Goal: Information Seeking & Learning: Learn about a topic

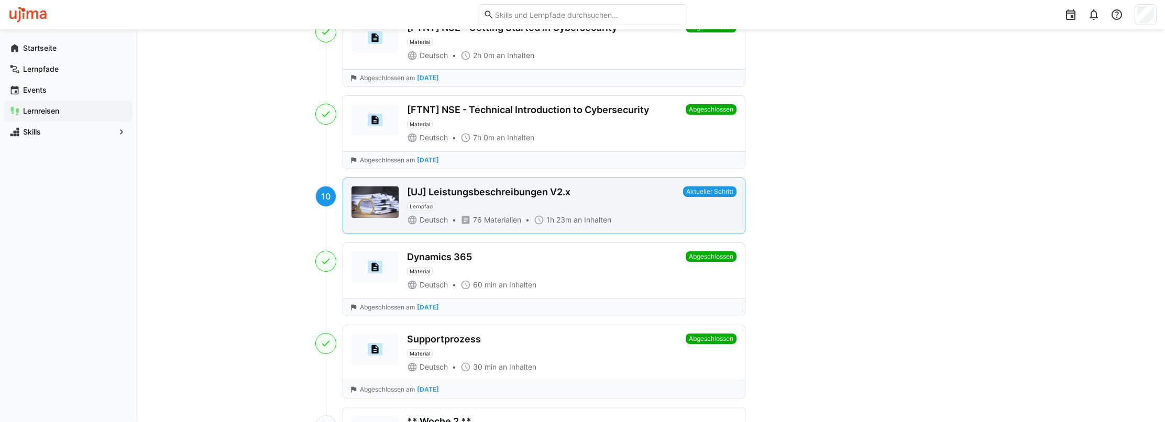
scroll to position [838, 0]
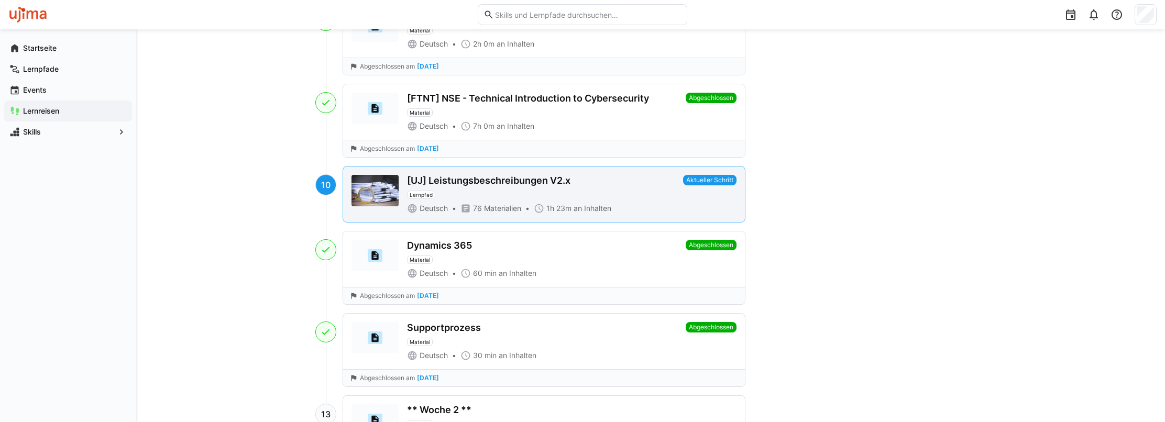
click at [514, 175] on div "[UJ] Leistungsbeschreibungen V2.x" at bounding box center [488, 181] width 163 height 12
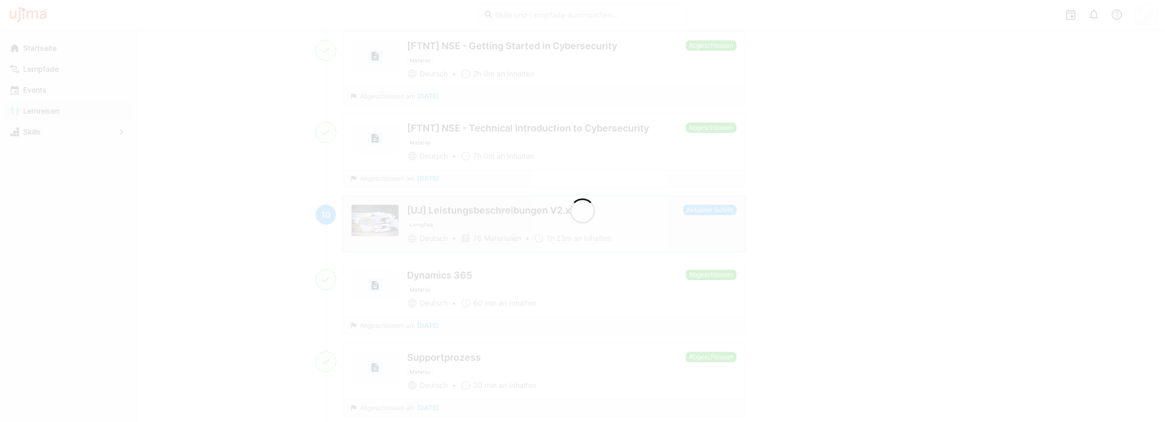
scroll to position [867, 0]
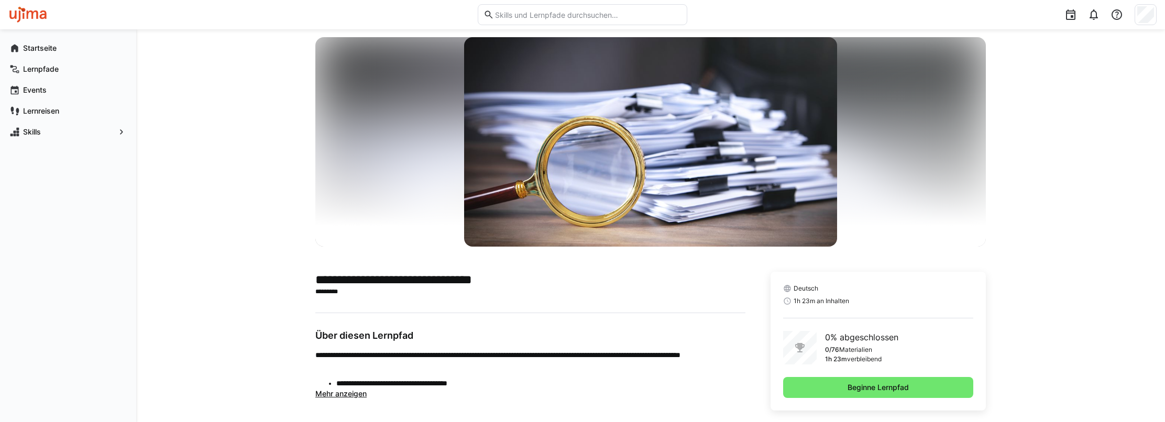
scroll to position [60, 0]
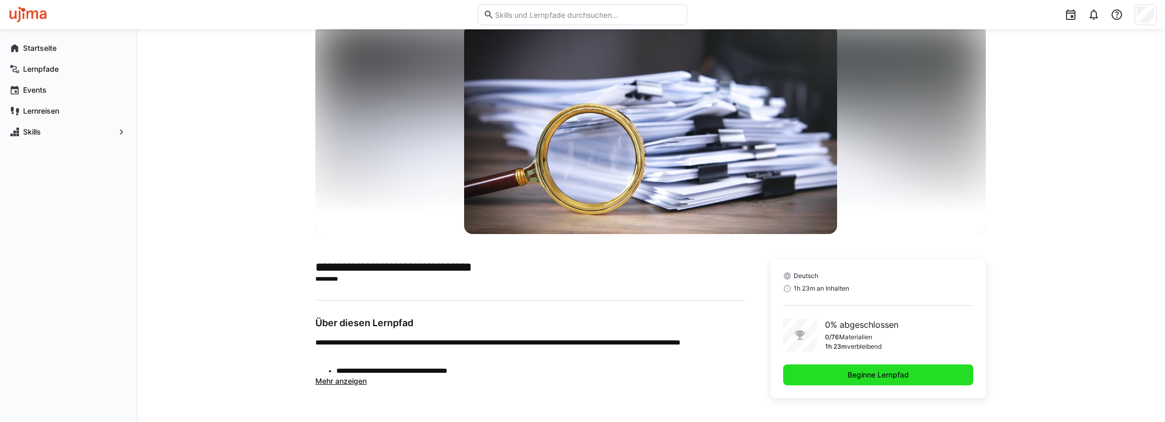
click at [841, 375] on span "Beginne Lernpfad" at bounding box center [878, 375] width 190 height 21
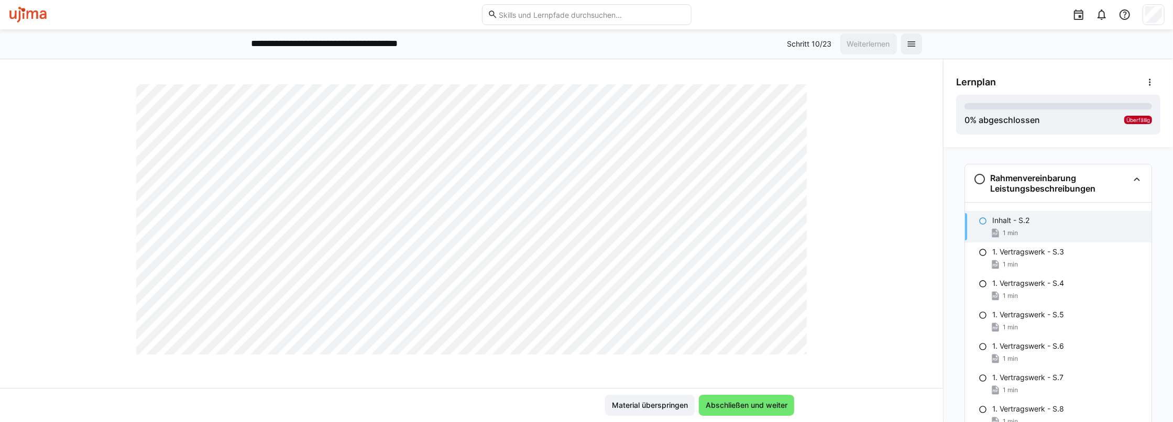
scroll to position [705, 0]
click at [746, 403] on span "Abschließen und weiter" at bounding box center [746, 405] width 85 height 10
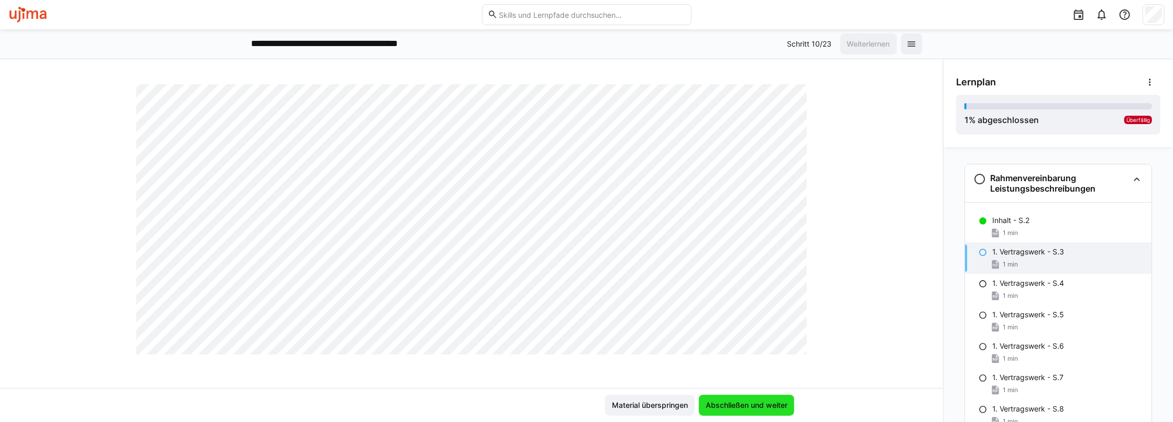
click at [747, 410] on span "Abschließen und weiter" at bounding box center [746, 405] width 85 height 10
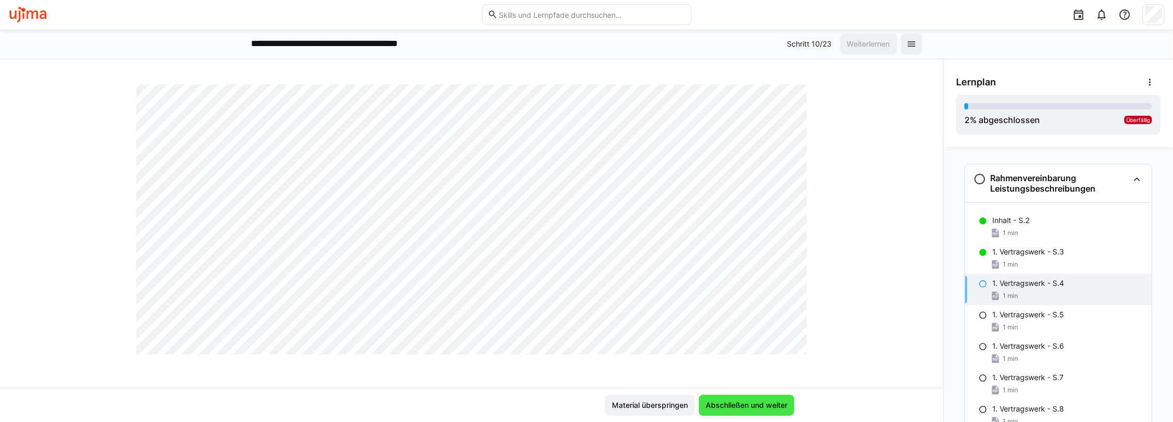
click at [738, 403] on span "Abschließen und weiter" at bounding box center [746, 405] width 85 height 10
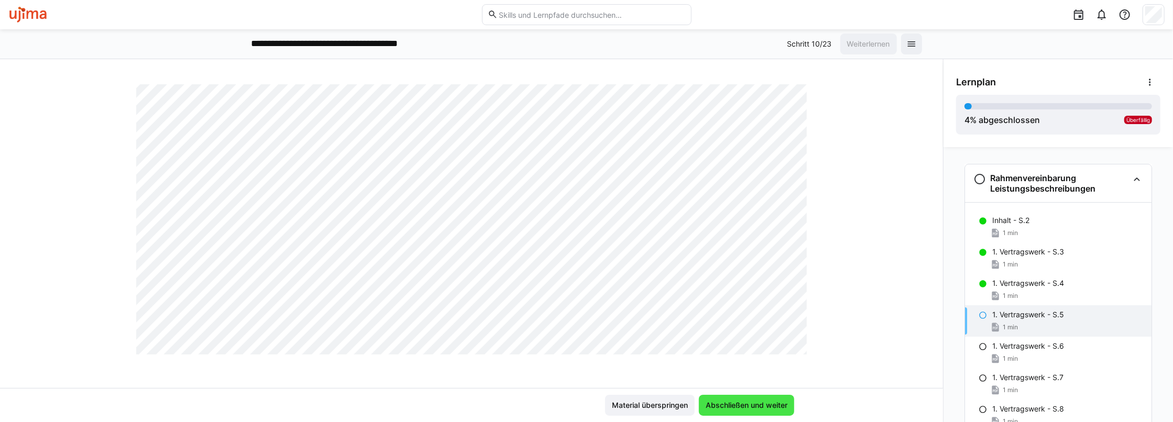
click at [738, 402] on span "Abschließen und weiter" at bounding box center [746, 405] width 85 height 10
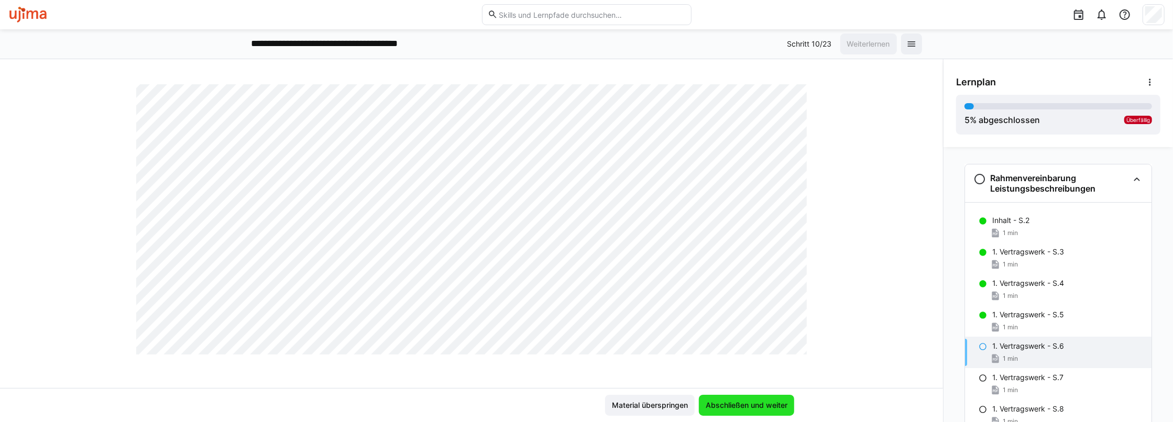
click at [757, 403] on span "Abschließen und weiter" at bounding box center [746, 405] width 85 height 10
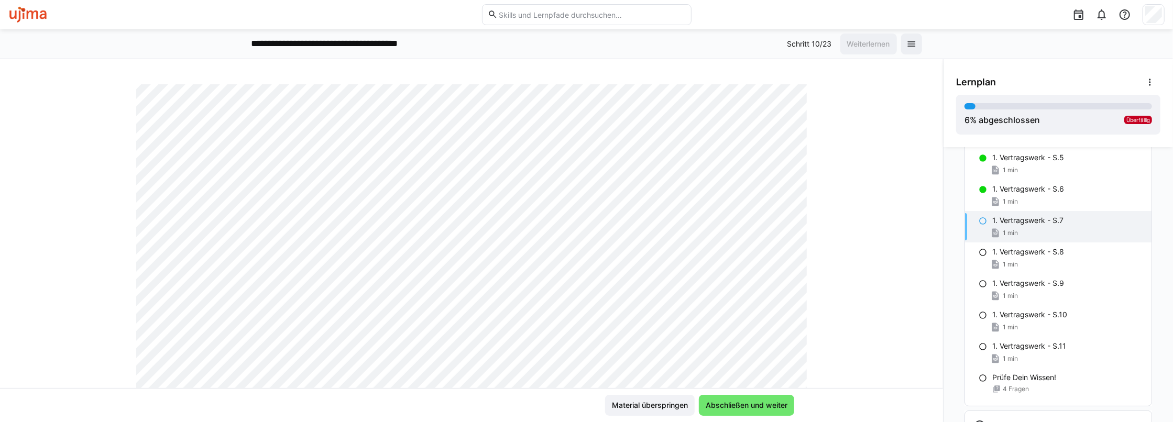
scroll to position [157, 0]
click at [585, 50] on div "**********" at bounding box center [586, 44] width 671 height 21
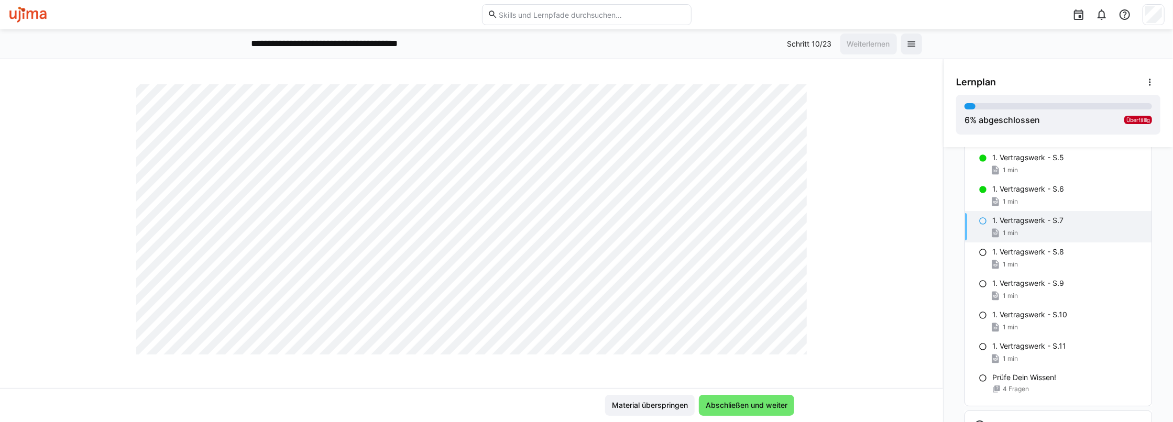
scroll to position [524, 0]
click at [476, 71] on div "[UJ] Leistungsbeschreibungen V2.x 1. Vertragswerk - S.7 1 LP Material übersprin…" at bounding box center [471, 240] width 943 height 363
click at [839, 400] on div "Material überspringen Abschließen und weiter" at bounding box center [471, 405] width 943 height 34
click at [762, 400] on span "Abschließen und weiter" at bounding box center [746, 405] width 85 height 10
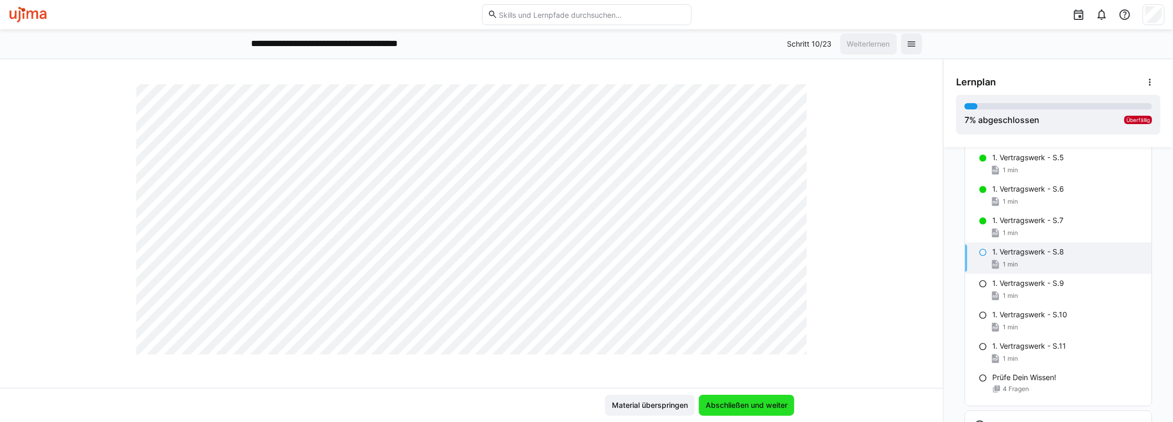
click at [762, 399] on span "Abschließen und weiter" at bounding box center [746, 405] width 95 height 21
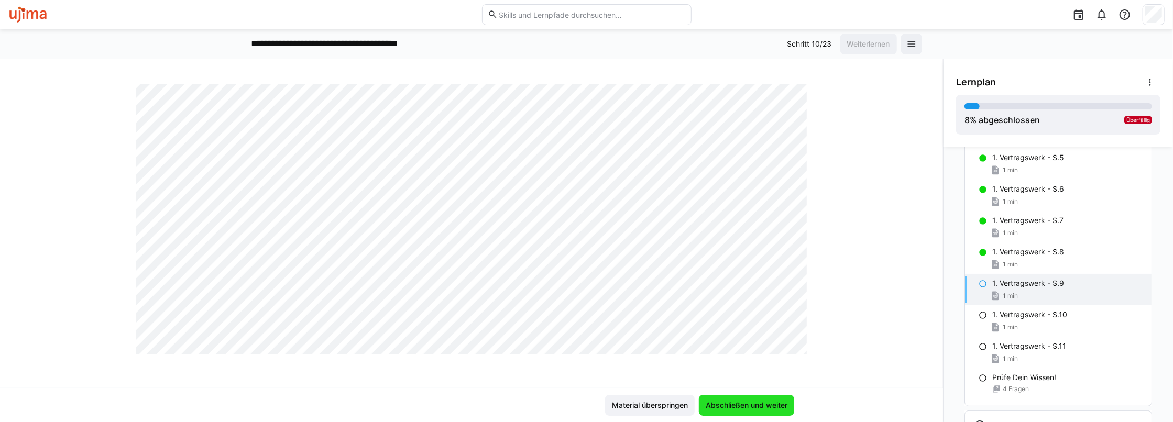
click at [741, 402] on span "Abschließen und weiter" at bounding box center [746, 405] width 85 height 10
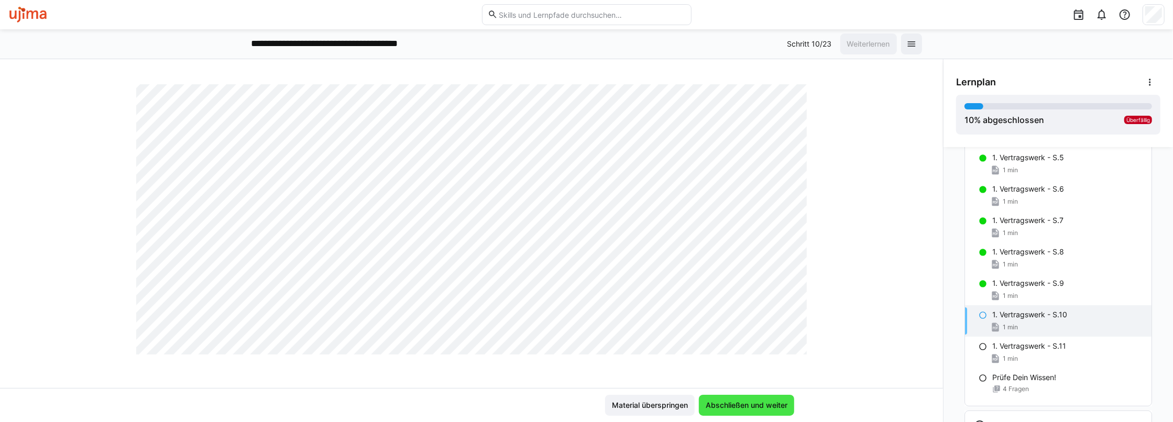
click at [735, 402] on span "Abschließen und weiter" at bounding box center [746, 405] width 85 height 10
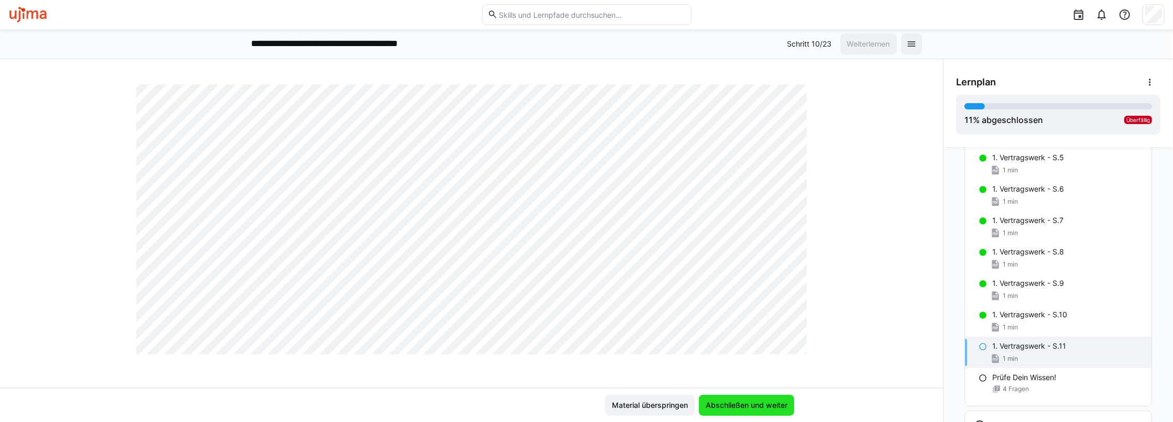
click at [761, 398] on span "Abschließen und weiter" at bounding box center [746, 405] width 95 height 21
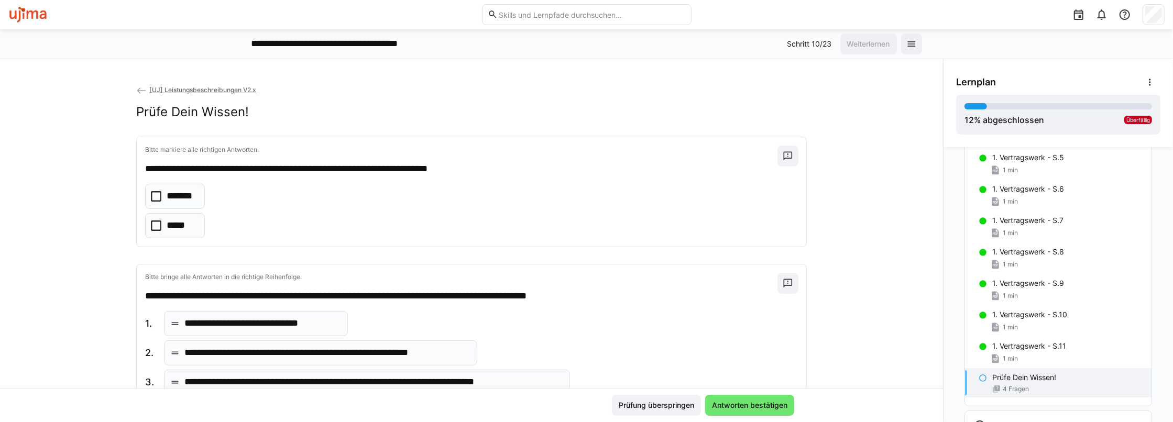
click at [158, 195] on eds-checkbox "*******" at bounding box center [175, 196] width 60 height 25
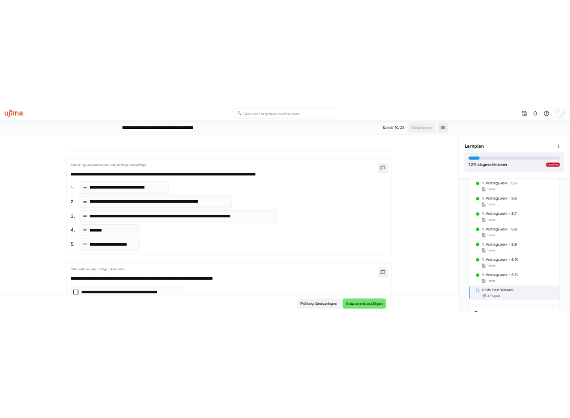
scroll to position [157, 0]
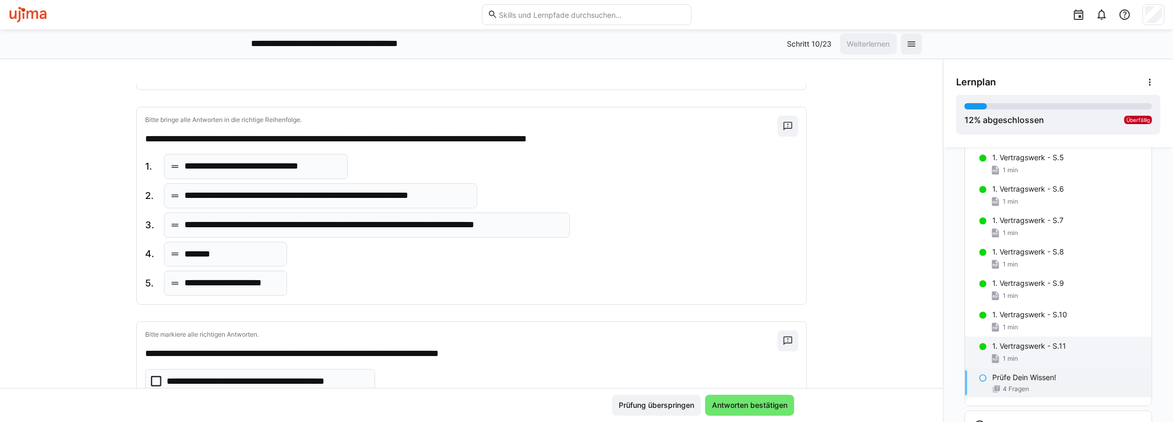
click at [1026, 357] on div "1 min" at bounding box center [1067, 359] width 151 height 10
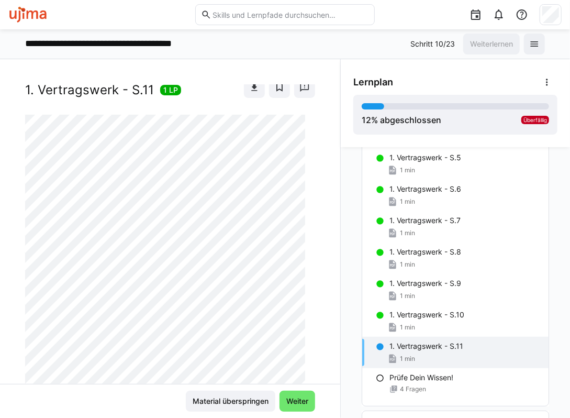
scroll to position [0, 0]
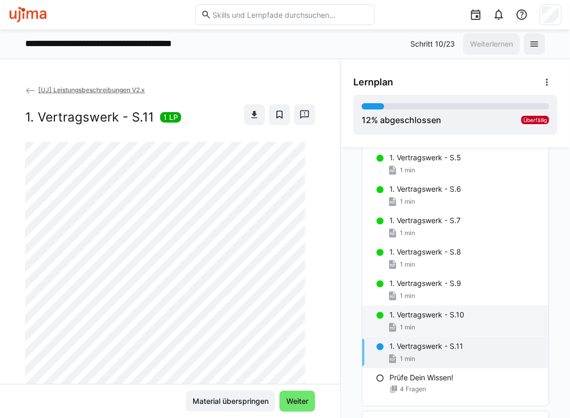
click at [446, 315] on p "1. Vertragswerk - S.10" at bounding box center [427, 315] width 75 height 10
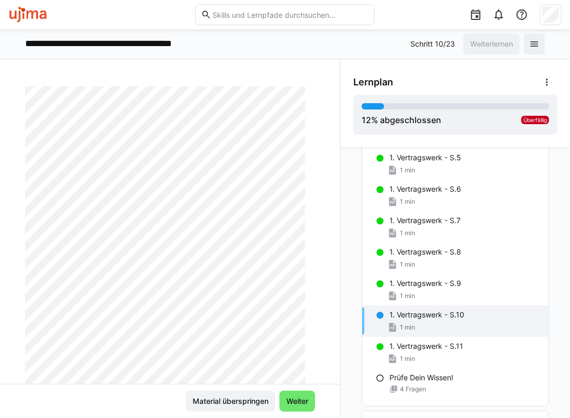
scroll to position [52, 0]
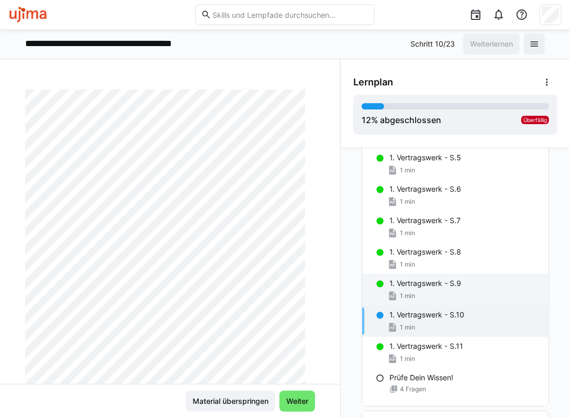
click at [414, 291] on div "1 min" at bounding box center [465, 296] width 151 height 10
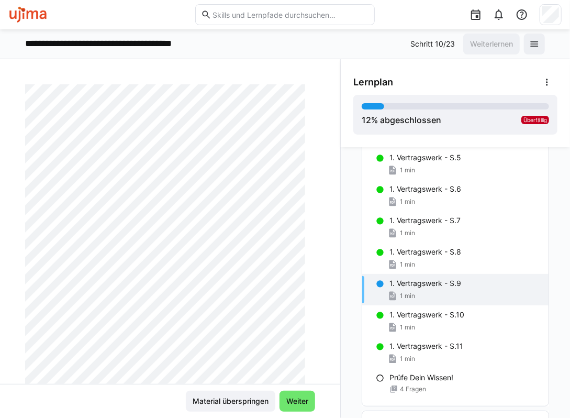
scroll to position [103, 0]
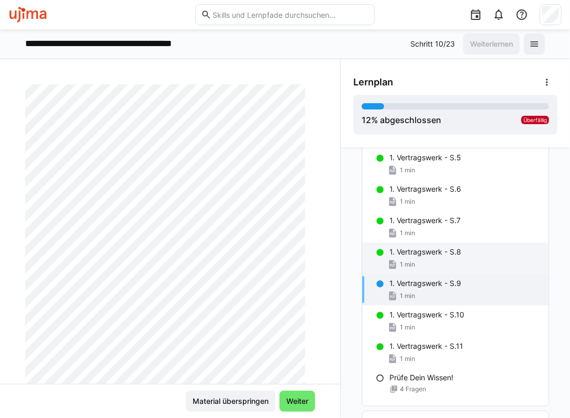
click at [424, 257] on div "1. Vertragswerk - S.8 1 min" at bounding box center [455, 258] width 186 height 31
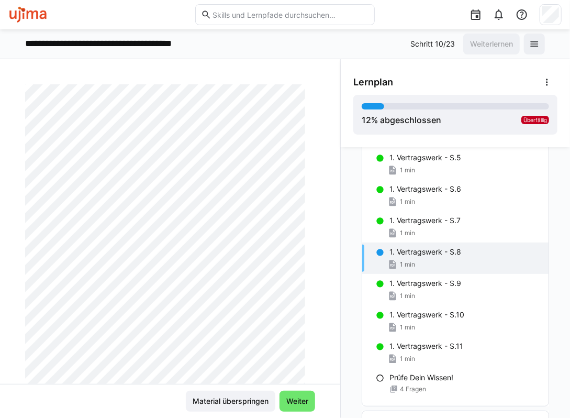
scroll to position [0, 0]
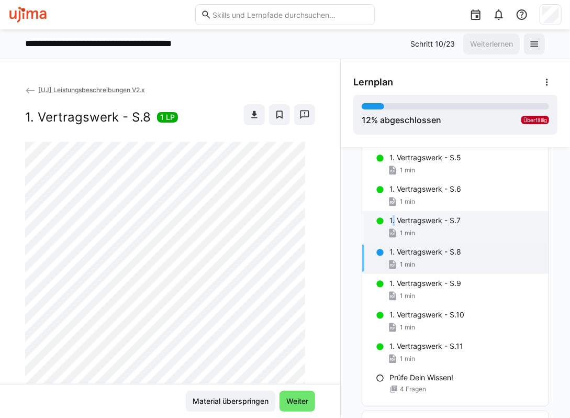
click at [390, 223] on p "1. Vertragswerk - S.7" at bounding box center [425, 220] width 71 height 10
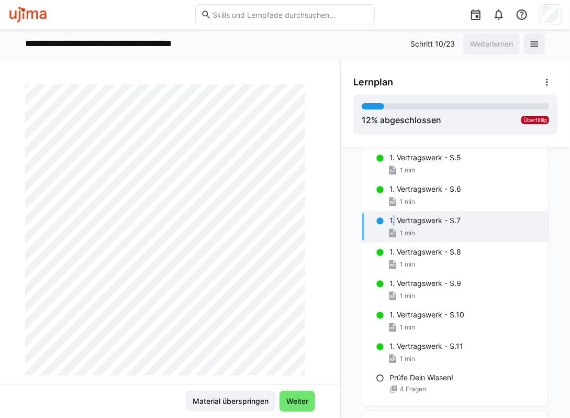
scroll to position [207, 0]
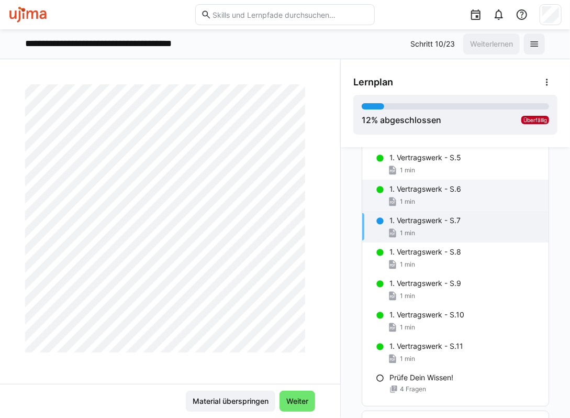
click at [419, 189] on p "1. Vertragswerk - S.6" at bounding box center [426, 189] width 72 height 10
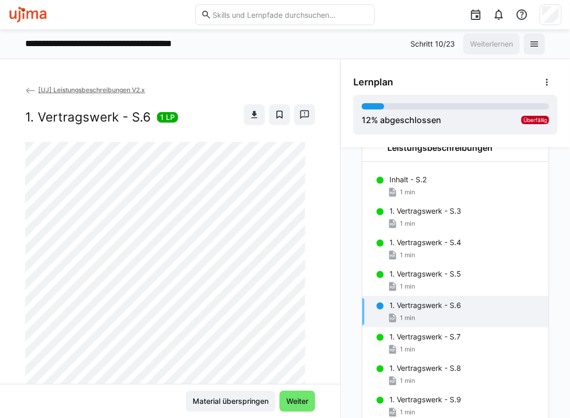
scroll to position [0, 0]
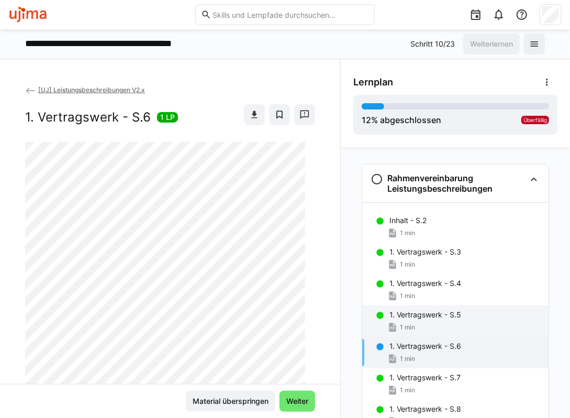
click at [432, 320] on div "1. Vertragswerk - S.5 1 min" at bounding box center [455, 320] width 186 height 31
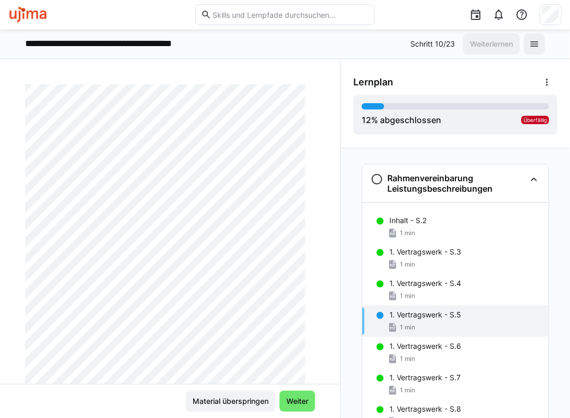
scroll to position [103, 0]
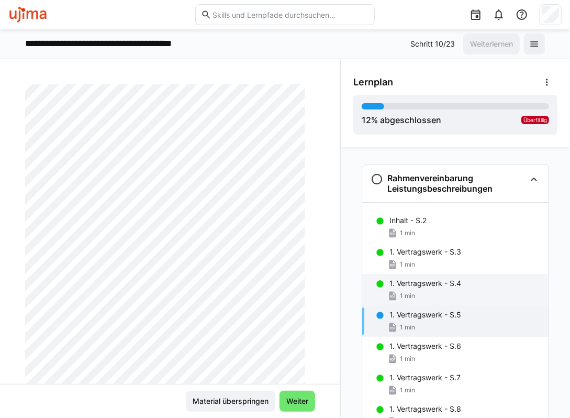
click at [408, 283] on p "1. Vertragswerk - S.4" at bounding box center [426, 283] width 72 height 10
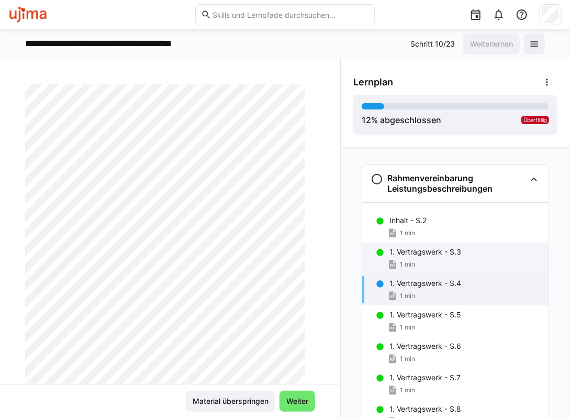
click at [417, 257] on div "1. Vertragswerk - S.3 1 min" at bounding box center [455, 258] width 186 height 31
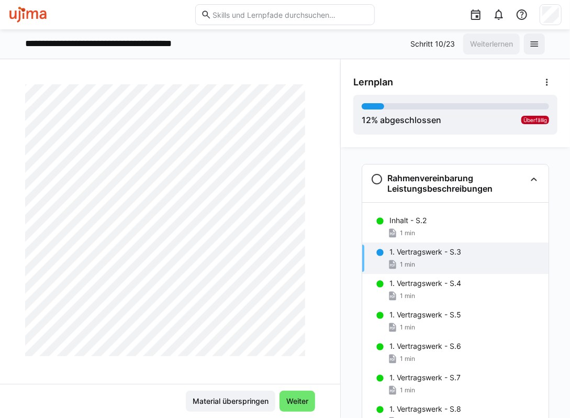
scroll to position [207, 0]
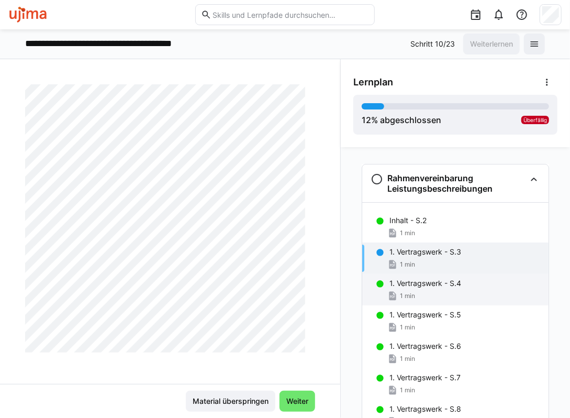
click at [436, 292] on div "1 min" at bounding box center [465, 296] width 151 height 10
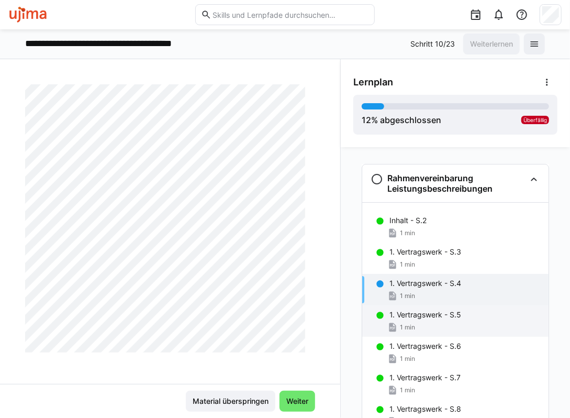
click at [423, 322] on div "1 min" at bounding box center [465, 327] width 151 height 10
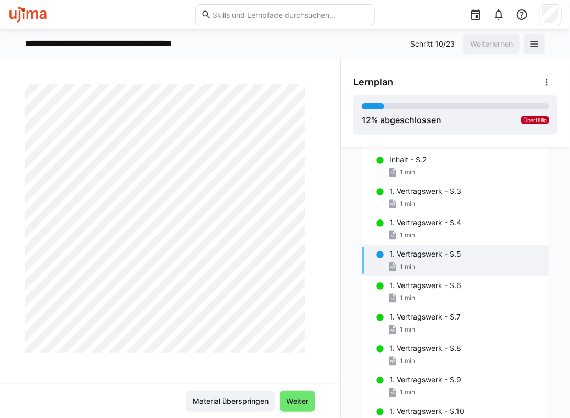
scroll to position [314, 0]
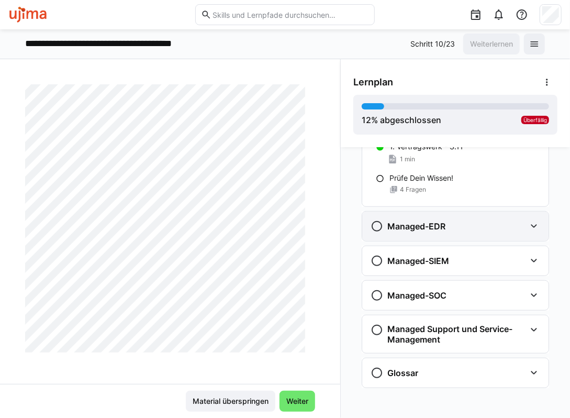
click at [419, 228] on h3 "Managed-EDR" at bounding box center [417, 226] width 58 height 10
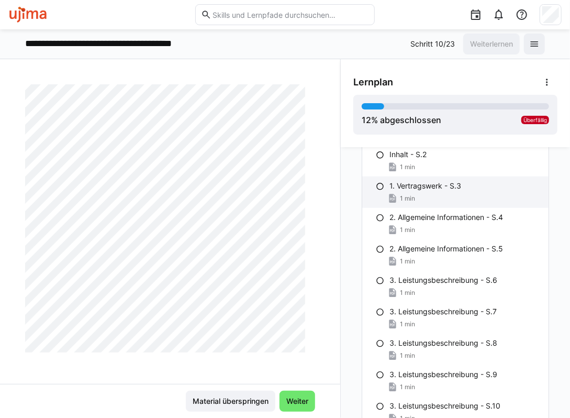
click at [427, 193] on div "1 min" at bounding box center [465, 198] width 151 height 10
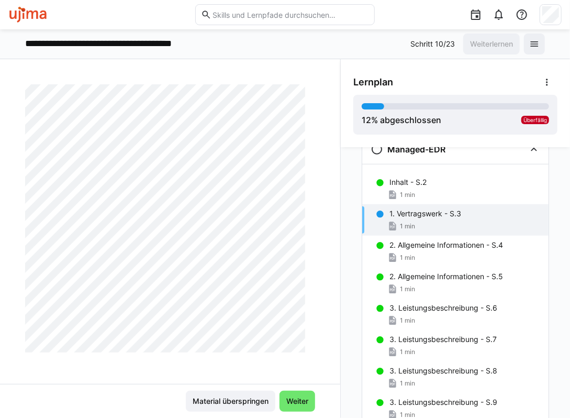
scroll to position [420, 0]
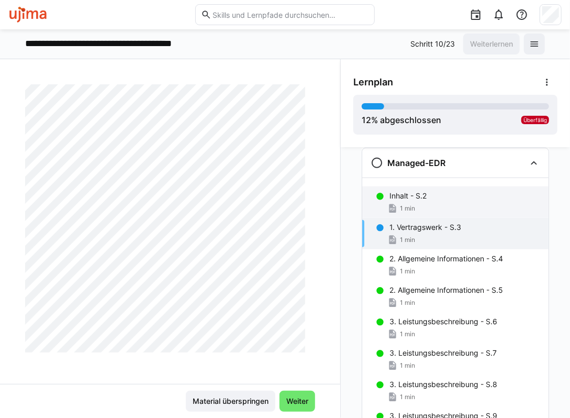
click at [424, 205] on div "1 min" at bounding box center [465, 208] width 151 height 10
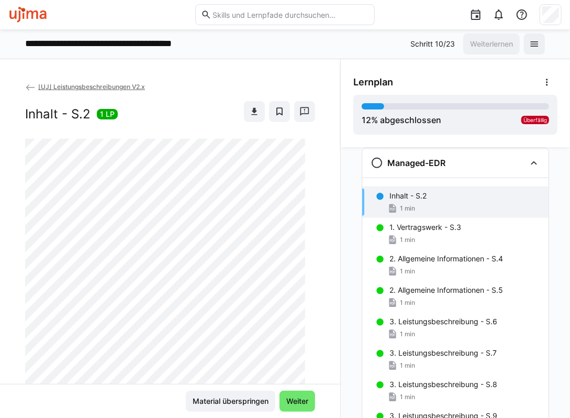
scroll to position [0, 0]
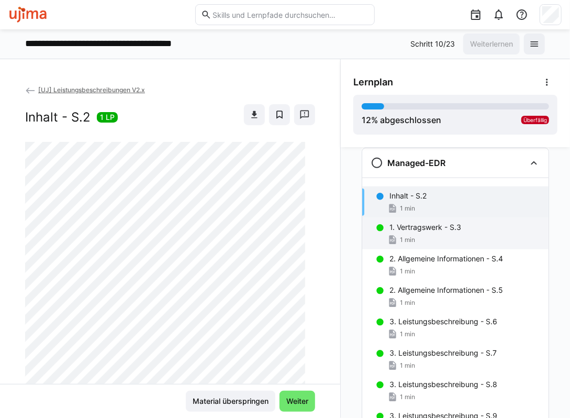
click at [443, 230] on p "1. Vertragswerk - S.3" at bounding box center [426, 227] width 72 height 10
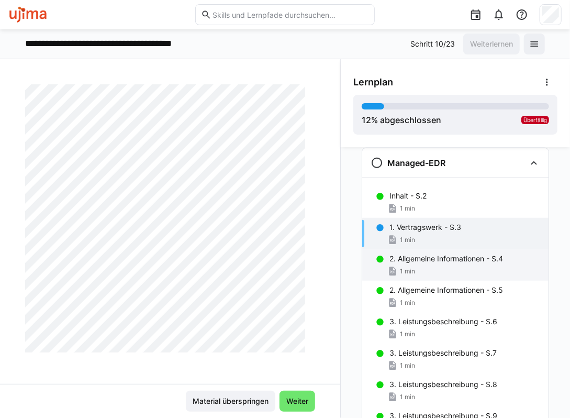
click at [459, 262] on p "2. Allgemeine Informationen - S.4" at bounding box center [447, 259] width 114 height 10
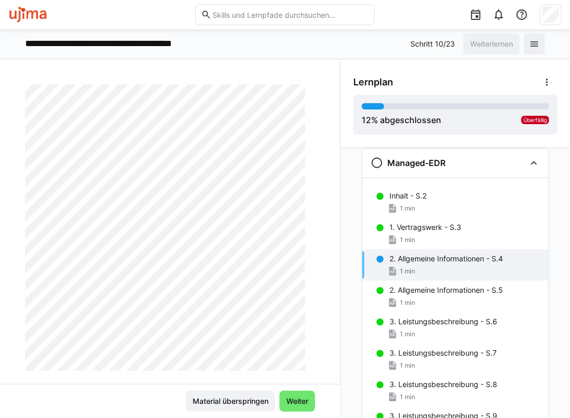
scroll to position [218, 0]
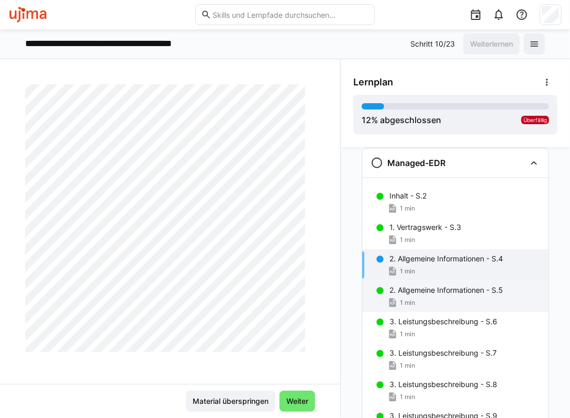
click at [415, 288] on p "2. Allgemeine Informationen - S.5" at bounding box center [447, 290] width 114 height 10
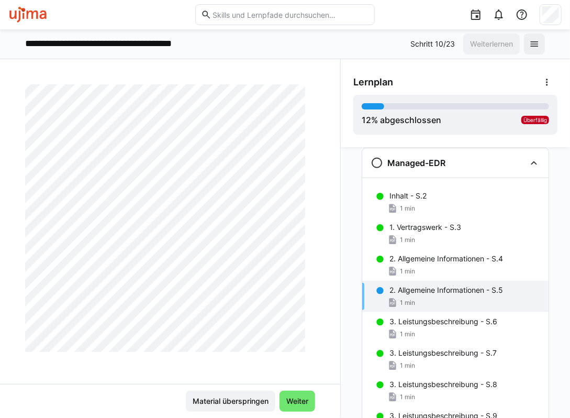
scroll to position [0, 0]
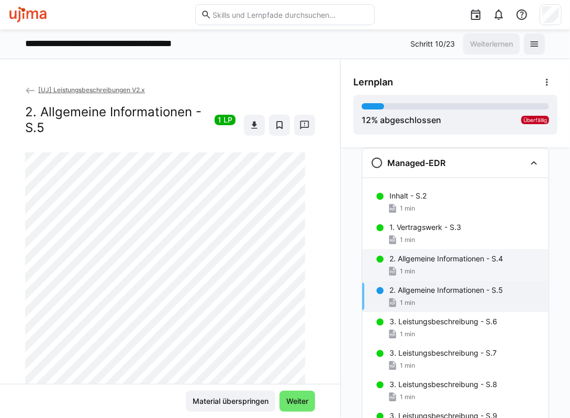
click at [422, 266] on div "1 min" at bounding box center [465, 271] width 151 height 10
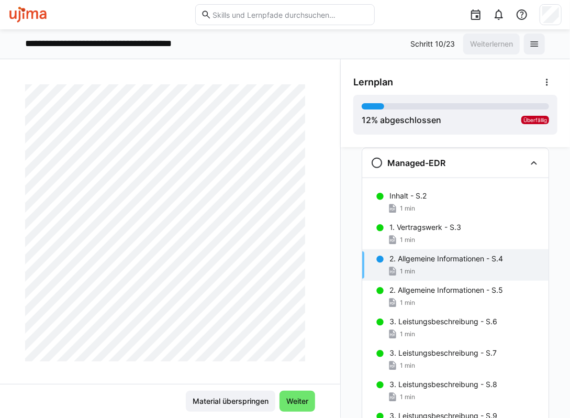
scroll to position [218, 0]
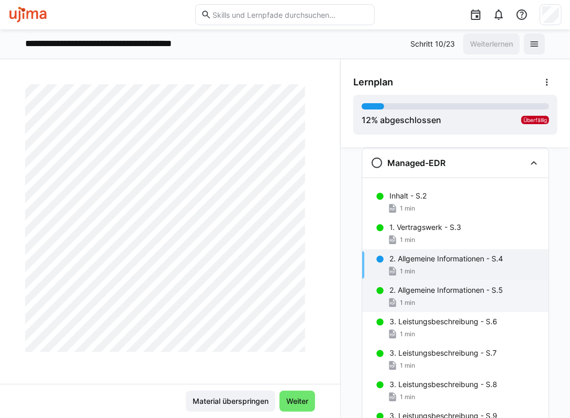
click at [408, 292] on p "2. Allgemeine Informationen - S.5" at bounding box center [447, 290] width 114 height 10
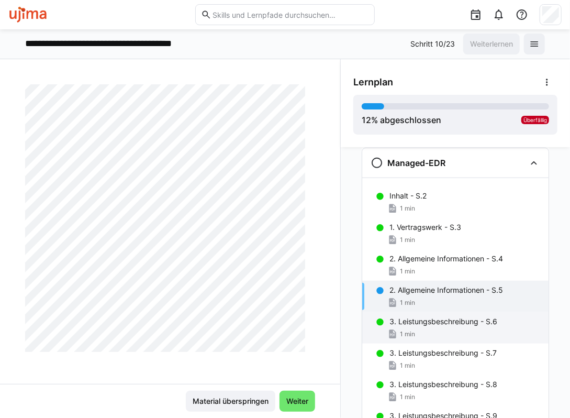
click at [428, 323] on p "3. Leistungsbeschreibung - S.6" at bounding box center [444, 321] width 108 height 10
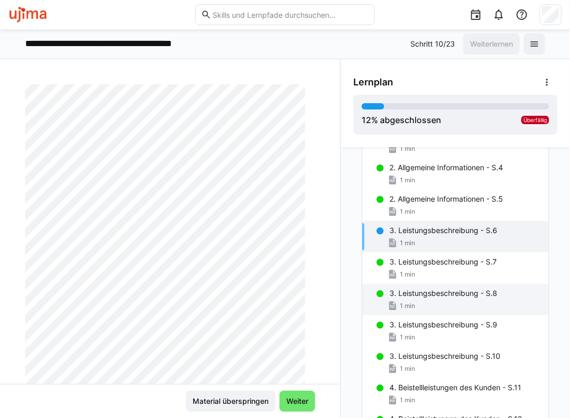
scroll to position [525, 0]
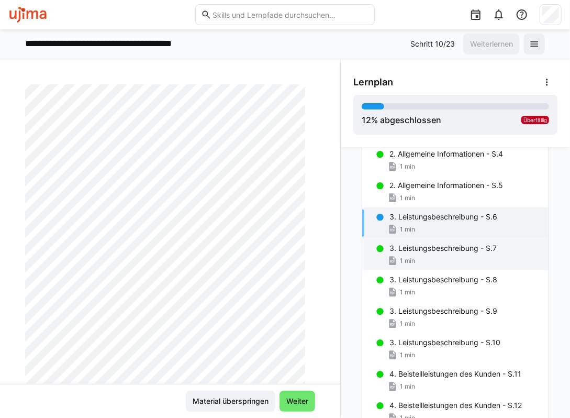
click at [426, 257] on div "1 min" at bounding box center [465, 261] width 151 height 10
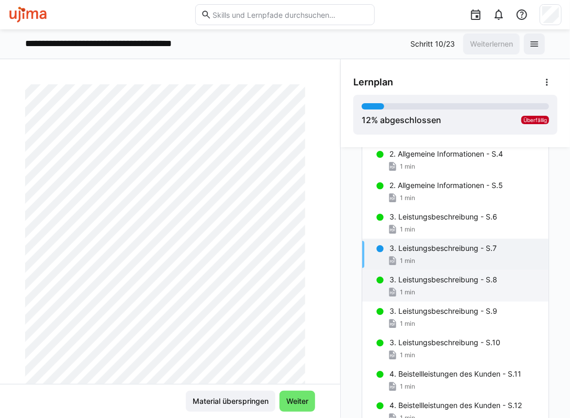
click at [427, 288] on div "1 min" at bounding box center [465, 292] width 151 height 10
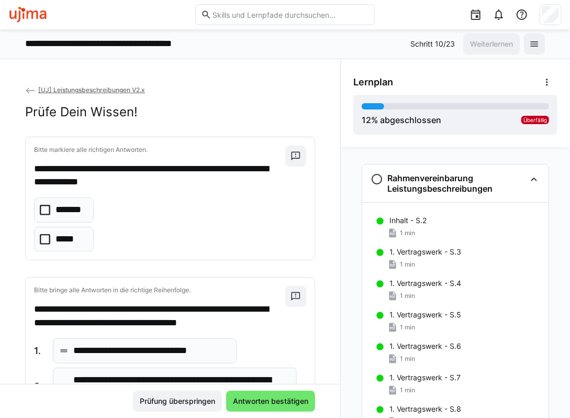
click at [49, 205] on icon at bounding box center [45, 210] width 10 height 10
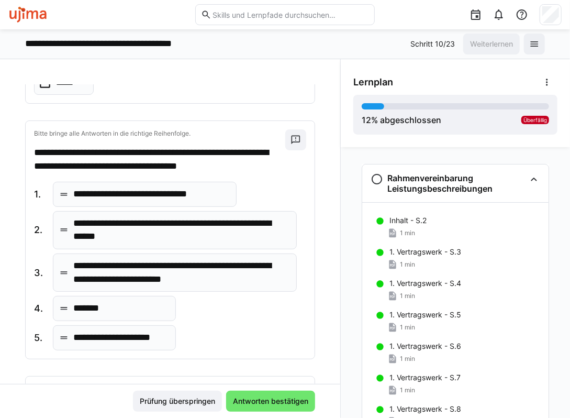
scroll to position [157, 0]
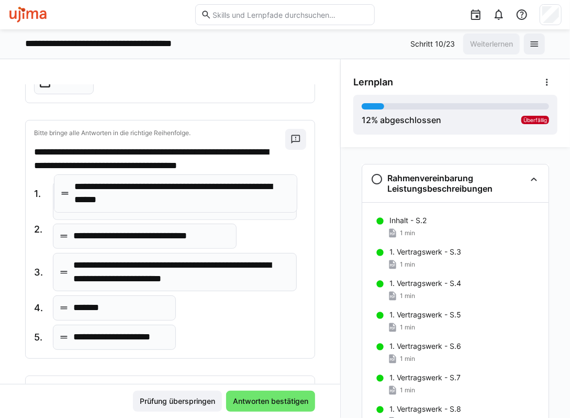
drag, startPoint x: 117, startPoint y: 224, endPoint x: 118, endPoint y: 190, distance: 34.1
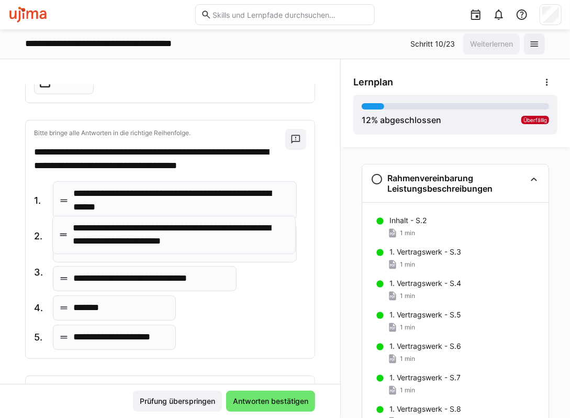
drag, startPoint x: 104, startPoint y: 269, endPoint x: 103, endPoint y: 234, distance: 34.6
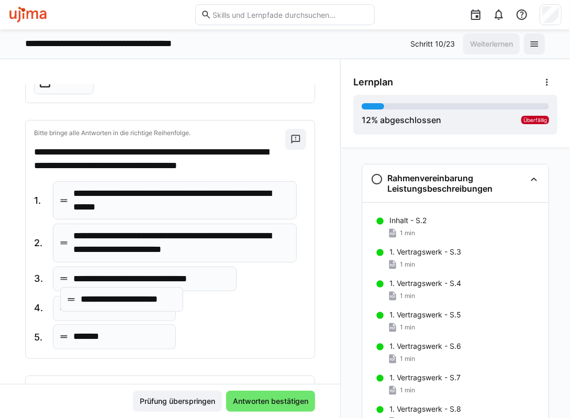
drag, startPoint x: 100, startPoint y: 337, endPoint x: 108, endPoint y: 301, distance: 36.5
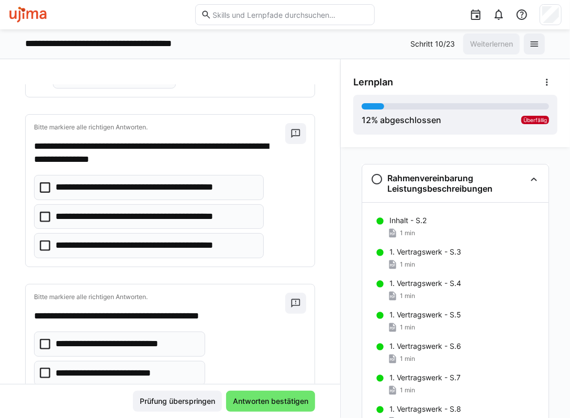
scroll to position [419, 0]
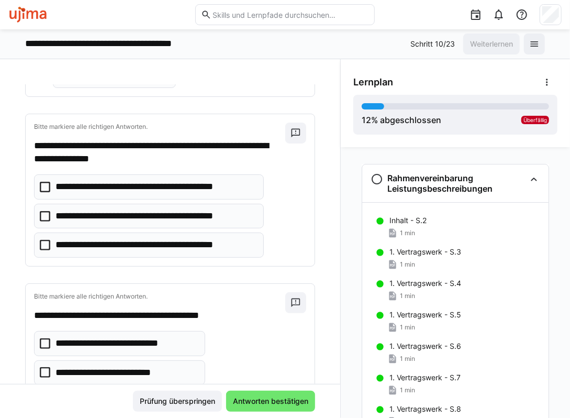
click at [105, 217] on p "**********" at bounding box center [152, 217] width 192 height 14
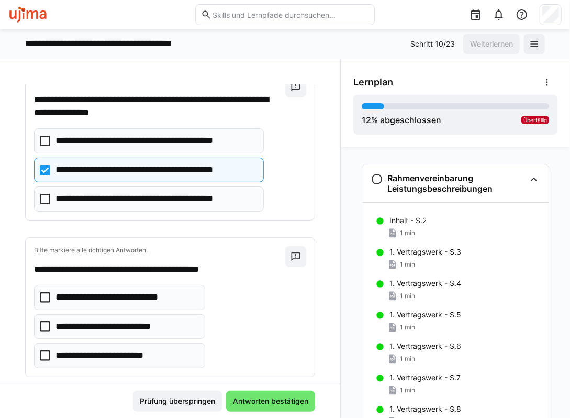
scroll to position [476, 0]
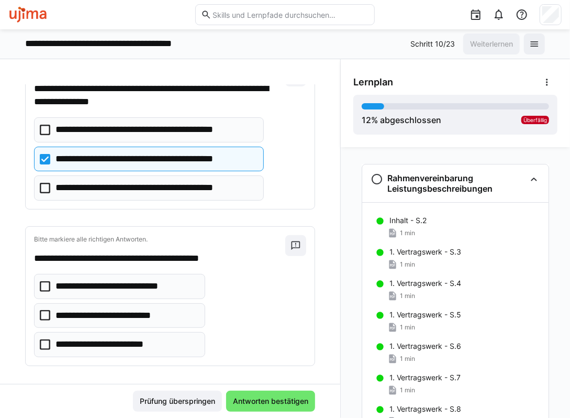
click at [77, 309] on p "**********" at bounding box center [116, 316] width 121 height 14
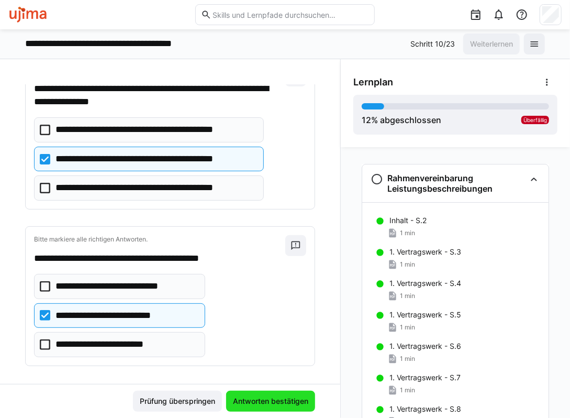
click at [285, 404] on span "Antworten bestätigen" at bounding box center [271, 401] width 79 height 10
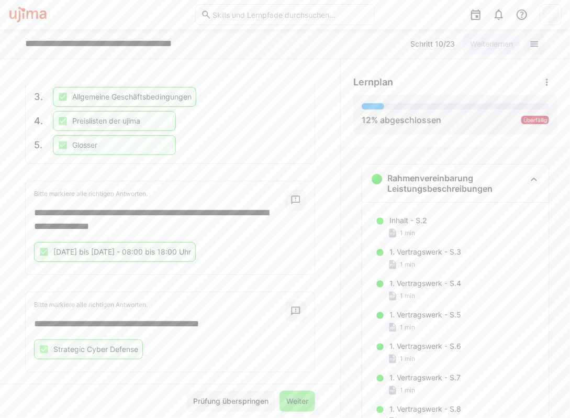
scroll to position [406, 0]
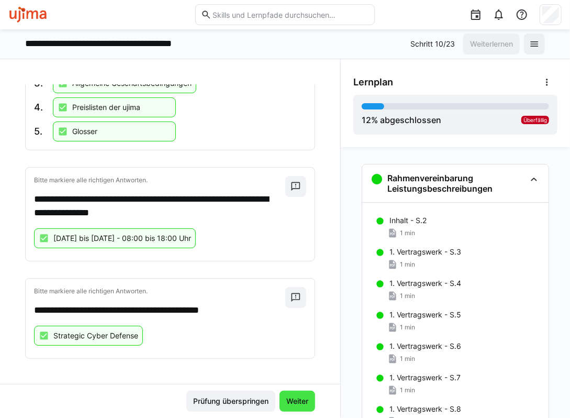
click at [294, 397] on span "Weiter" at bounding box center [297, 401] width 25 height 10
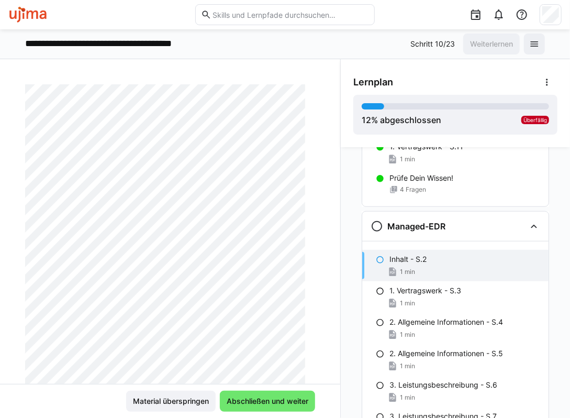
scroll to position [50, 0]
click at [266, 402] on span "Abschließen und weiter" at bounding box center [267, 401] width 85 height 10
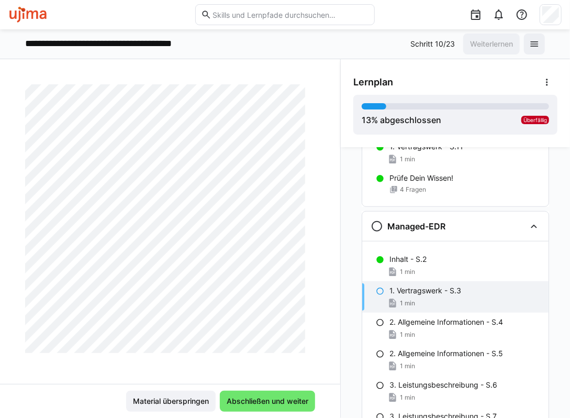
scroll to position [207, 0]
click at [266, 402] on span "Abschließen und weiter" at bounding box center [267, 401] width 85 height 10
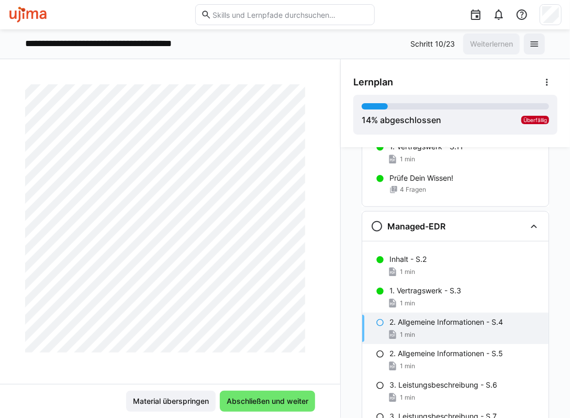
scroll to position [218, 0]
click at [257, 398] on span "Abschließen und weiter" at bounding box center [267, 401] width 85 height 10
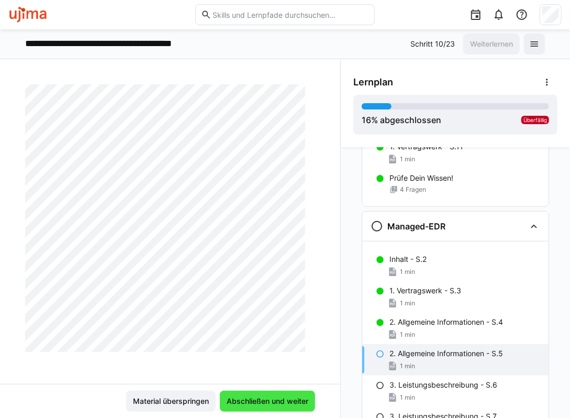
click at [280, 400] on span "Abschließen und weiter" at bounding box center [267, 401] width 85 height 10
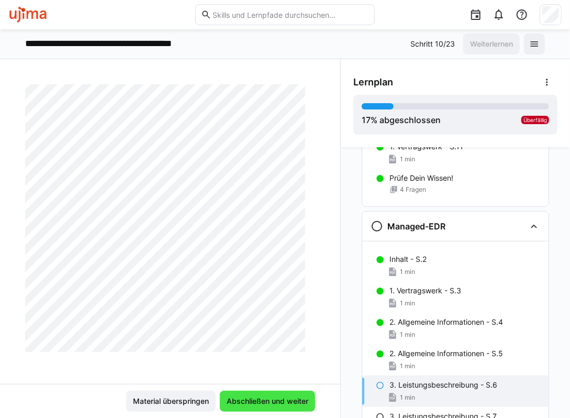
click at [268, 393] on span "Abschließen und weiter" at bounding box center [267, 401] width 95 height 21
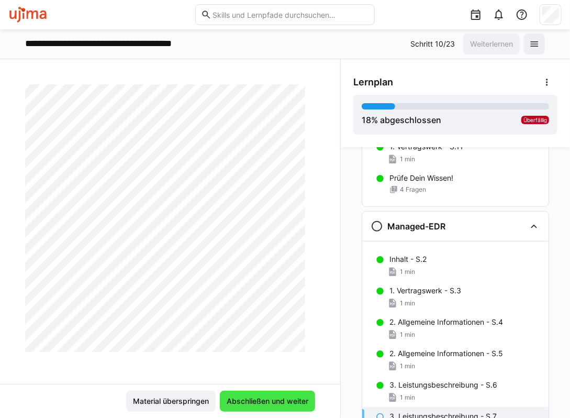
click at [282, 405] on span "Abschließen und weiter" at bounding box center [267, 401] width 85 height 10
click at [245, 400] on span "Abschließen und weiter" at bounding box center [267, 401] width 85 height 10
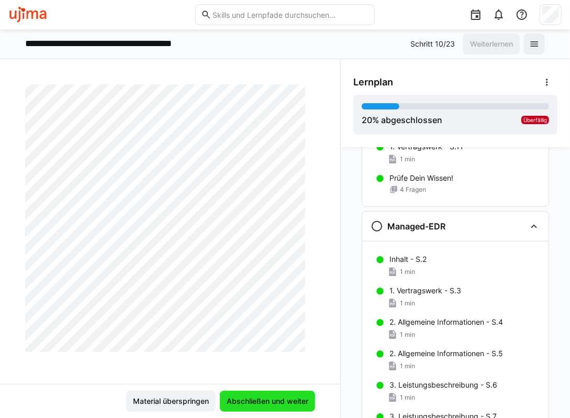
click at [256, 402] on span "Abschließen und weiter" at bounding box center [267, 401] width 85 height 10
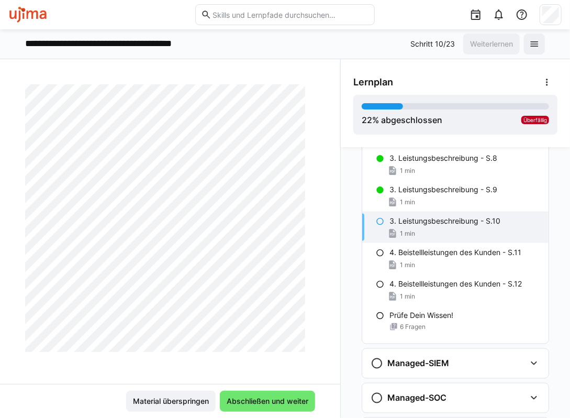
scroll to position [671, 0]
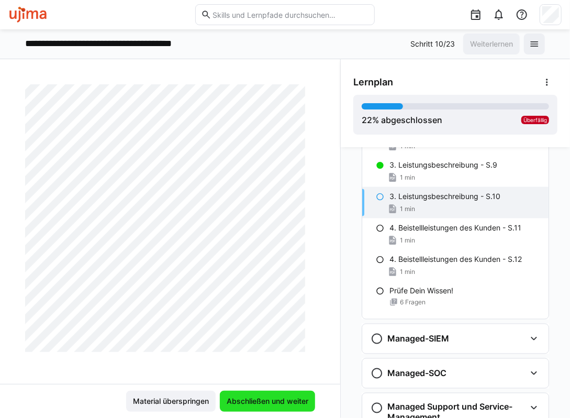
click at [266, 402] on span "Abschließen und weiter" at bounding box center [267, 401] width 85 height 10
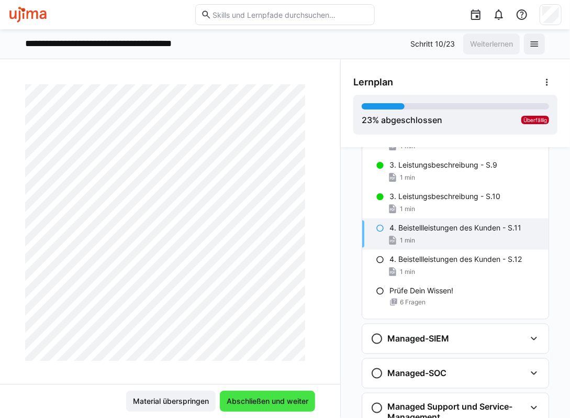
scroll to position [218, 0]
click at [268, 400] on span "Abschließen und weiter" at bounding box center [267, 401] width 85 height 10
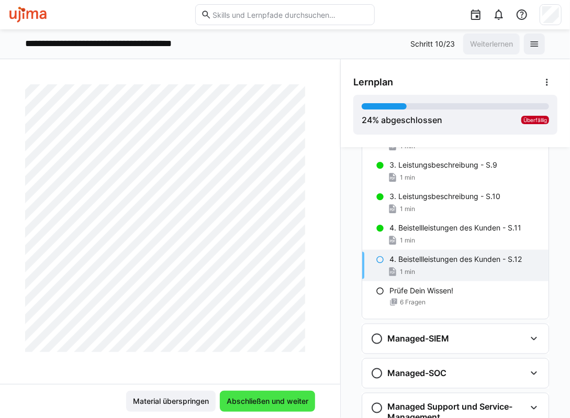
click at [304, 400] on span "Abschließen und weiter" at bounding box center [267, 401] width 85 height 10
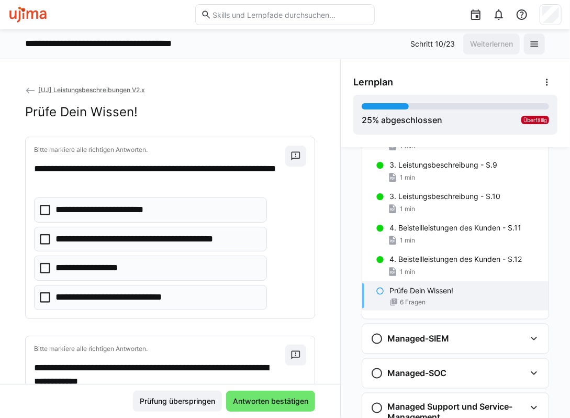
click at [73, 291] on p "**********" at bounding box center [128, 298] width 145 height 14
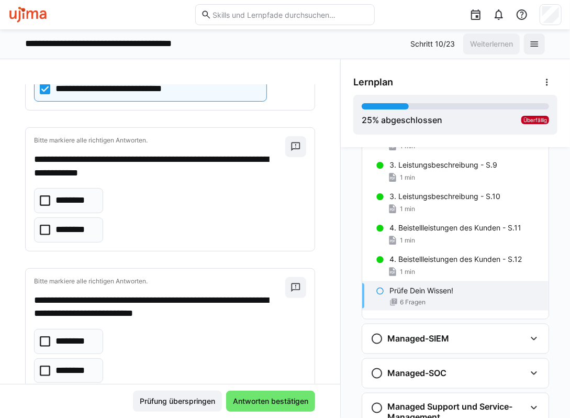
scroll to position [210, 0]
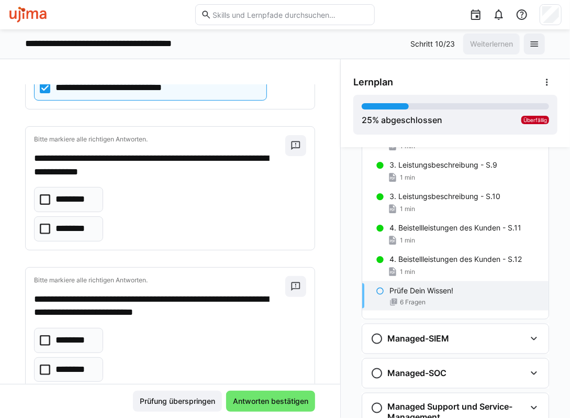
click at [87, 233] on eds-checkbox "********" at bounding box center [68, 228] width 69 height 25
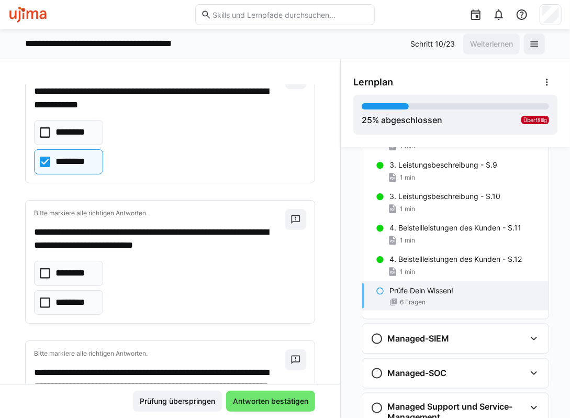
scroll to position [314, 0]
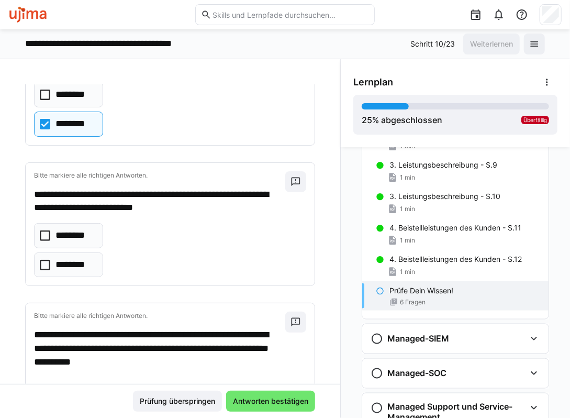
click at [77, 258] on p "********" at bounding box center [73, 265] width 35 height 14
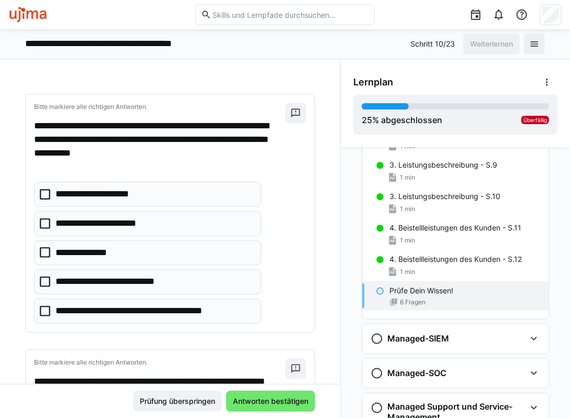
scroll to position [524, 0]
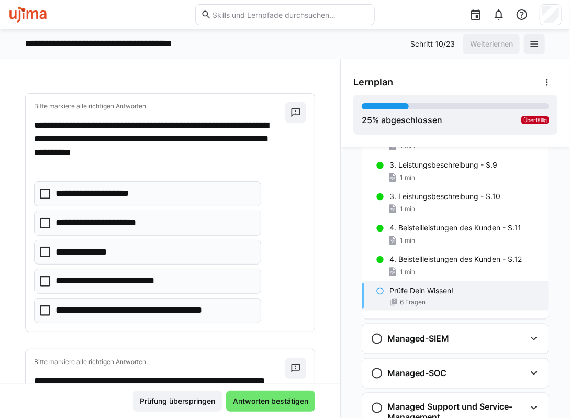
click at [52, 246] on eds-checkbox "**********" at bounding box center [147, 252] width 227 height 25
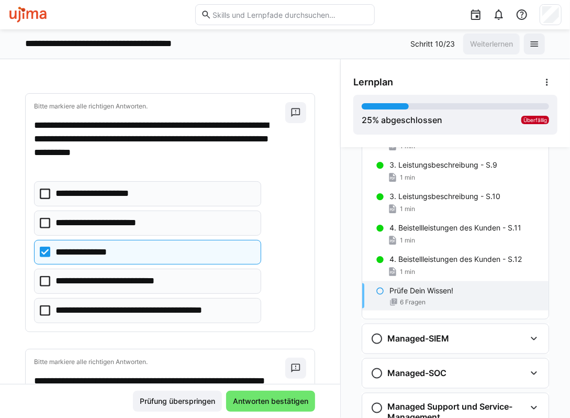
click at [42, 276] on icon at bounding box center [45, 281] width 10 height 10
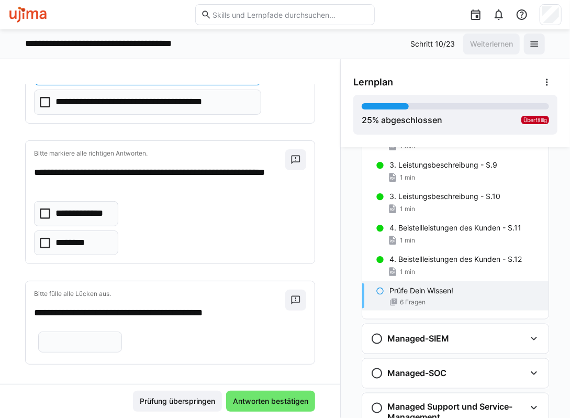
scroll to position [733, 0]
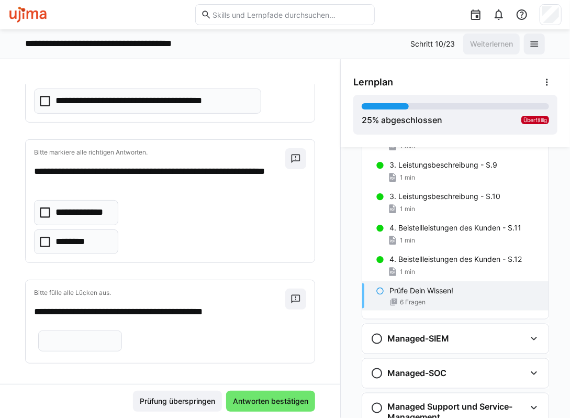
click at [52, 211] on eds-checkbox "**********" at bounding box center [76, 212] width 84 height 25
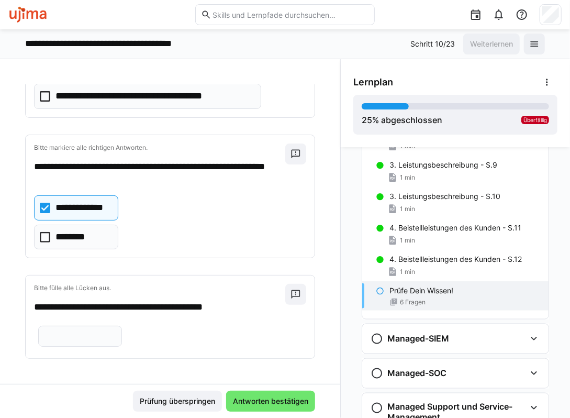
click at [116, 334] on input "text" at bounding box center [80, 336] width 72 height 9
type input "**"
click at [257, 402] on span "Antworten bestätigen" at bounding box center [271, 401] width 79 height 10
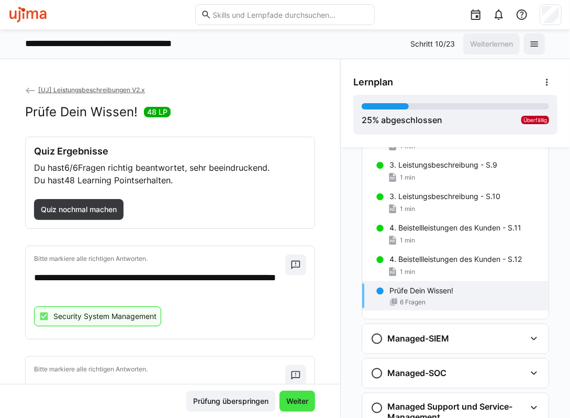
click at [296, 405] on span "Weiter" at bounding box center [297, 401] width 25 height 10
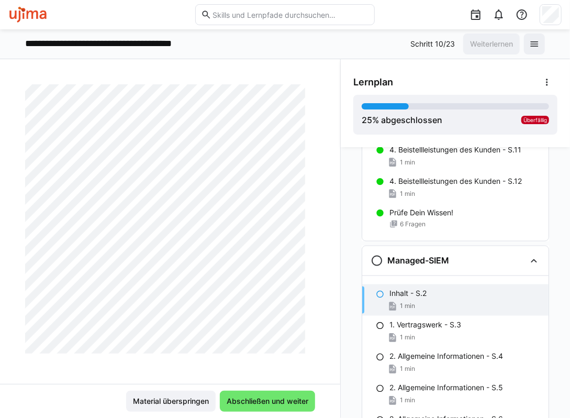
scroll to position [207, 0]
click at [277, 403] on span "Abschließen und weiter" at bounding box center [267, 401] width 85 height 10
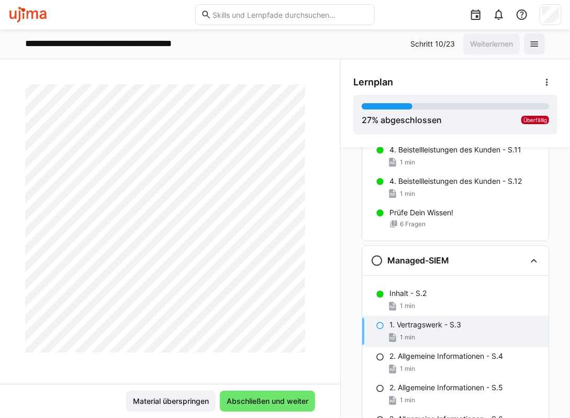
scroll to position [0, 0]
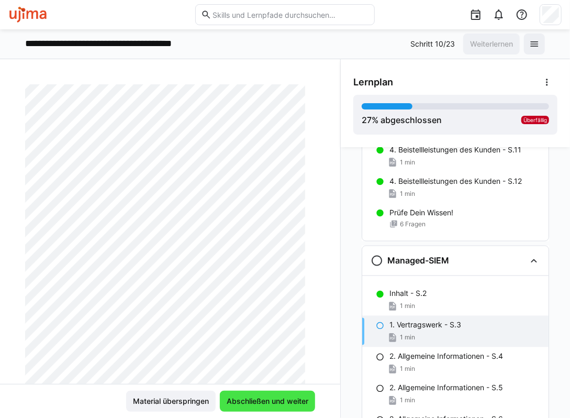
click at [255, 404] on span "Abschließen und weiter" at bounding box center [267, 401] width 85 height 10
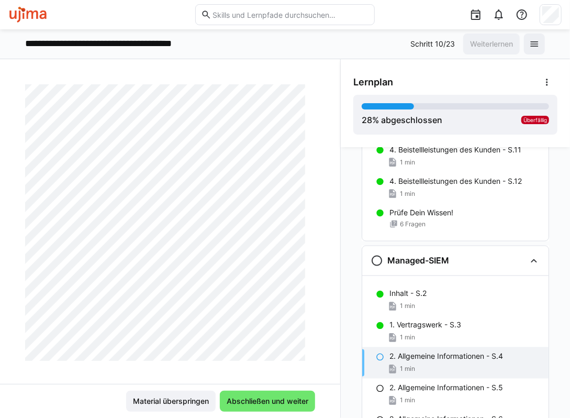
scroll to position [218, 0]
click at [267, 400] on span "Abschließen und weiter" at bounding box center [267, 401] width 85 height 10
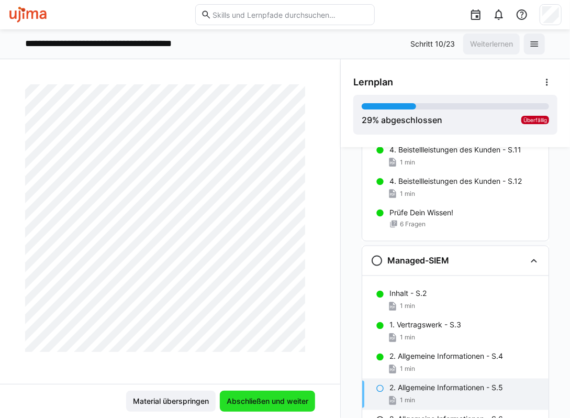
click at [262, 398] on span "Abschließen und weiter" at bounding box center [267, 401] width 85 height 10
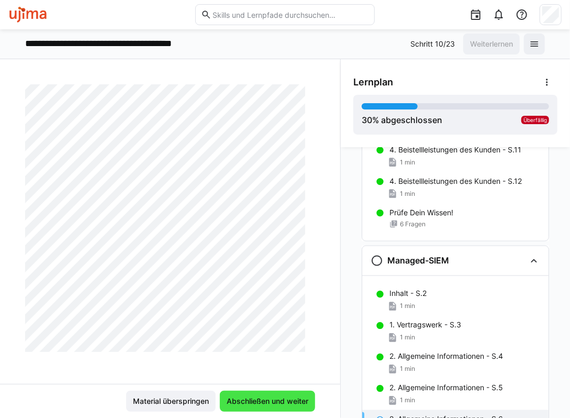
click at [244, 404] on span "Abschließen und weiter" at bounding box center [267, 401] width 85 height 10
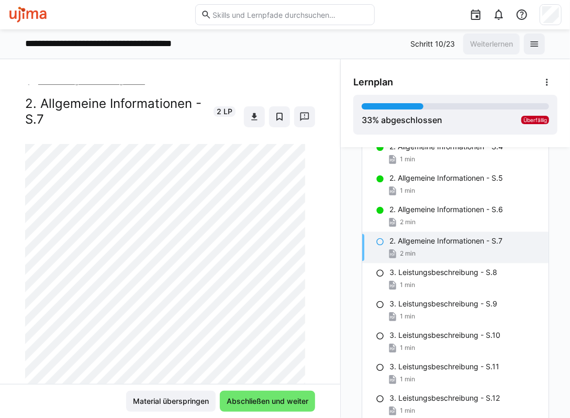
scroll to position [0, 0]
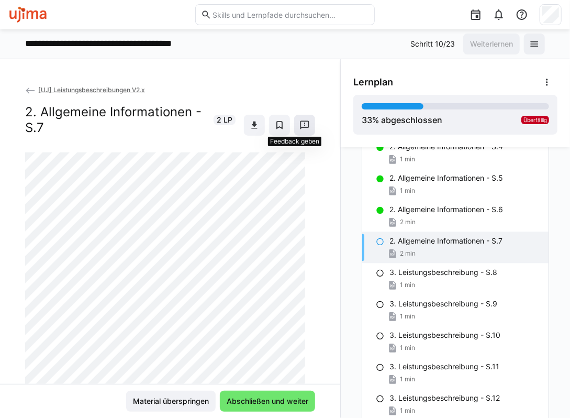
click at [300, 125] on eds-icon at bounding box center [305, 125] width 10 height 10
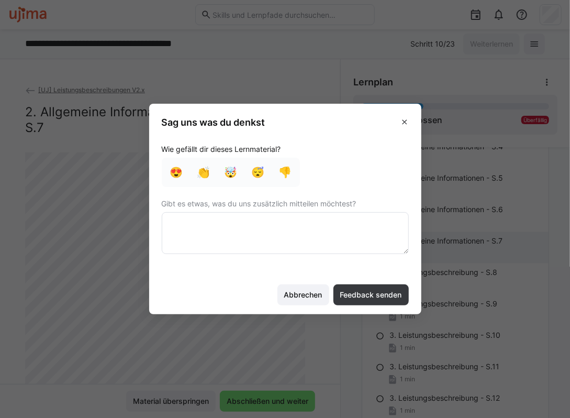
click at [248, 228] on textarea at bounding box center [285, 233] width 247 height 42
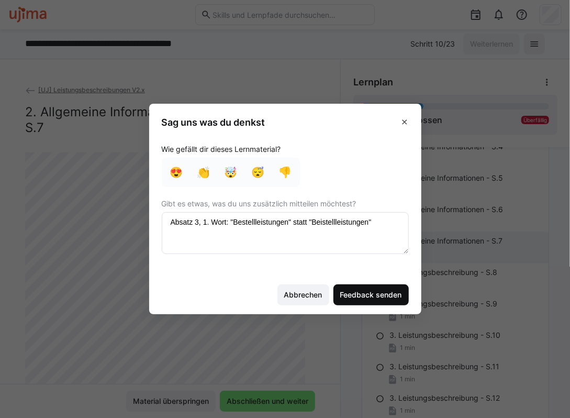
type textarea "Absatz 3, 1. Wort: "Bestellleistungen" statt "Beistellleistungen""
click at [353, 297] on span "Feedback senden" at bounding box center [371, 295] width 65 height 10
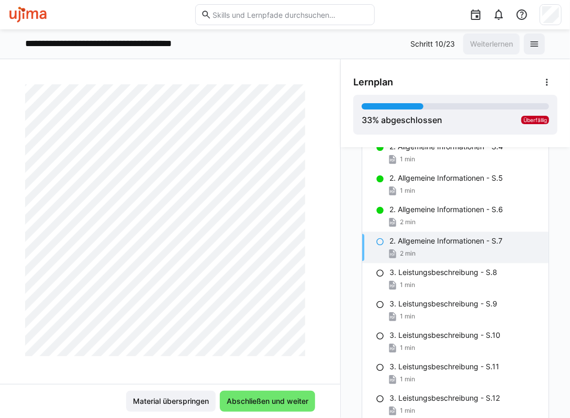
scroll to position [218, 0]
click at [239, 403] on span "Abschließen und weiter" at bounding box center [267, 401] width 85 height 10
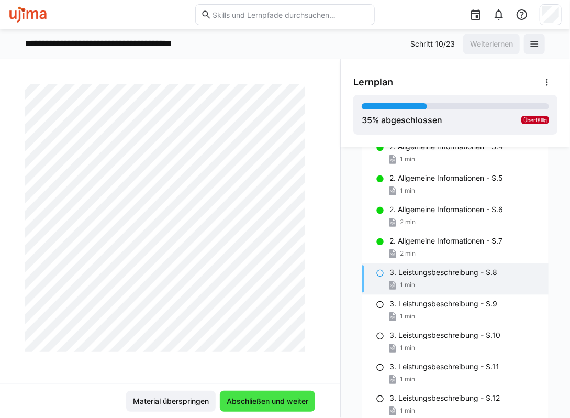
click at [247, 398] on span "Abschließen und weiter" at bounding box center [267, 401] width 85 height 10
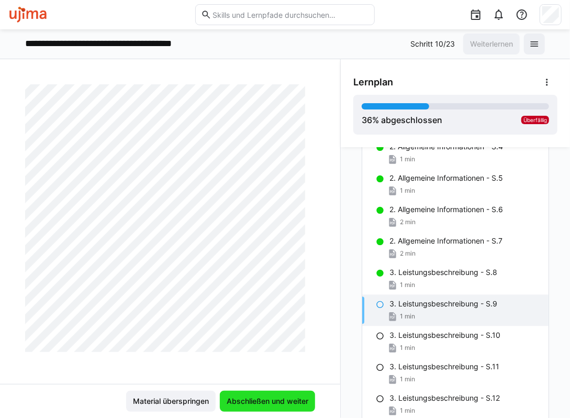
click at [257, 407] on span "Abschließen und weiter" at bounding box center [267, 401] width 95 height 21
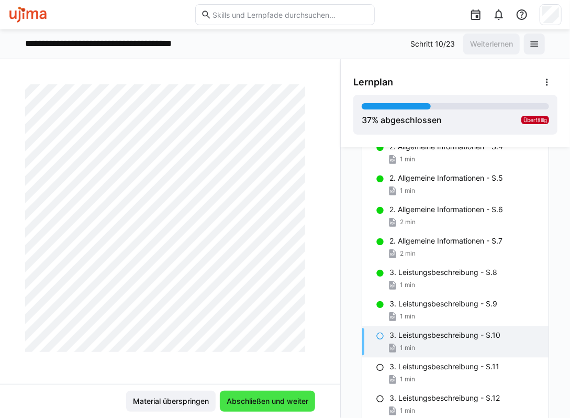
click at [293, 397] on span "Abschließen und weiter" at bounding box center [267, 401] width 85 height 10
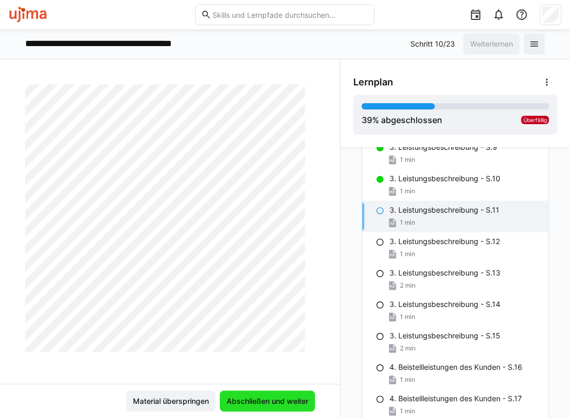
click at [278, 393] on span "Abschließen und weiter" at bounding box center [267, 401] width 95 height 21
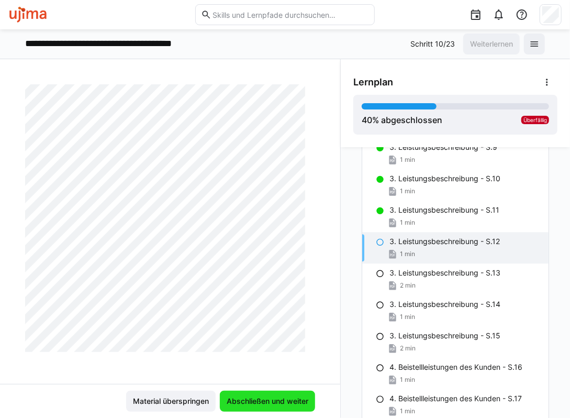
click at [263, 401] on span "Abschließen und weiter" at bounding box center [267, 401] width 85 height 10
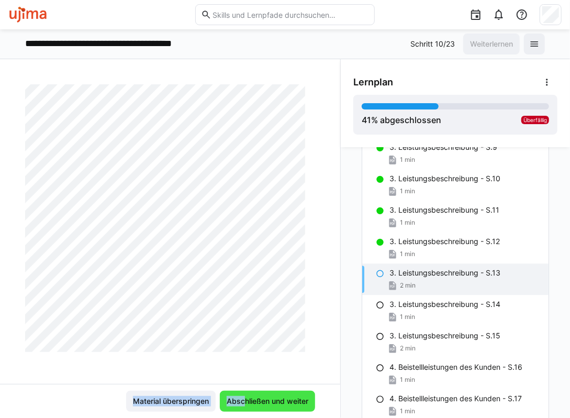
click at [238, 400] on app-classroom-main-layout "[UJ] Leistungsbeschreibungen V2.x 3. Leistungsbeschreibung - S.13 2 LP Material…" at bounding box center [170, 251] width 340 height 334
click at [238, 403] on span "Abschließen und weiter" at bounding box center [267, 401] width 85 height 10
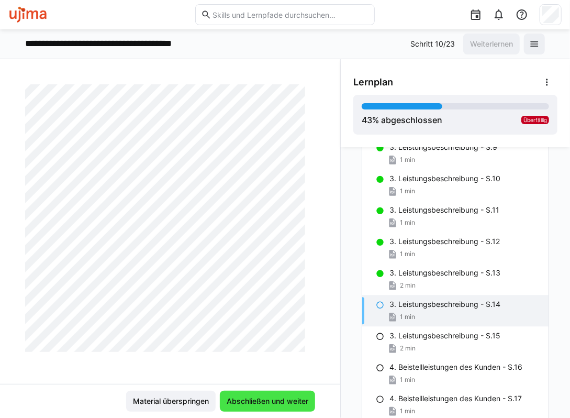
click at [281, 398] on span "Abschließen und weiter" at bounding box center [267, 401] width 85 height 10
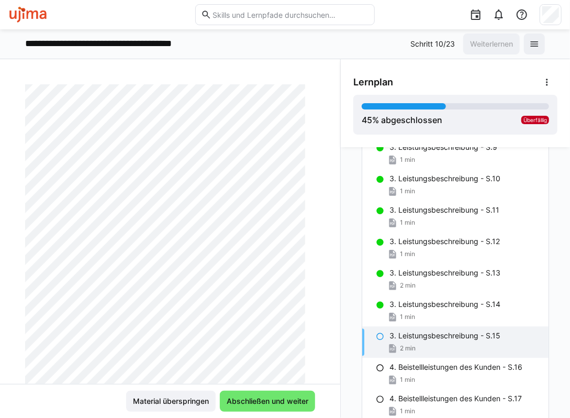
scroll to position [157, 0]
click at [271, 403] on span "Abschließen und weiter" at bounding box center [267, 401] width 85 height 10
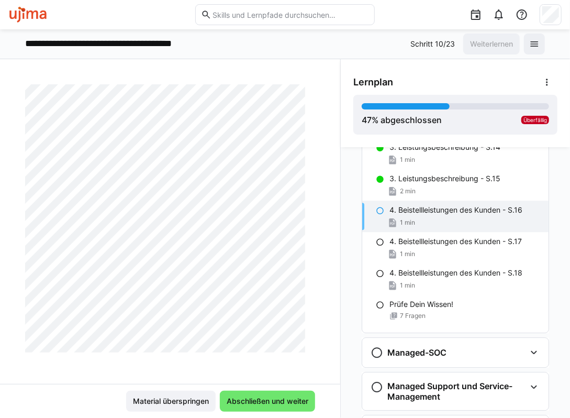
scroll to position [218, 0]
click at [267, 403] on span "Abschließen und weiter" at bounding box center [267, 401] width 85 height 10
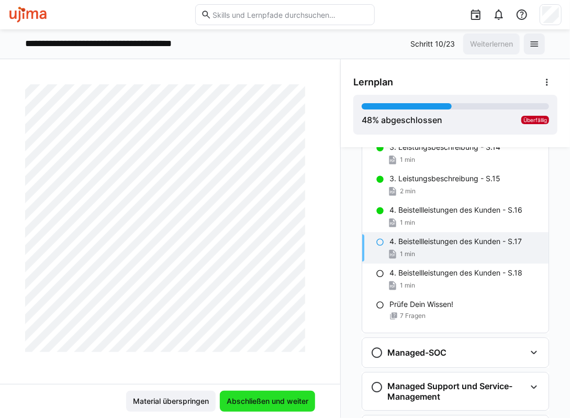
click at [284, 406] on span "Abschließen und weiter" at bounding box center [267, 401] width 95 height 21
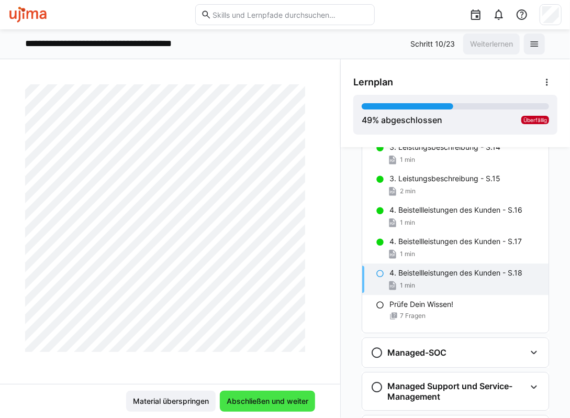
click at [275, 398] on span "Abschließen und weiter" at bounding box center [267, 401] width 85 height 10
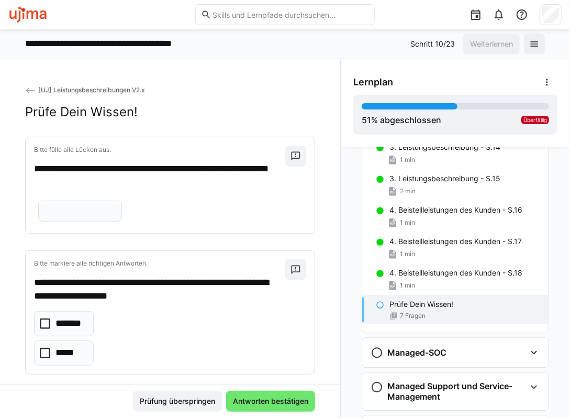
click at [116, 216] on input "text" at bounding box center [80, 210] width 72 height 9
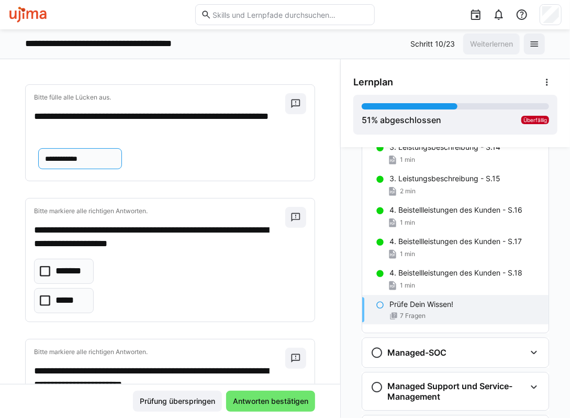
scroll to position [105, 0]
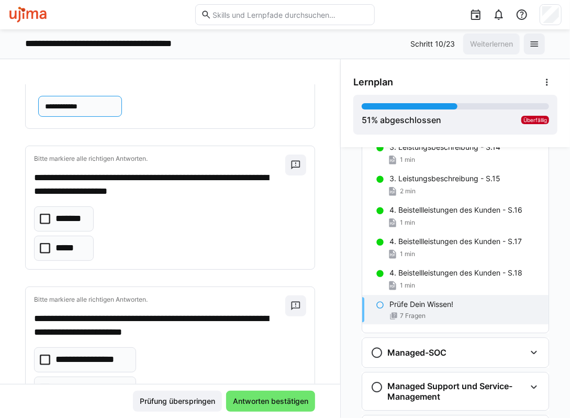
type input "**********"
click at [64, 261] on eds-checkbox "*****" at bounding box center [64, 248] width 60 height 25
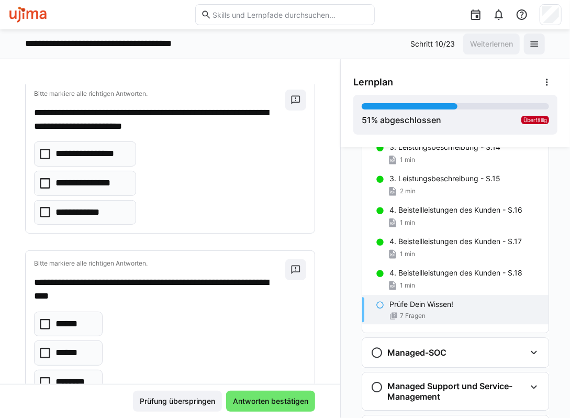
scroll to position [314, 0]
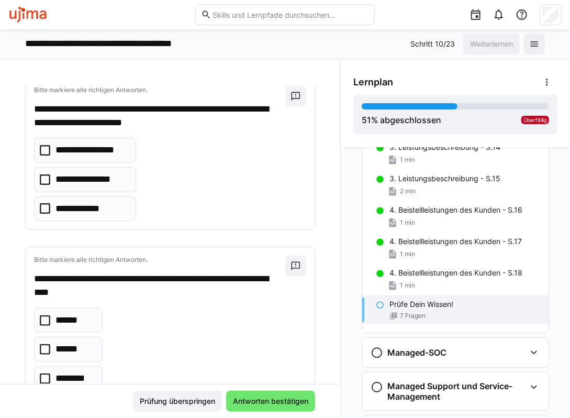
click at [105, 157] on p "**********" at bounding box center [92, 151] width 73 height 14
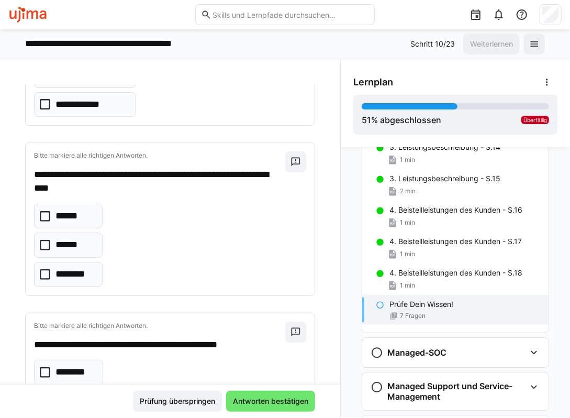
scroll to position [419, 0]
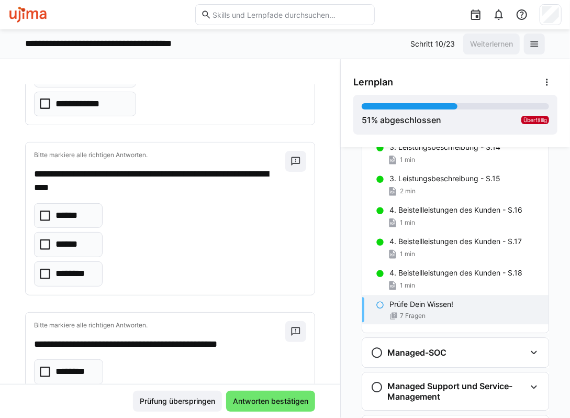
click at [87, 281] on p "********" at bounding box center [75, 274] width 39 height 14
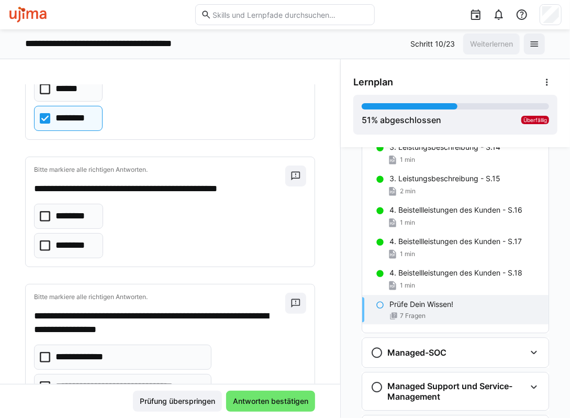
scroll to position [576, 0]
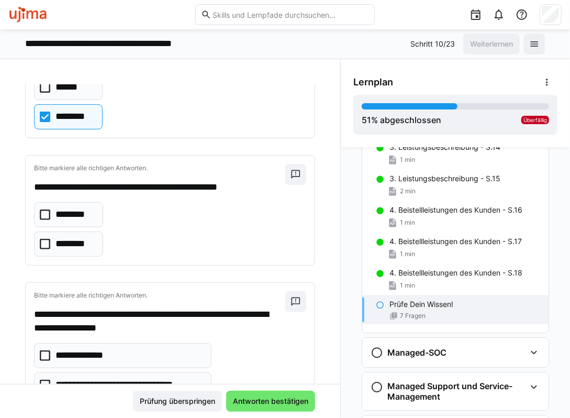
click at [74, 251] on p "********" at bounding box center [73, 244] width 35 height 14
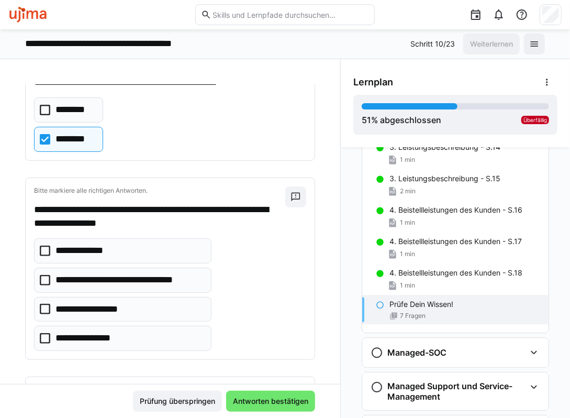
scroll to position [733, 0]
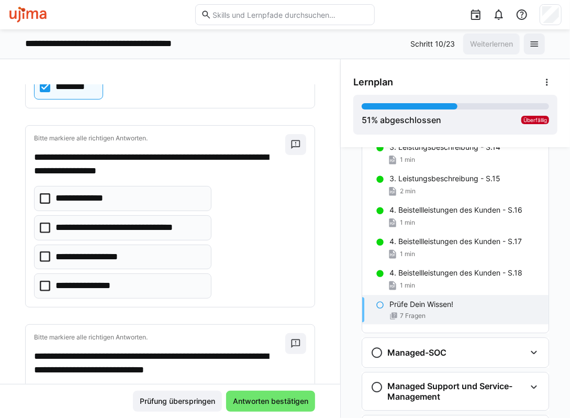
click at [144, 235] on p "**********" at bounding box center [130, 228] width 148 height 14
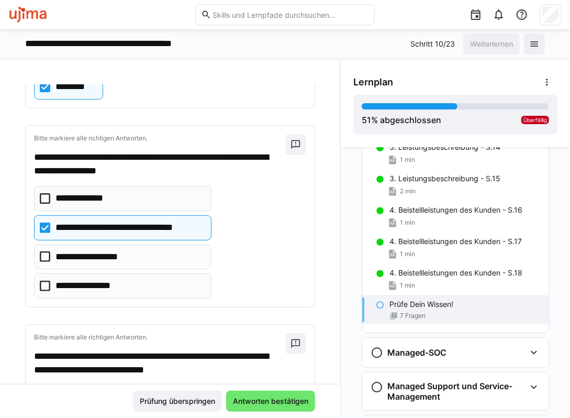
click at [152, 270] on eds-checkbox "**********" at bounding box center [123, 257] width 178 height 25
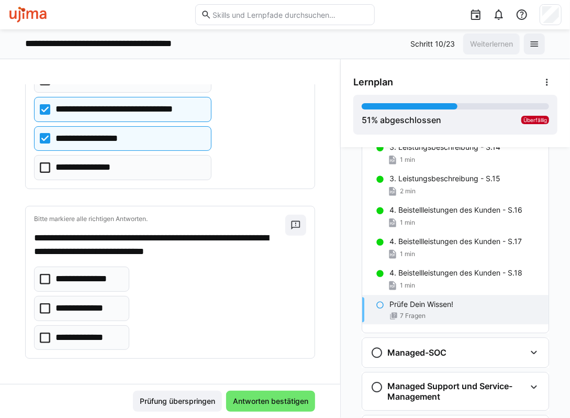
scroll to position [863, 0]
click at [96, 273] on p "**********" at bounding box center [89, 279] width 66 height 14
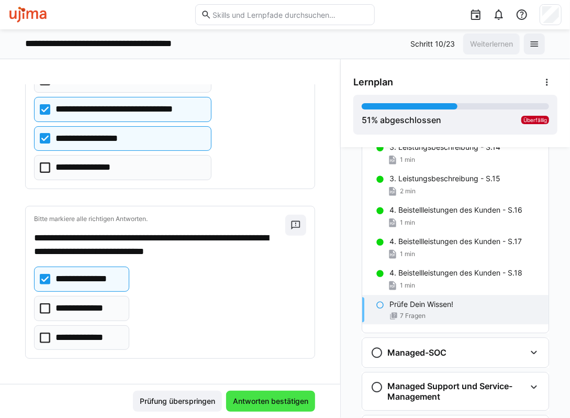
click at [273, 401] on span "Antworten bestätigen" at bounding box center [271, 401] width 79 height 10
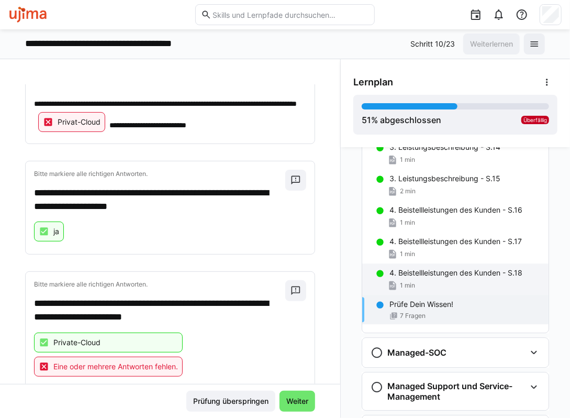
scroll to position [210, 0]
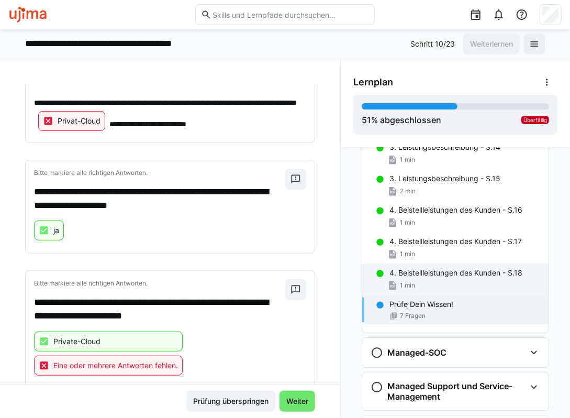
click at [439, 273] on p "4. Beistellleistungen des Kunden - S.18" at bounding box center [456, 273] width 133 height 10
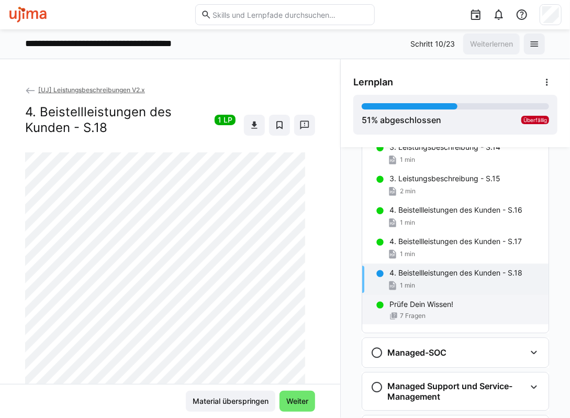
click at [430, 303] on p "Prüfe Dein Wissen!" at bounding box center [422, 304] width 64 height 10
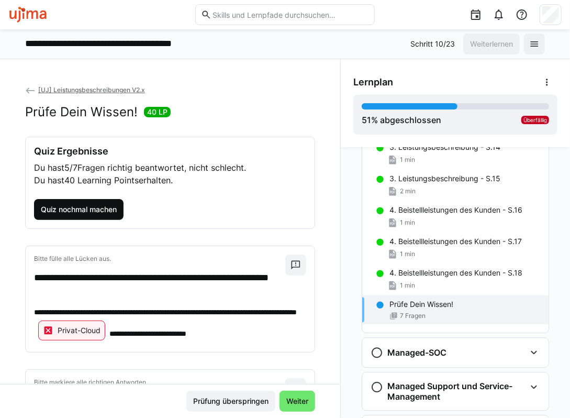
click at [107, 209] on span "Quiz nochmal machen" at bounding box center [78, 209] width 79 height 10
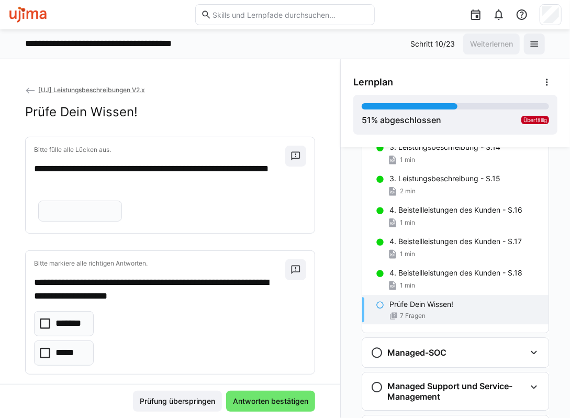
click at [116, 216] on input "text" at bounding box center [80, 210] width 72 height 9
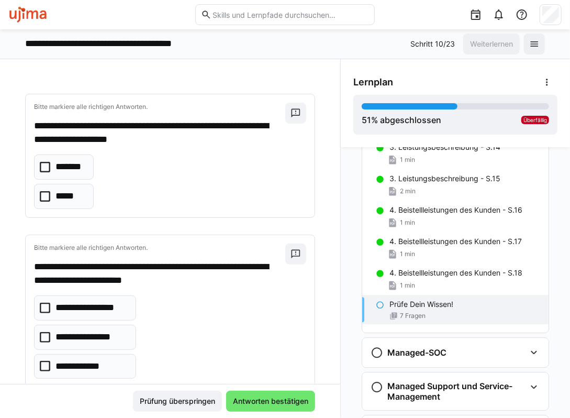
scroll to position [157, 0]
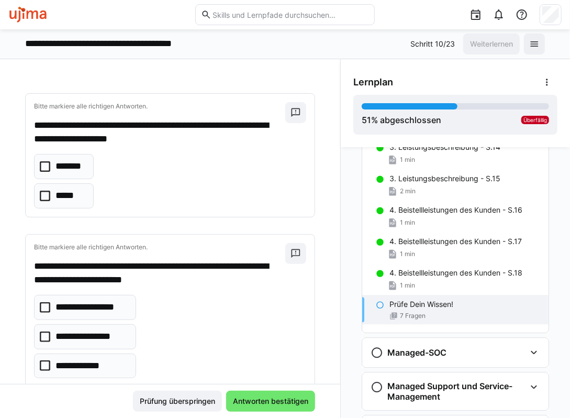
type input "**********"
click at [64, 203] on p "*****" at bounding box center [65, 196] width 19 height 14
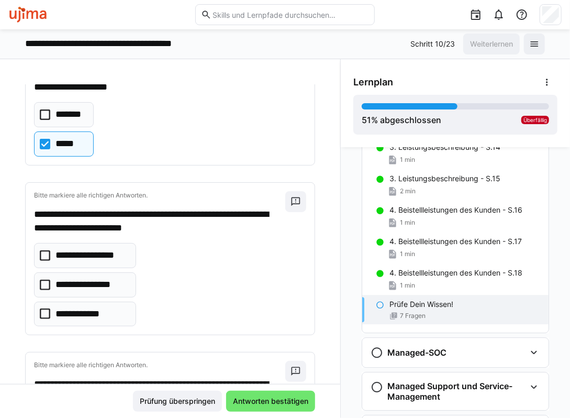
scroll to position [210, 0]
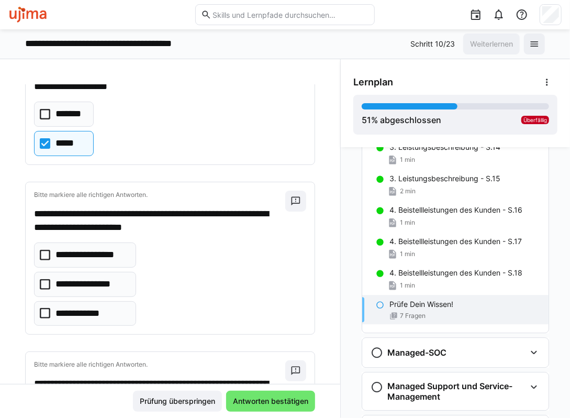
click at [85, 262] on p "**********" at bounding box center [92, 255] width 73 height 14
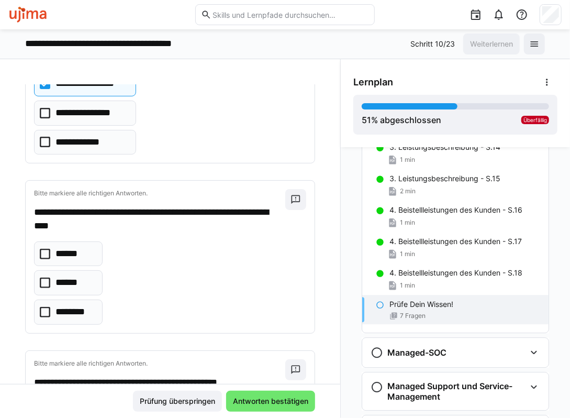
scroll to position [419, 0]
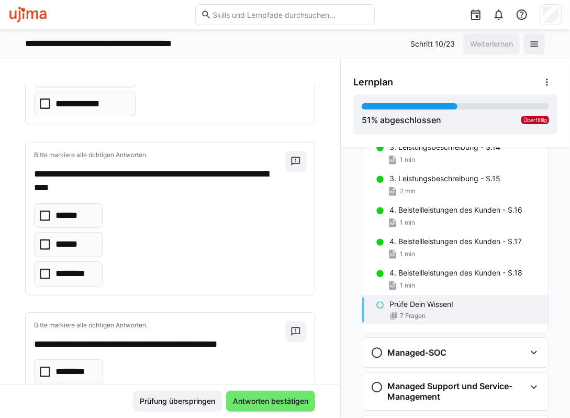
click at [75, 281] on p "********" at bounding box center [75, 274] width 39 height 14
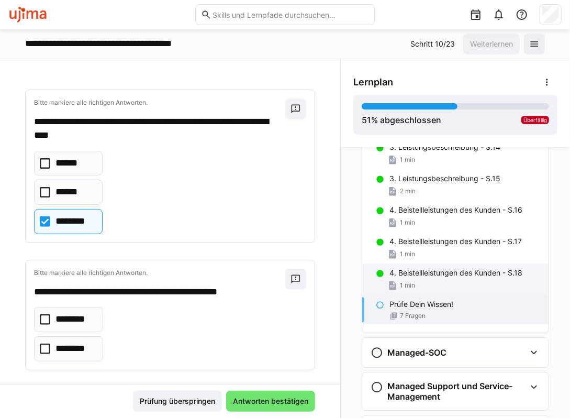
click at [415, 284] on div "1 min" at bounding box center [465, 285] width 151 height 10
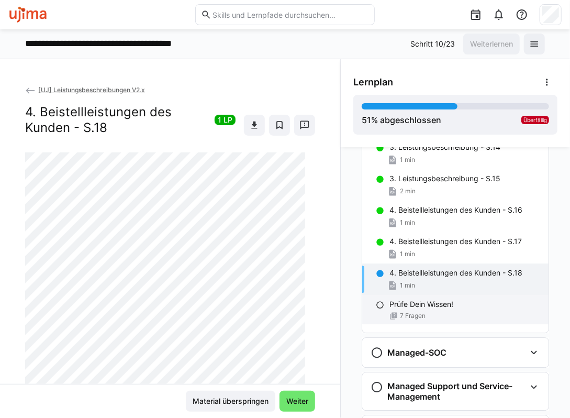
click at [419, 300] on p "Prüfe Dein Wissen!" at bounding box center [422, 304] width 64 height 10
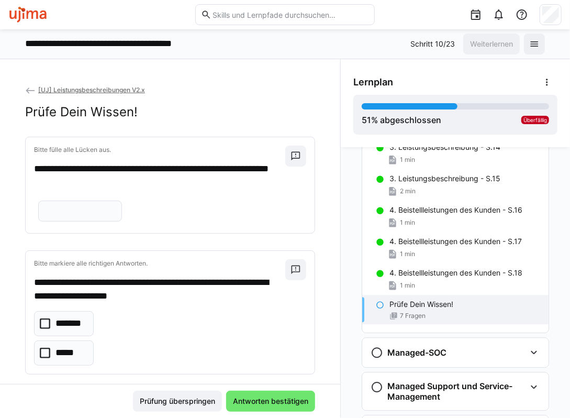
click at [122, 222] on eds-input at bounding box center [80, 211] width 84 height 21
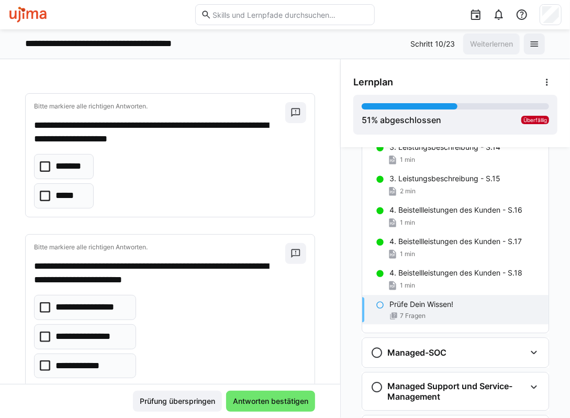
type input "**********"
click at [48, 208] on eds-checkbox "*****" at bounding box center [64, 195] width 60 height 25
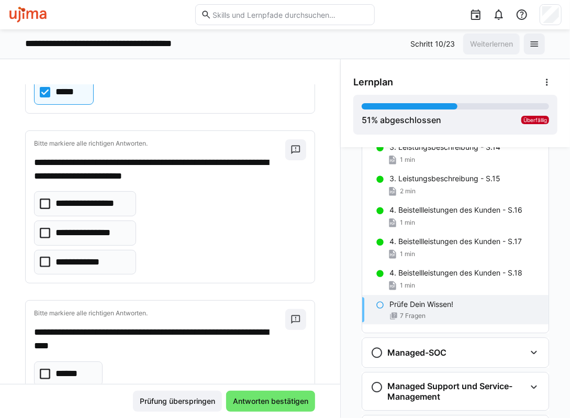
scroll to position [262, 0]
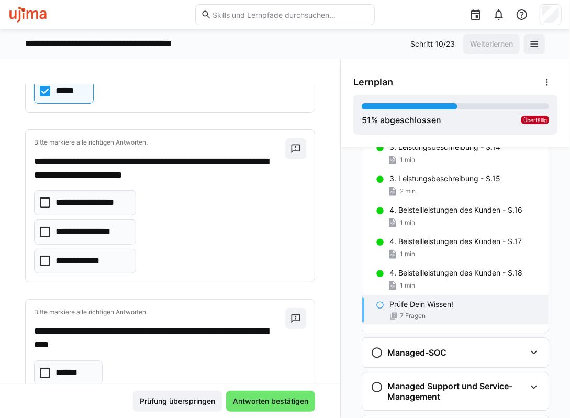
click at [81, 210] on p "**********" at bounding box center [92, 203] width 73 height 14
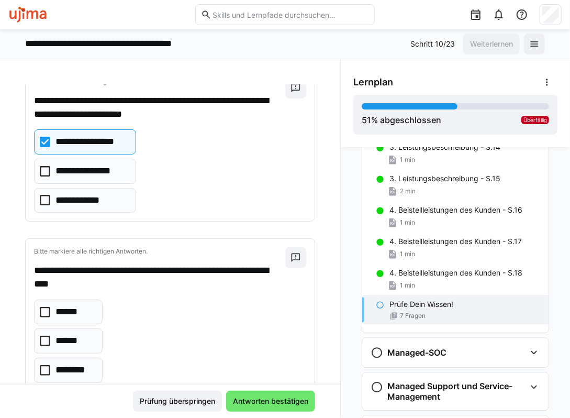
scroll to position [314, 0]
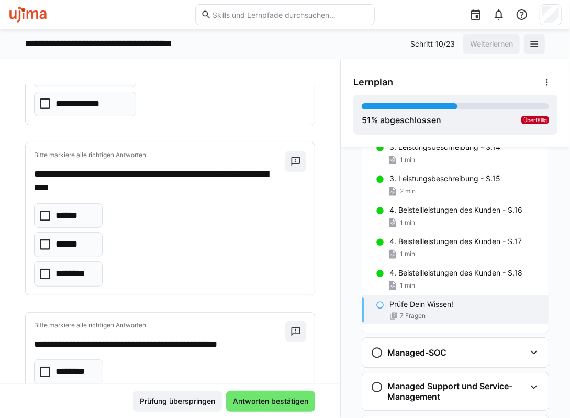
click at [60, 281] on p "********" at bounding box center [75, 274] width 39 height 14
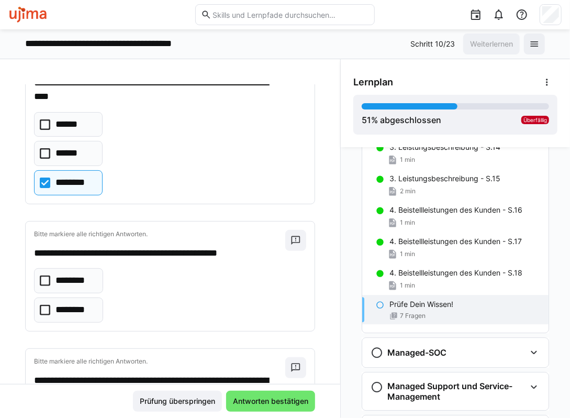
scroll to position [576, 0]
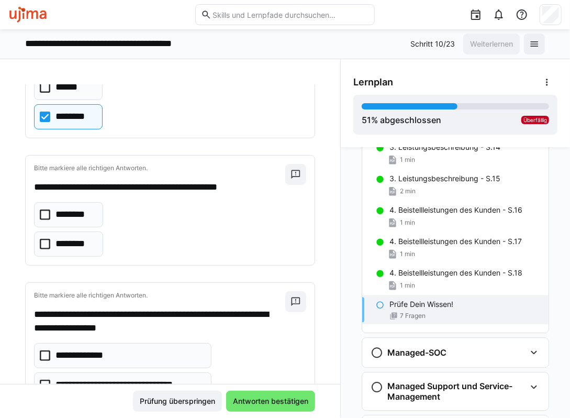
click at [57, 251] on p "********" at bounding box center [73, 244] width 35 height 14
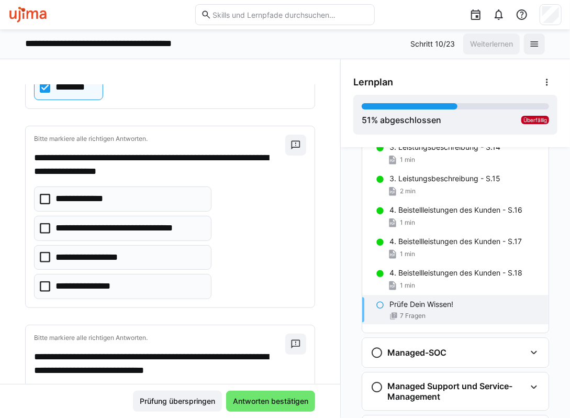
scroll to position [733, 0]
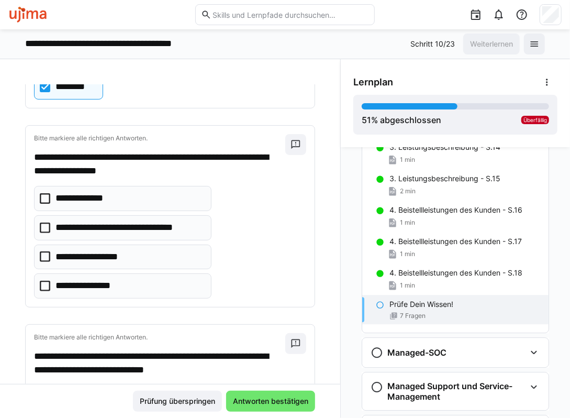
click at [123, 235] on p "**********" at bounding box center [130, 228] width 148 height 14
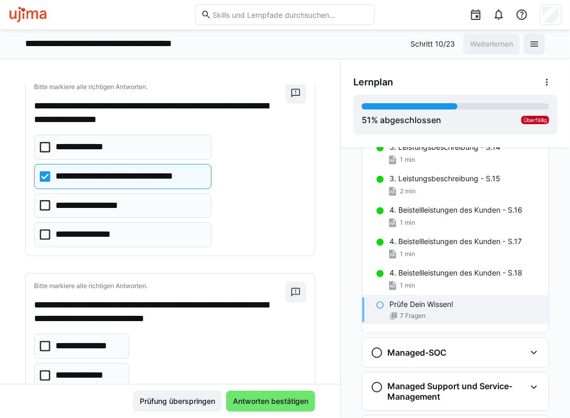
scroll to position [786, 0]
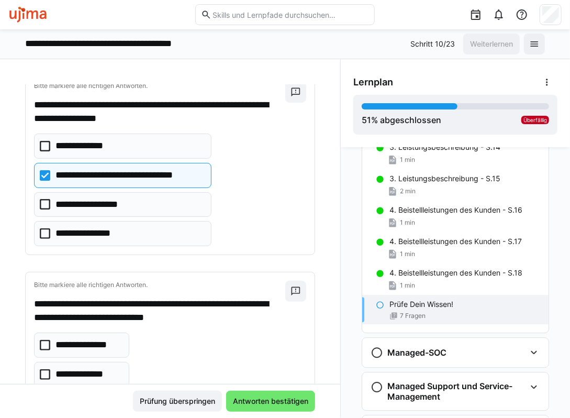
click at [123, 212] on p "**********" at bounding box center [93, 205] width 74 height 14
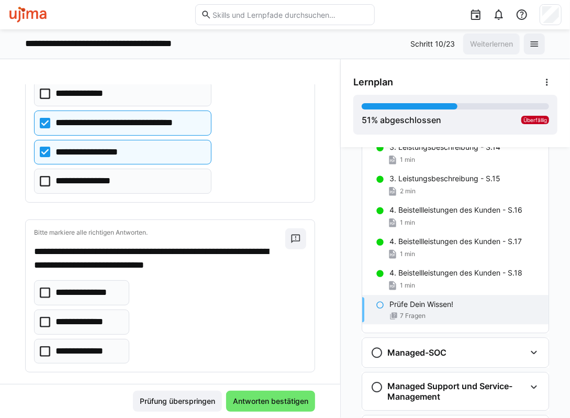
scroll to position [863, 0]
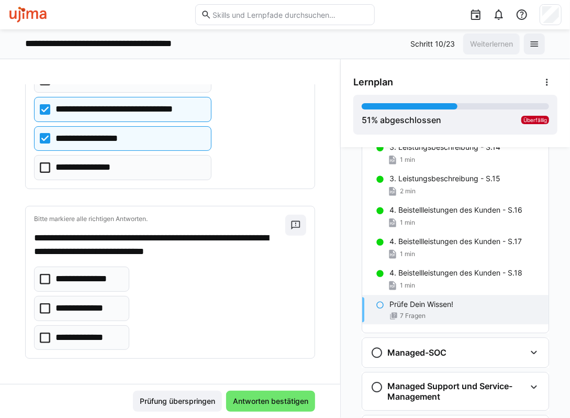
click at [95, 276] on p "**********" at bounding box center [89, 279] width 66 height 14
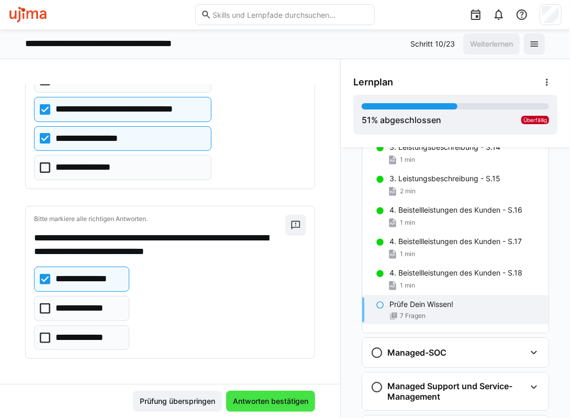
click at [265, 403] on span "Antworten bestätigen" at bounding box center [271, 401] width 79 height 10
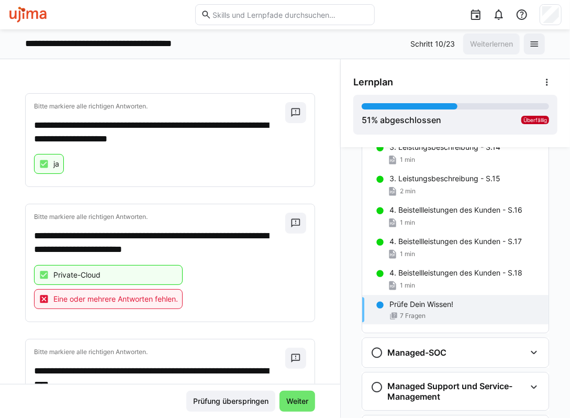
scroll to position [0, 0]
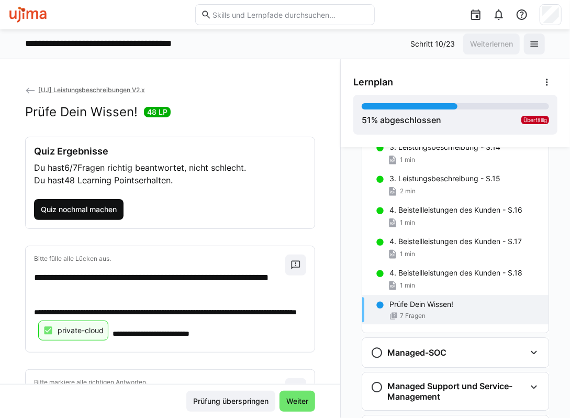
click at [95, 203] on span "Quiz nochmal machen" at bounding box center [79, 209] width 90 height 21
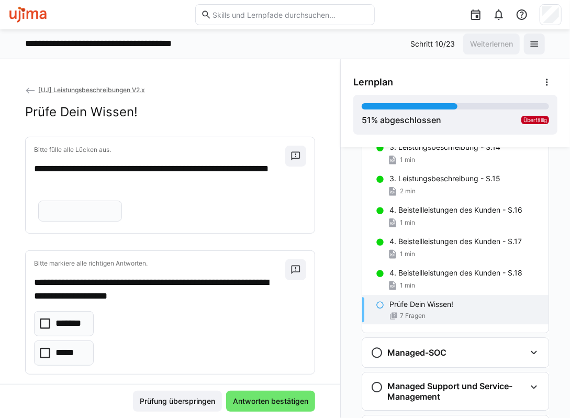
click at [116, 216] on input "text" at bounding box center [80, 210] width 72 height 9
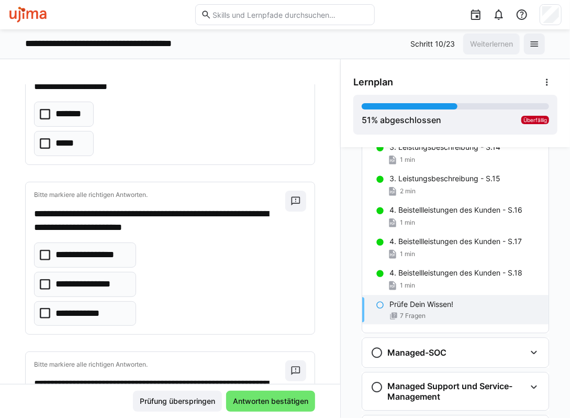
type input "**********"
click at [62, 150] on p "*****" at bounding box center [65, 144] width 19 height 14
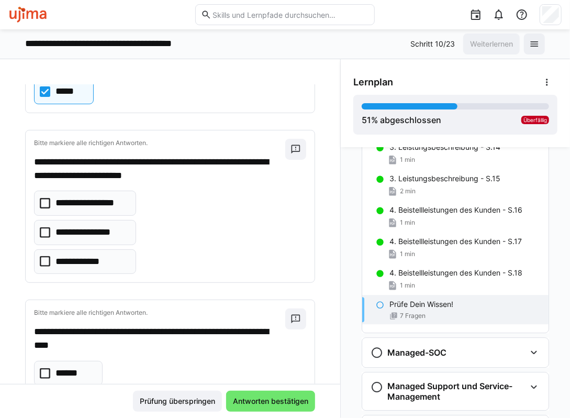
scroll to position [262, 0]
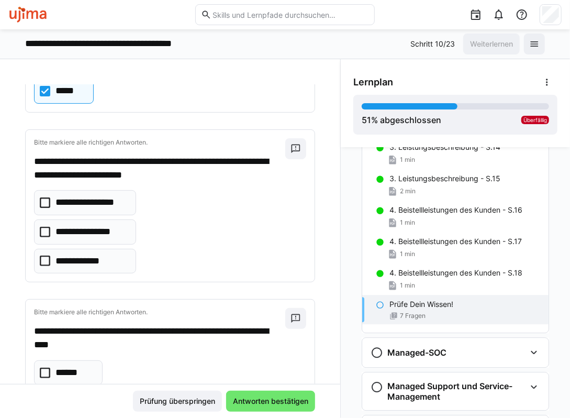
click at [103, 210] on p "**********" at bounding box center [92, 203] width 73 height 14
click at [98, 239] on p "**********" at bounding box center [90, 232] width 69 height 14
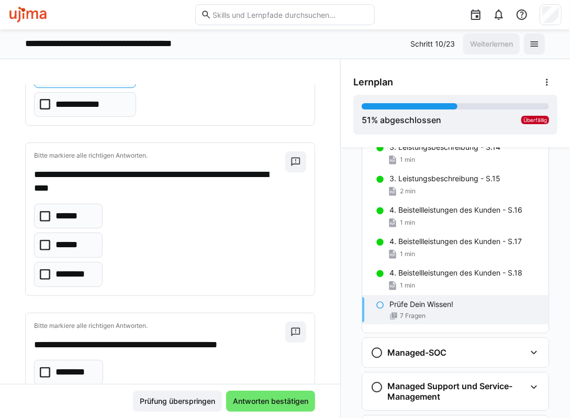
scroll to position [419, 0]
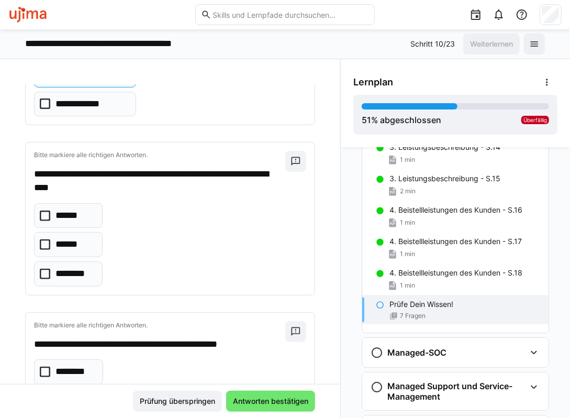
click at [73, 281] on p "********" at bounding box center [75, 274] width 39 height 14
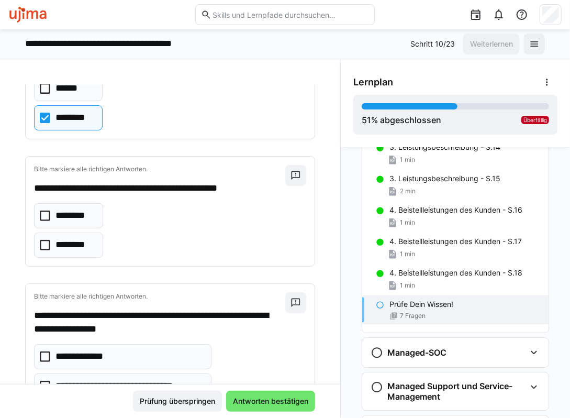
scroll to position [576, 0]
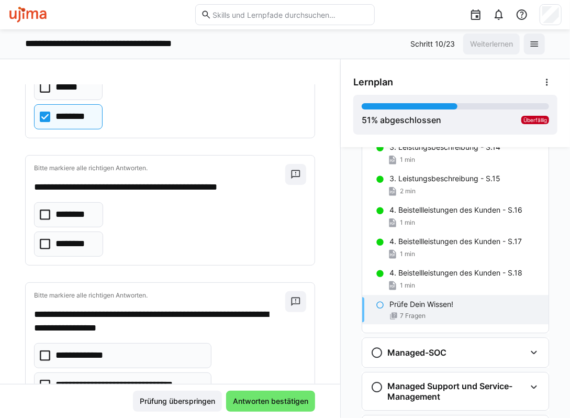
click at [66, 251] on p "********" at bounding box center [73, 244] width 35 height 14
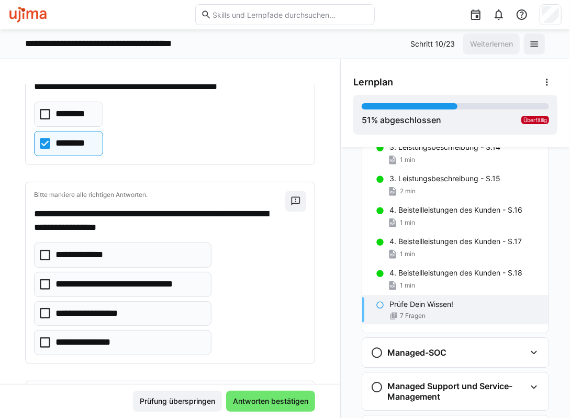
scroll to position [681, 0]
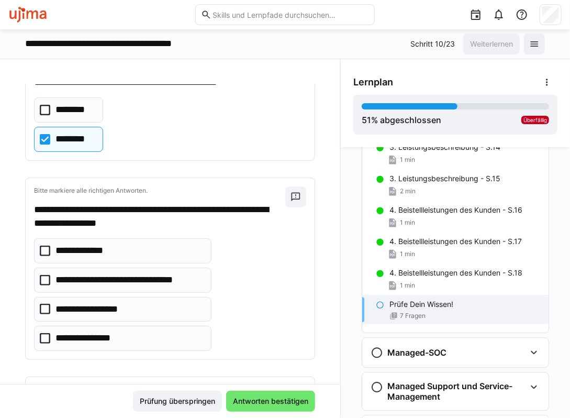
click at [103, 287] on p "**********" at bounding box center [130, 280] width 148 height 14
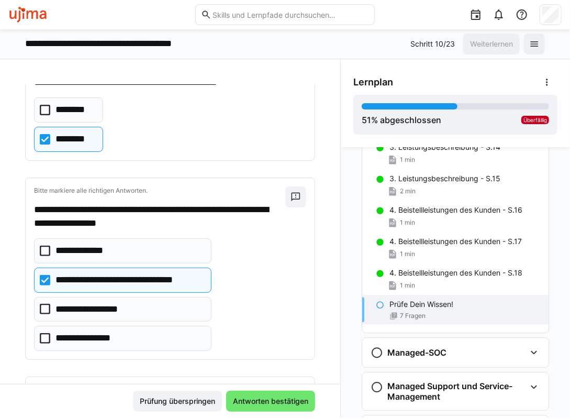
click at [97, 312] on eds-checkbox "**********" at bounding box center [123, 309] width 178 height 25
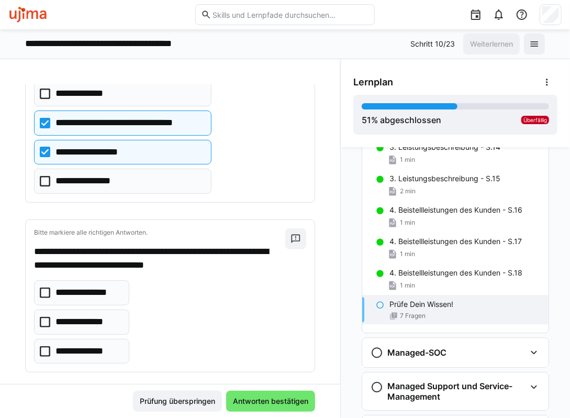
scroll to position [863, 0]
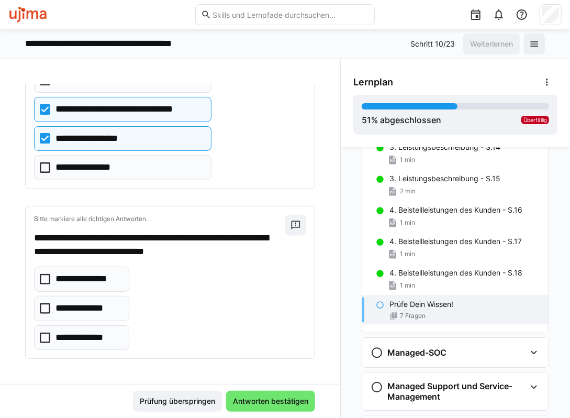
click at [90, 271] on eds-checkbox "**********" at bounding box center [81, 279] width 95 height 25
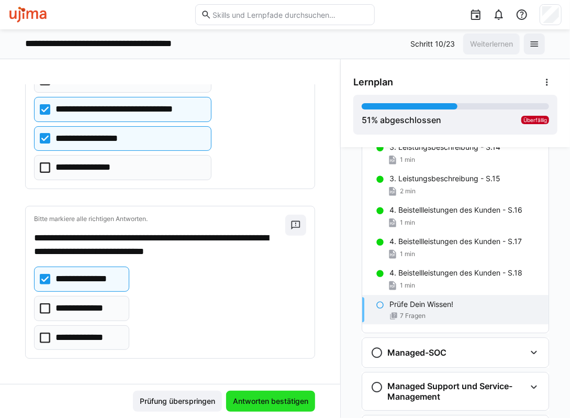
click at [272, 395] on span "Antworten bestätigen" at bounding box center [270, 401] width 89 height 21
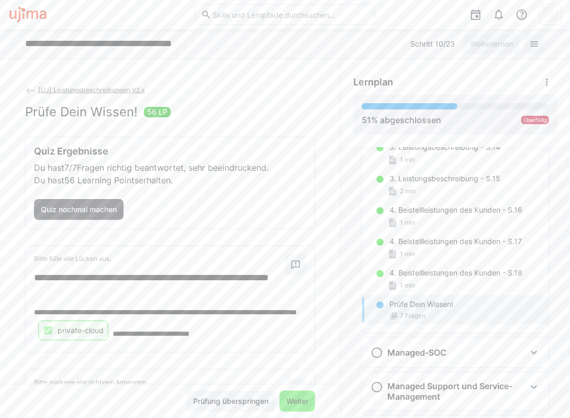
click at [285, 404] on span "Weiter" at bounding box center [297, 401] width 25 height 10
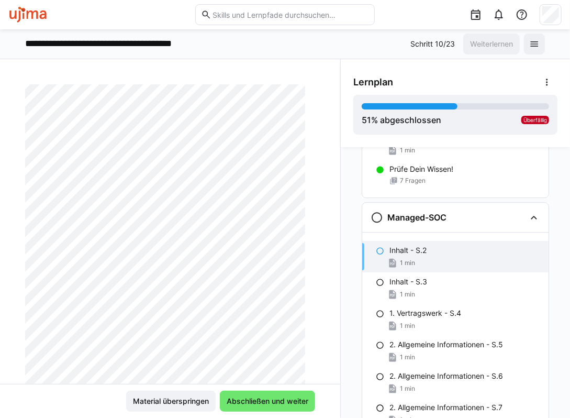
scroll to position [207, 0]
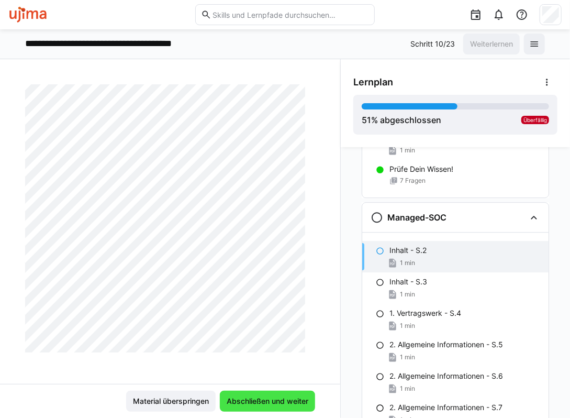
click at [277, 402] on span "Abschließen und weiter" at bounding box center [267, 401] width 85 height 10
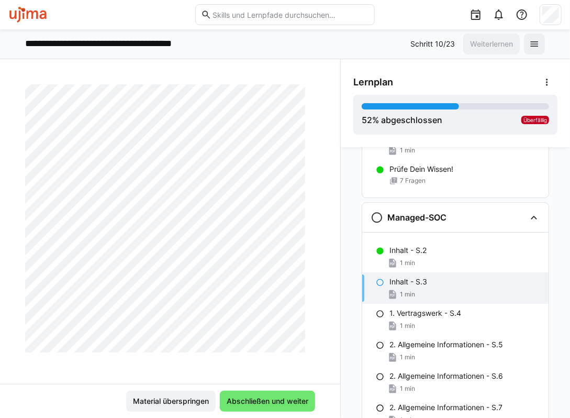
scroll to position [0, 0]
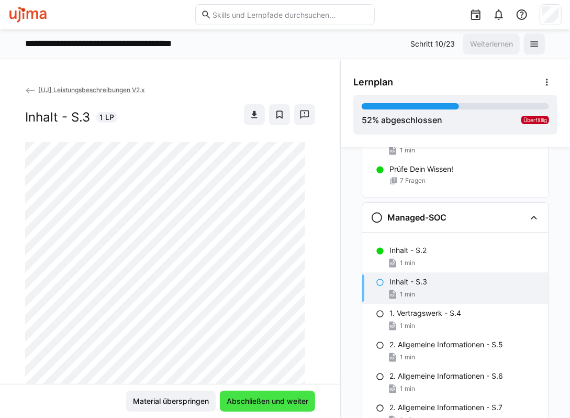
click at [283, 408] on span "Abschließen und weiter" at bounding box center [267, 401] width 95 height 21
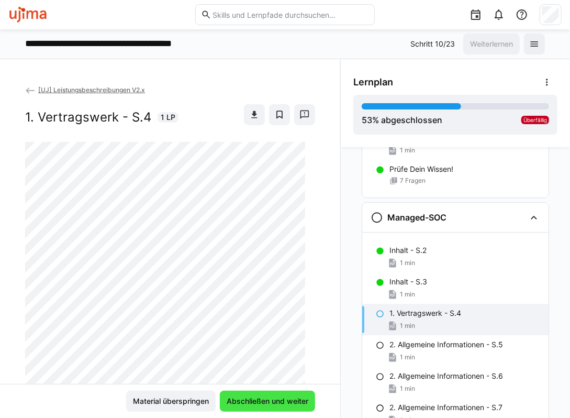
click at [263, 397] on span "Abschließen und weiter" at bounding box center [267, 401] width 85 height 10
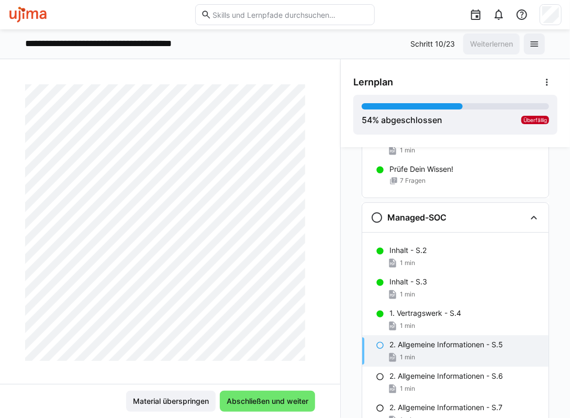
scroll to position [218, 0]
click at [278, 403] on span "Abschließen und weiter" at bounding box center [267, 401] width 85 height 10
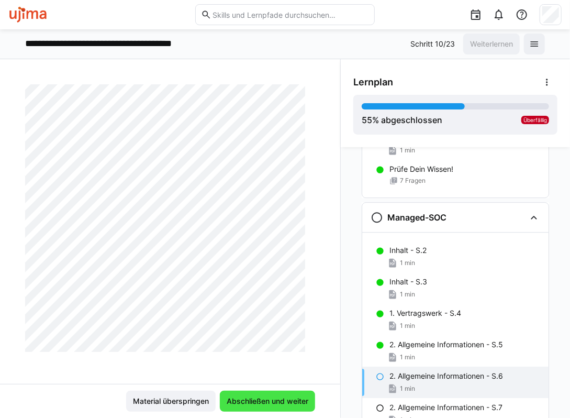
click at [267, 402] on span "Abschließen und weiter" at bounding box center [267, 401] width 85 height 10
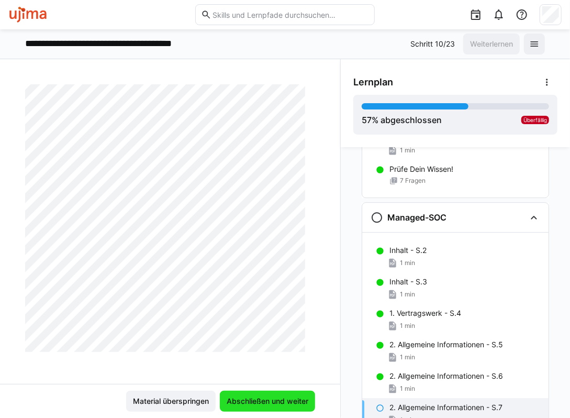
click at [259, 400] on span "Abschließen und weiter" at bounding box center [267, 401] width 85 height 10
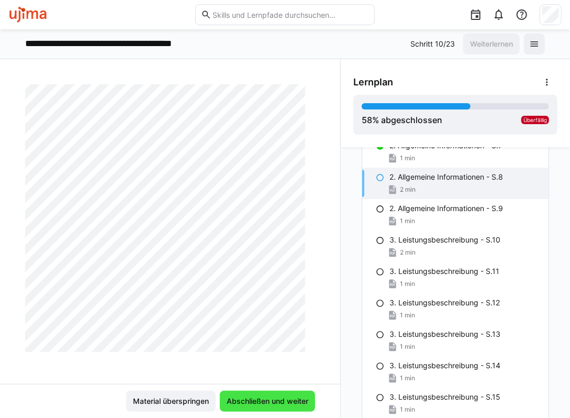
click at [283, 404] on span "Abschließen und weiter" at bounding box center [267, 401] width 85 height 10
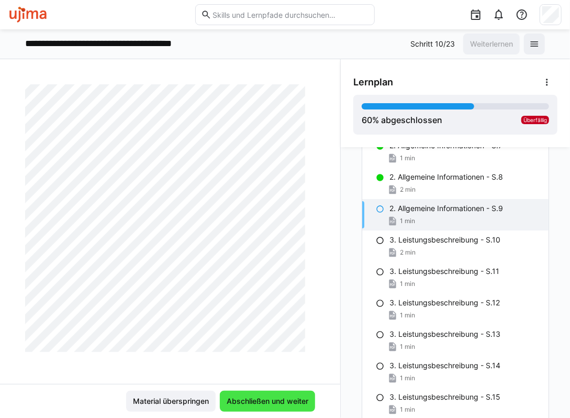
click at [273, 393] on span "Abschließen und weiter" at bounding box center [267, 401] width 95 height 21
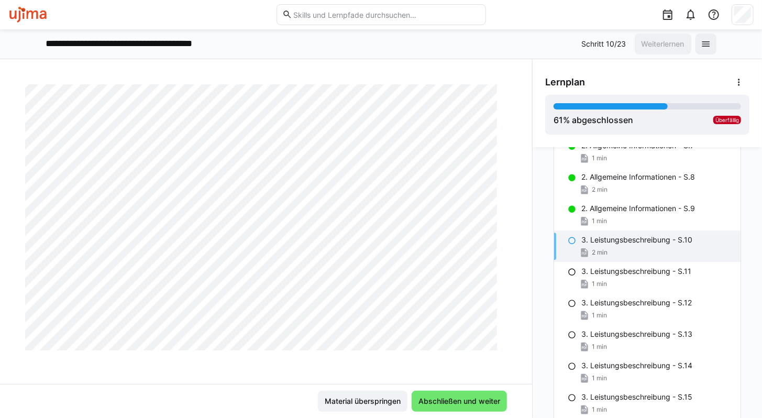
scroll to position [434, 0]
click at [477, 401] on span "Abschließen und weiter" at bounding box center [459, 401] width 85 height 10
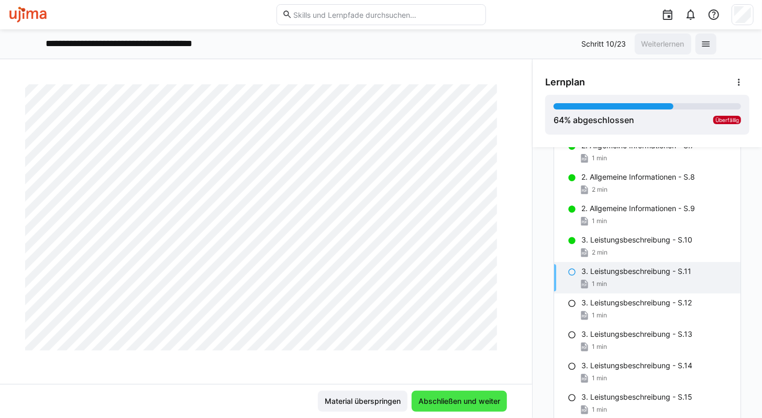
click at [446, 397] on span "Abschließen und weiter" at bounding box center [459, 401] width 85 height 10
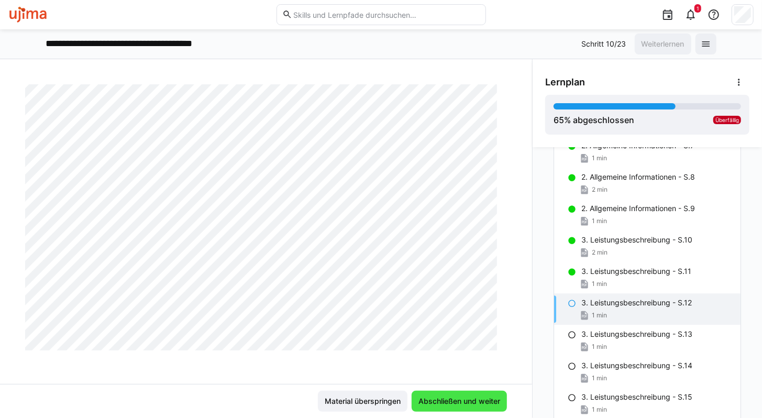
click at [470, 397] on span "Abschließen und weiter" at bounding box center [459, 401] width 85 height 10
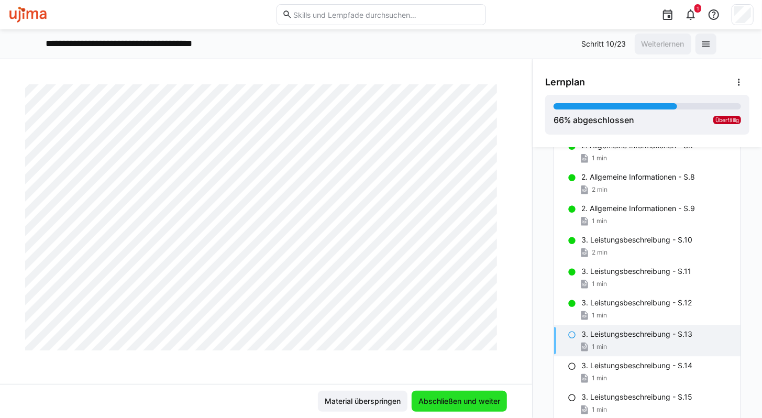
click at [474, 401] on span "Abschließen und weiter" at bounding box center [459, 401] width 85 height 10
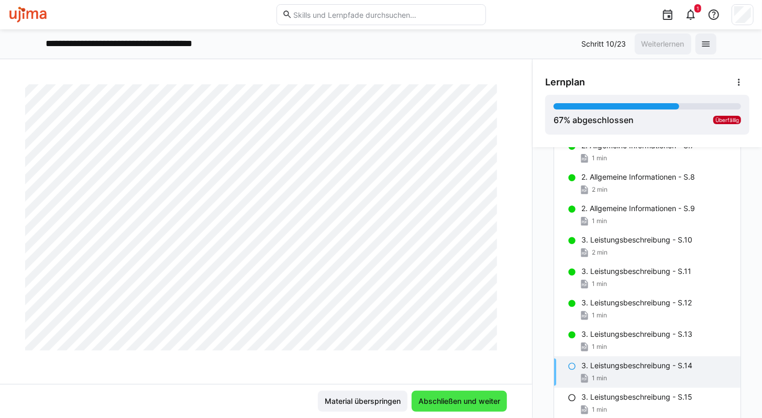
click at [460, 399] on span "Abschließen und weiter" at bounding box center [459, 401] width 85 height 10
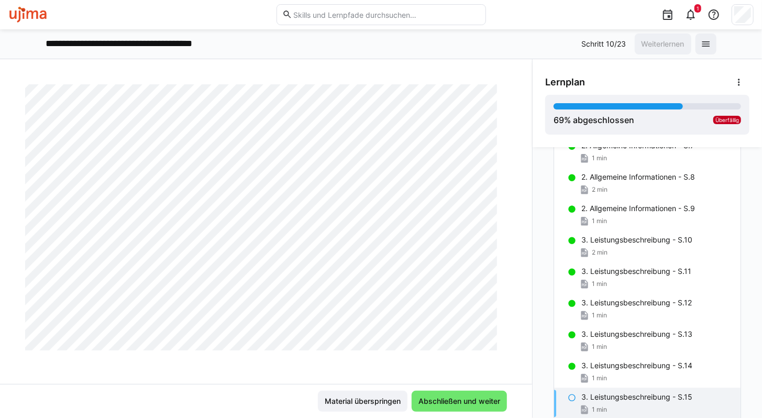
scroll to position [419, 0]
click at [459, 403] on span "Abschließen und weiter" at bounding box center [459, 401] width 85 height 10
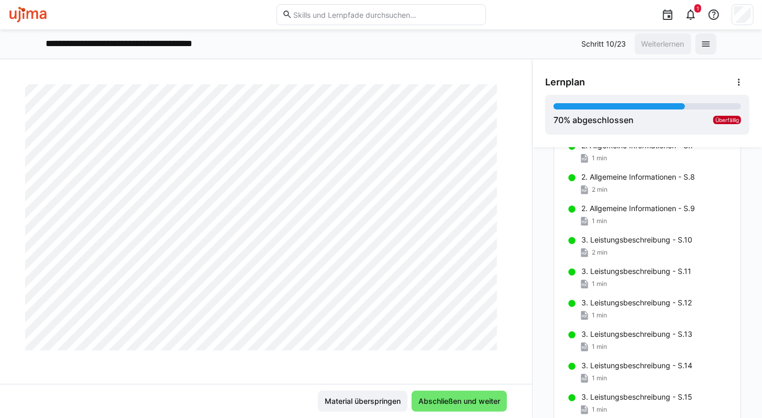
scroll to position [434, 0]
click at [463, 399] on span "Abschließen und weiter" at bounding box center [459, 401] width 85 height 10
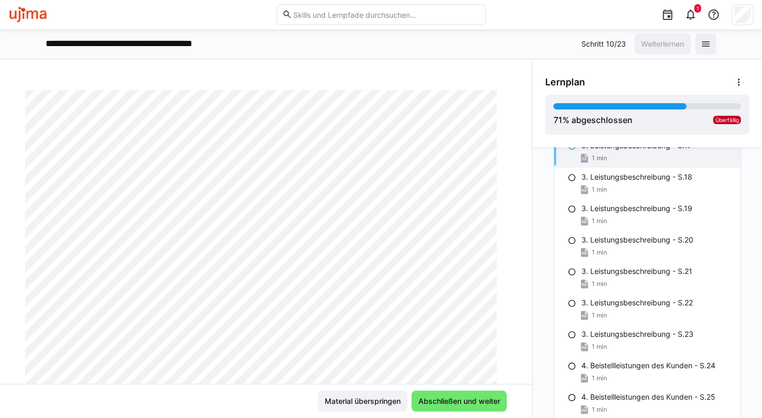
scroll to position [52, 0]
click at [454, 397] on span "Abschließen und weiter" at bounding box center [459, 401] width 85 height 10
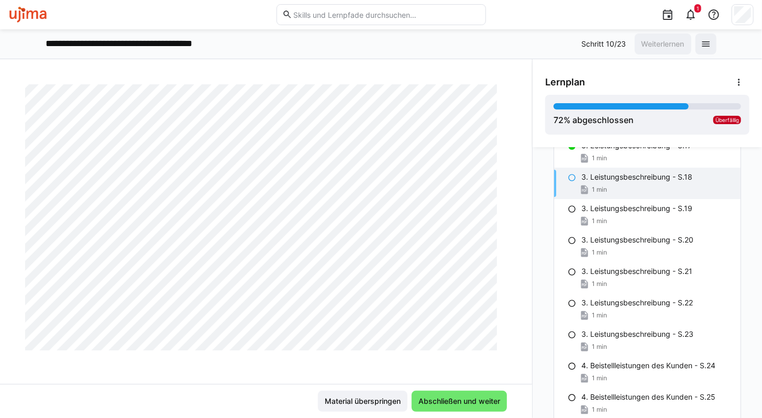
scroll to position [434, 0]
click at [468, 401] on span "Abschließen und weiter" at bounding box center [459, 401] width 85 height 10
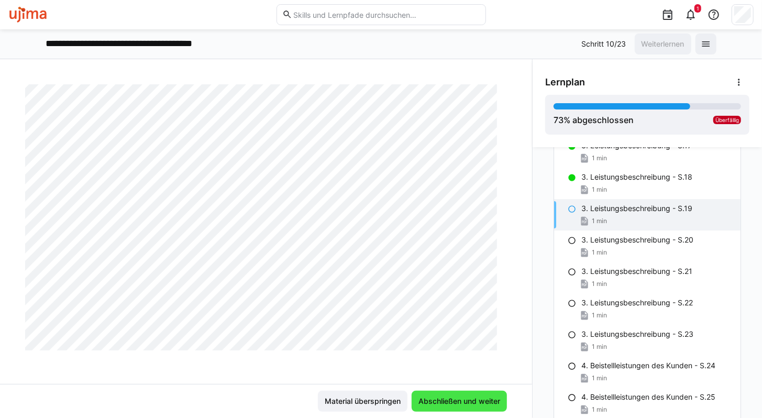
click at [485, 397] on span "Abschließen und weiter" at bounding box center [459, 401] width 85 height 10
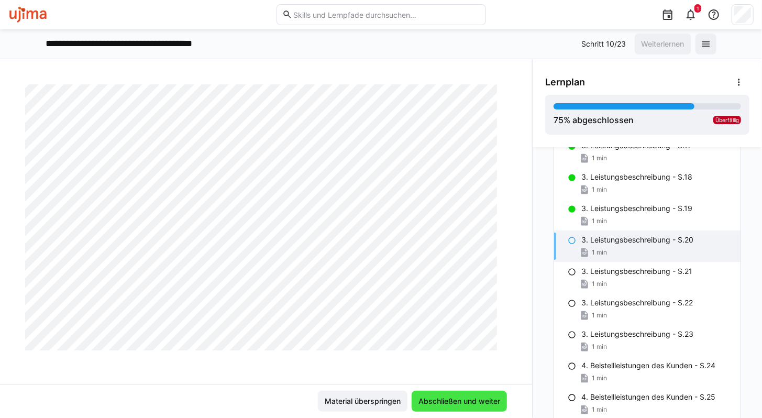
click at [475, 394] on span "Abschließen und weiter" at bounding box center [459, 401] width 95 height 21
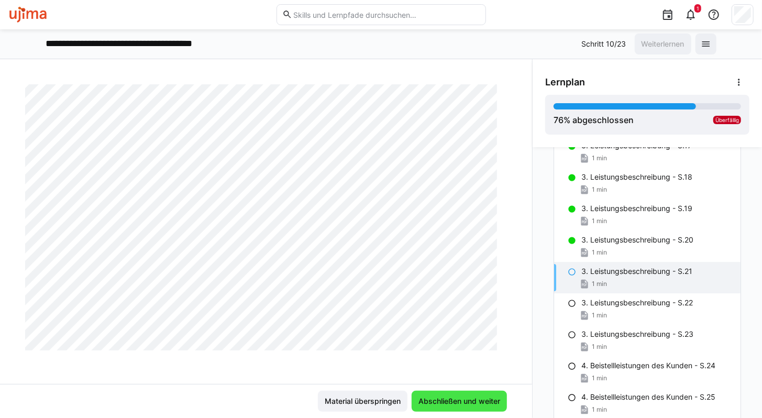
click at [455, 399] on span "Abschließen und weiter" at bounding box center [459, 401] width 85 height 10
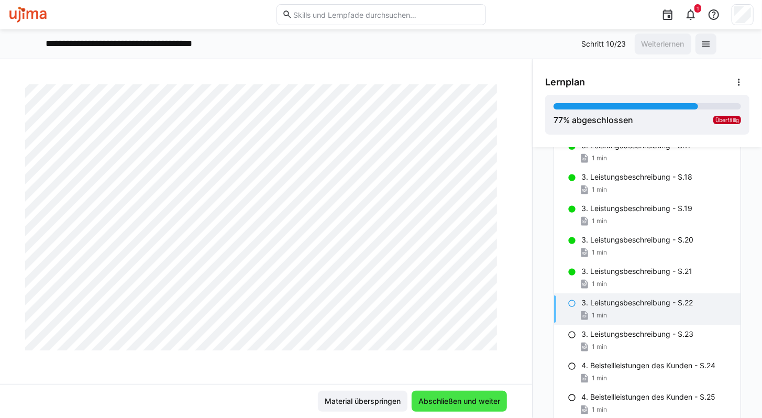
click at [460, 404] on span "Abschließen und weiter" at bounding box center [459, 401] width 85 height 10
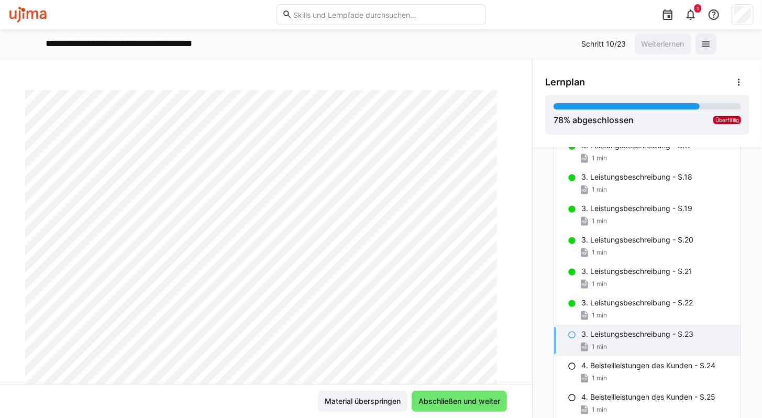
scroll to position [52, 0]
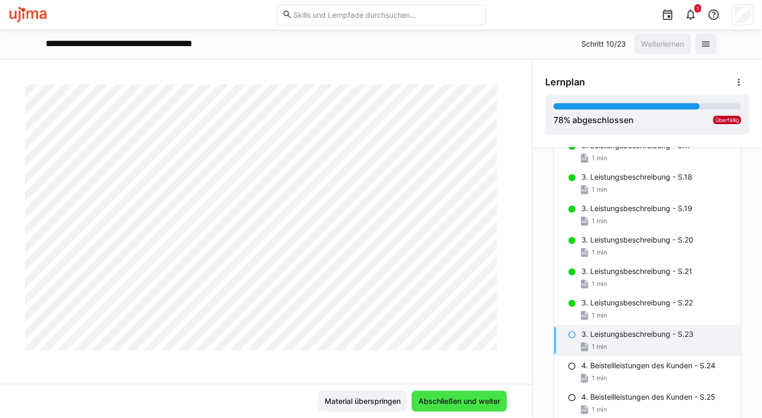
click at [433, 401] on span "Abschließen und weiter" at bounding box center [459, 401] width 85 height 10
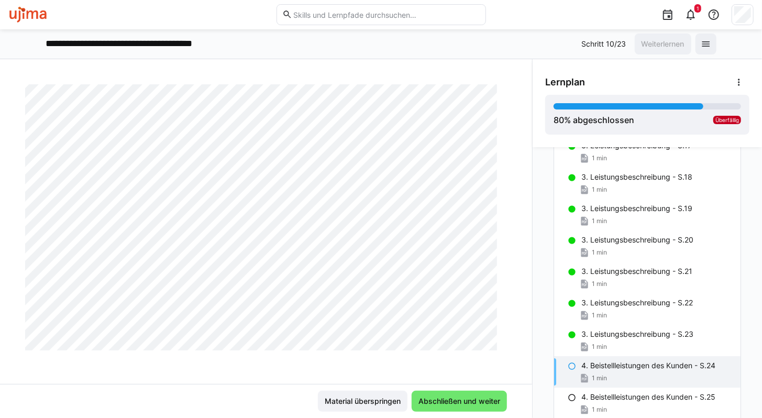
scroll to position [434, 0]
click at [482, 406] on span "Abschließen und weiter" at bounding box center [459, 401] width 85 height 10
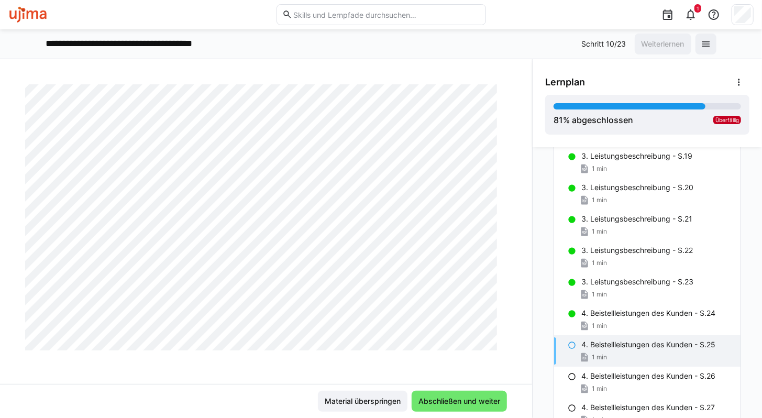
scroll to position [367, 0]
click at [458, 404] on span "Abschließen und weiter" at bounding box center [459, 401] width 85 height 10
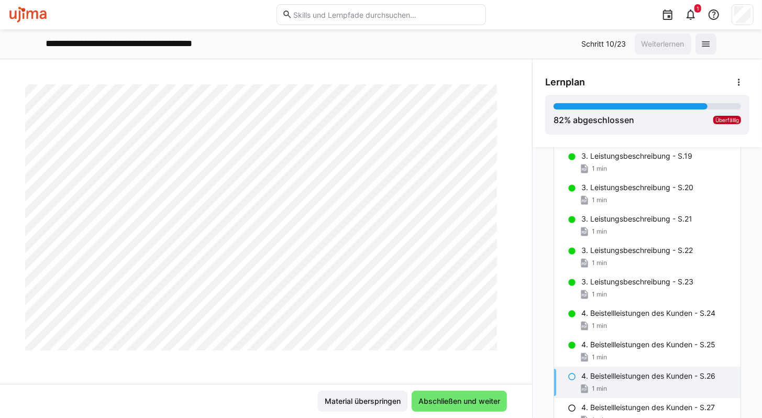
scroll to position [381, 0]
click at [449, 399] on span "Abschließen und weiter" at bounding box center [459, 401] width 85 height 10
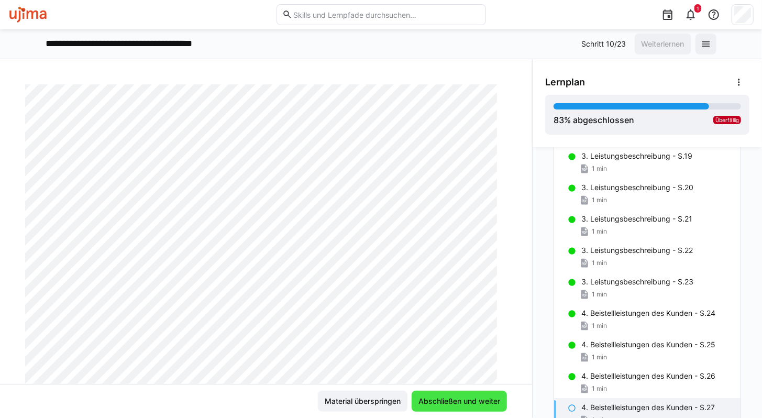
scroll to position [157, 0]
click at [451, 397] on span "Abschließen und weiter" at bounding box center [459, 401] width 85 height 10
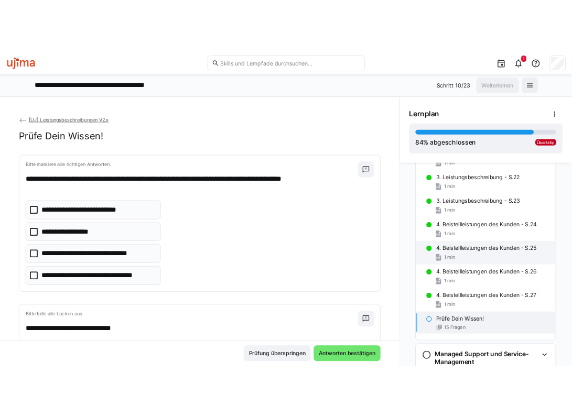
scroll to position [2141, 0]
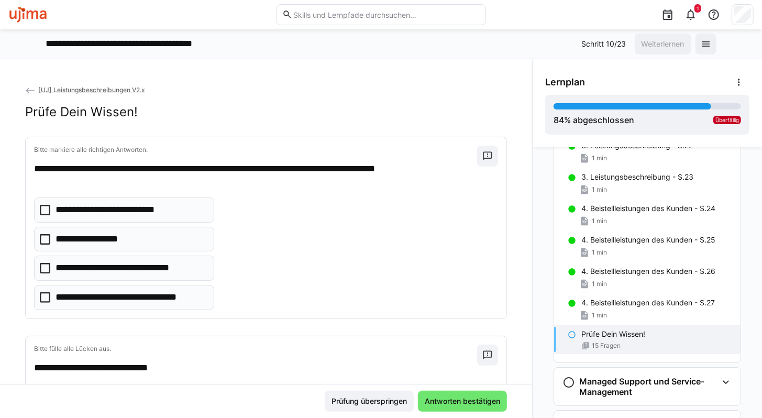
drag, startPoint x: 296, startPoint y: 105, endPoint x: 289, endPoint y: 101, distance: 7.7
click at [296, 105] on div "Prüfe Dein Wissen!" at bounding box center [266, 112] width 482 height 16
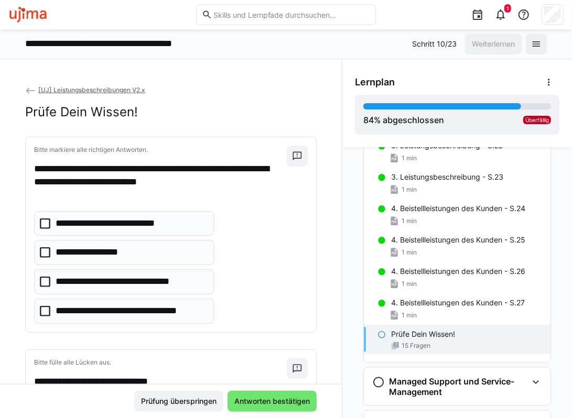
click at [134, 306] on p "**********" at bounding box center [131, 311] width 151 height 14
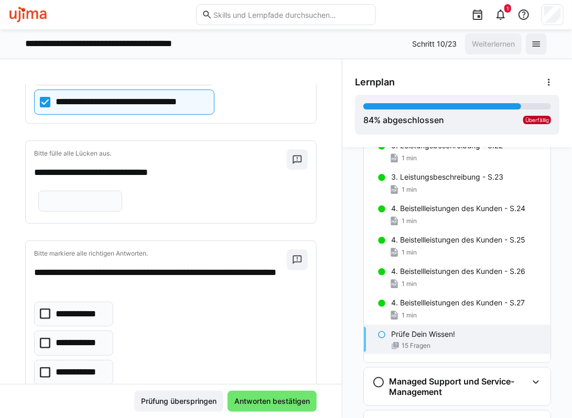
scroll to position [210, 0]
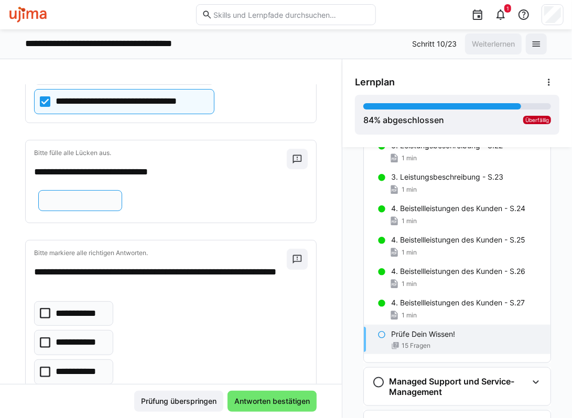
click at [116, 205] on input "text" at bounding box center [80, 200] width 72 height 9
type input "**"
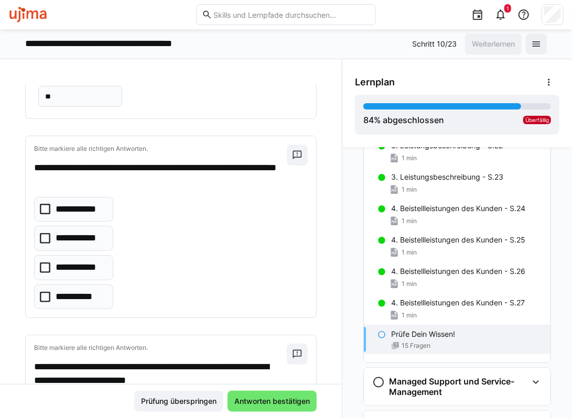
scroll to position [314, 0]
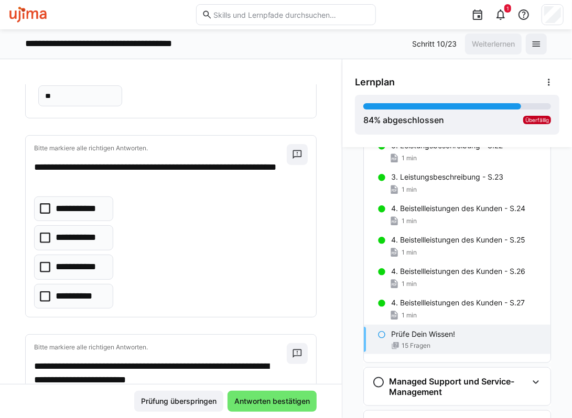
click at [67, 274] on p "**********" at bounding box center [81, 267] width 50 height 14
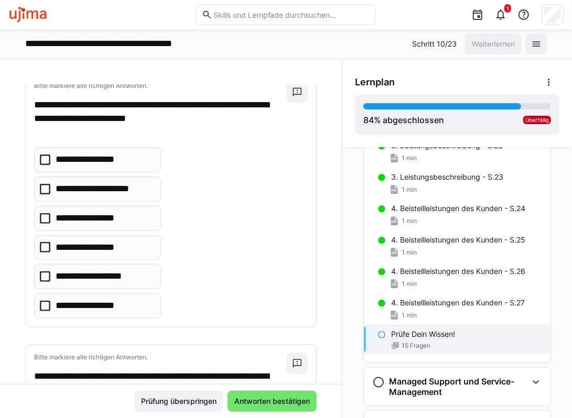
scroll to position [576, 0]
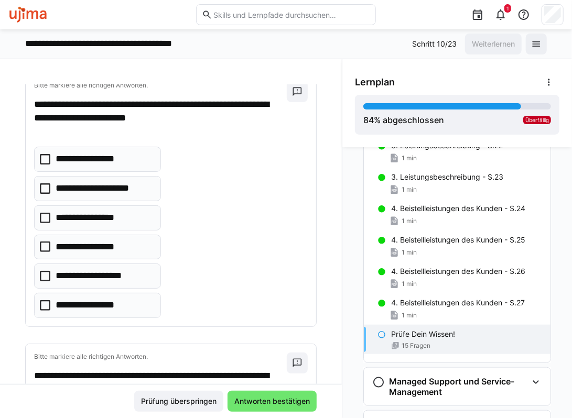
click at [101, 225] on p "**********" at bounding box center [91, 218] width 71 height 14
click at [97, 312] on p "**********" at bounding box center [91, 306] width 71 height 14
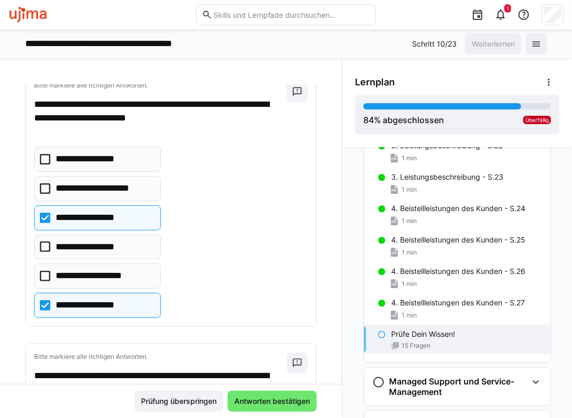
click at [115, 195] on p "**********" at bounding box center [104, 189] width 97 height 14
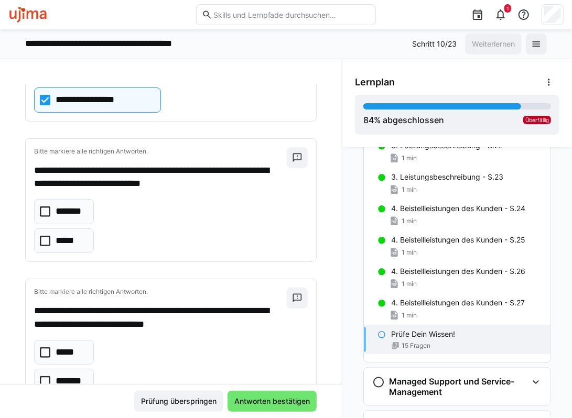
scroll to position [786, 0]
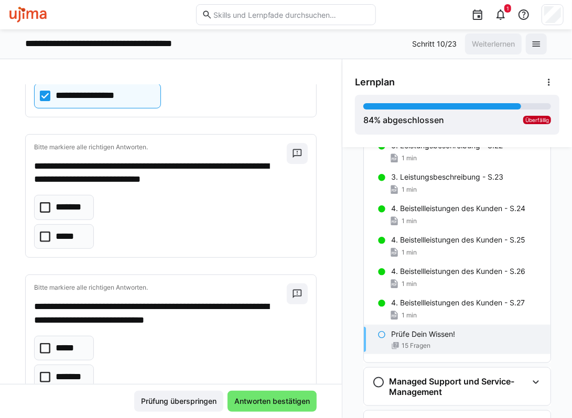
click at [72, 244] on p "*****" at bounding box center [65, 237] width 19 height 14
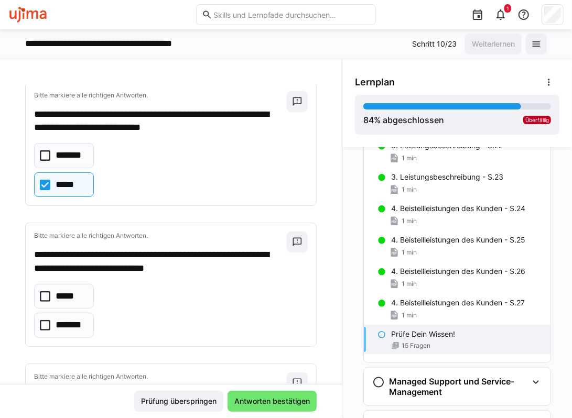
scroll to position [838, 0]
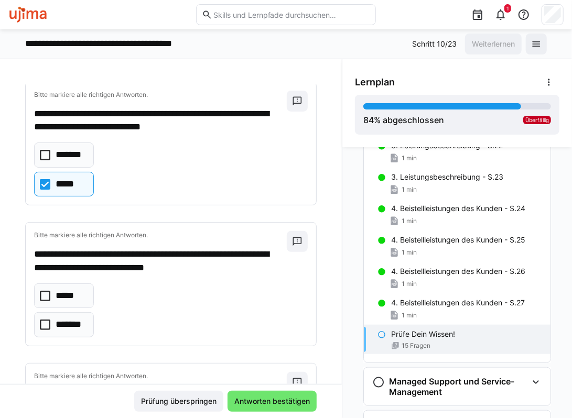
click at [74, 162] on p "*******" at bounding box center [71, 155] width 30 height 14
click at [80, 190] on eds-checkbox "*****" at bounding box center [64, 184] width 60 height 25
click at [71, 303] on p "*****" at bounding box center [65, 296] width 19 height 14
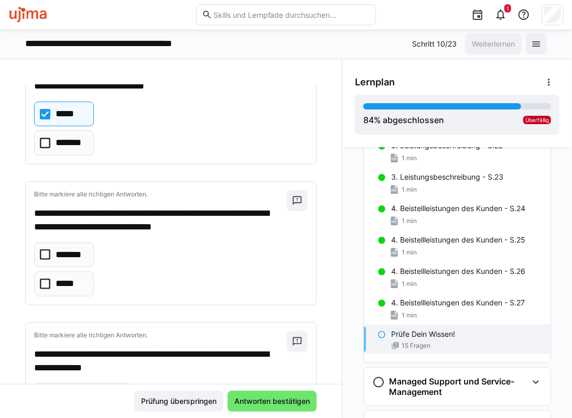
scroll to position [1048, 0]
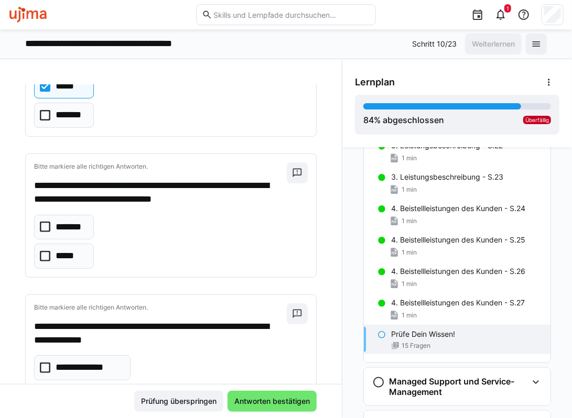
click at [80, 234] on p "*******" at bounding box center [71, 228] width 30 height 14
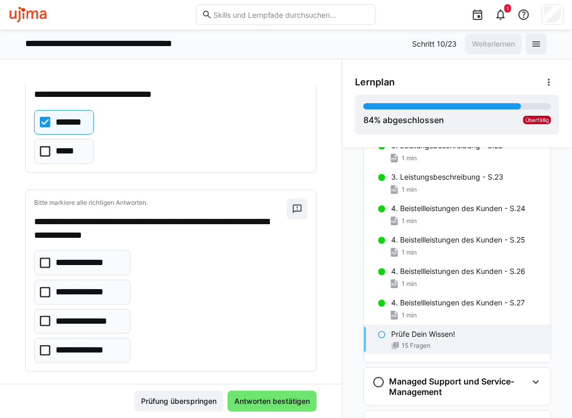
scroll to position [1205, 0]
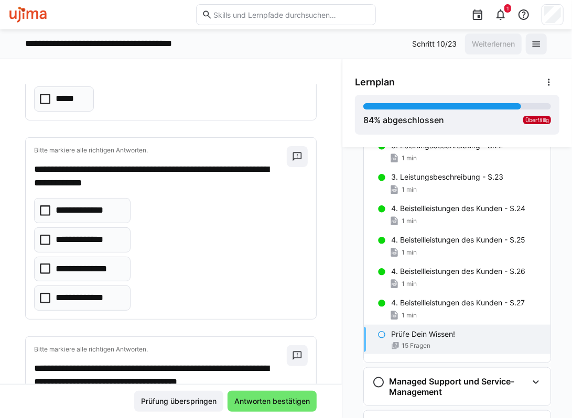
click at [112, 217] on p "**********" at bounding box center [87, 211] width 62 height 14
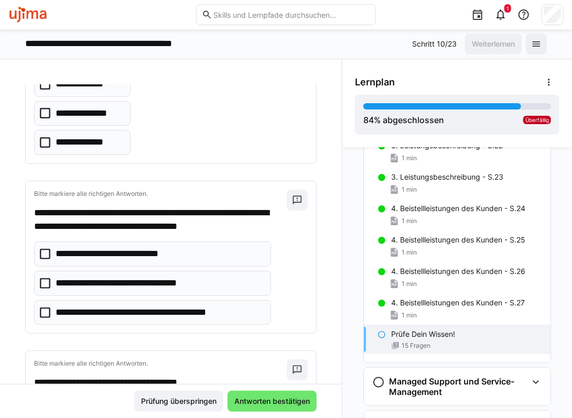
scroll to position [1362, 0]
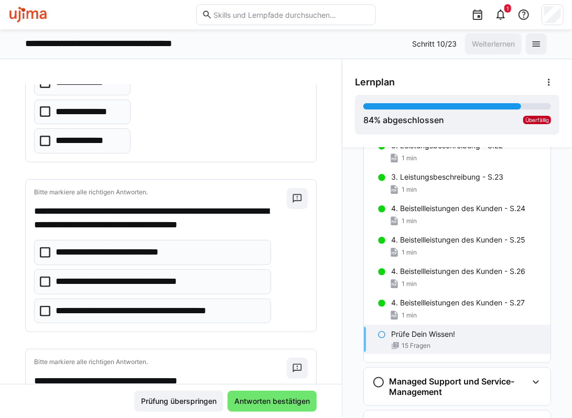
click at [162, 285] on p "**********" at bounding box center [137, 282] width 163 height 14
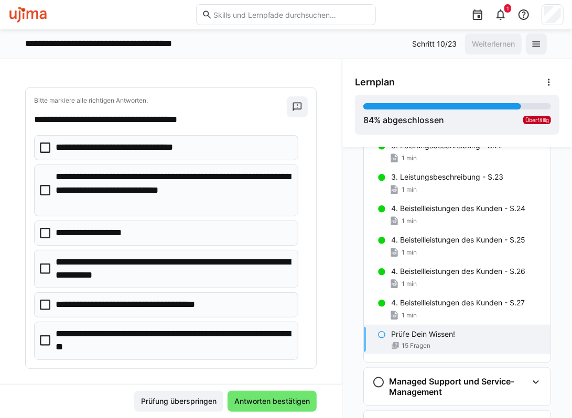
scroll to position [1624, 0]
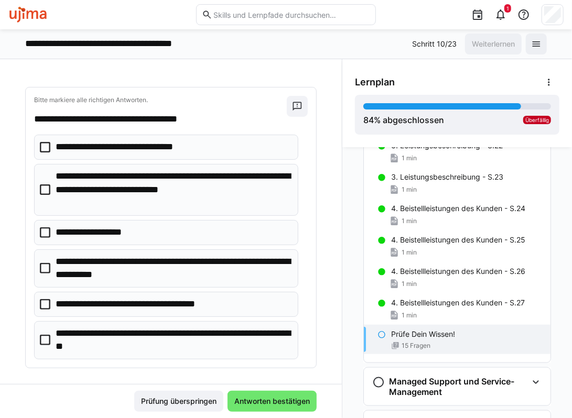
click at [155, 205] on p "**********" at bounding box center [173, 190] width 235 height 40
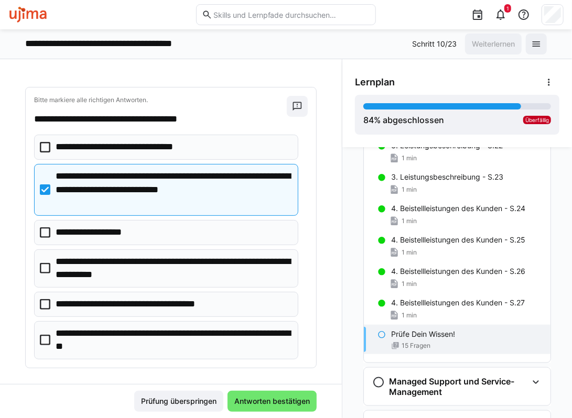
click at [161, 310] on p "**********" at bounding box center [141, 305] width 171 height 14
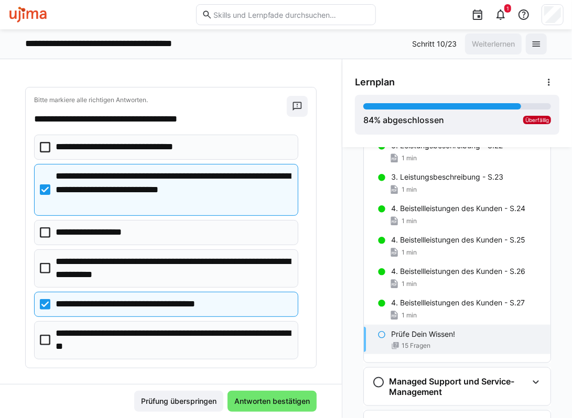
click at [185, 279] on p "**********" at bounding box center [173, 268] width 235 height 27
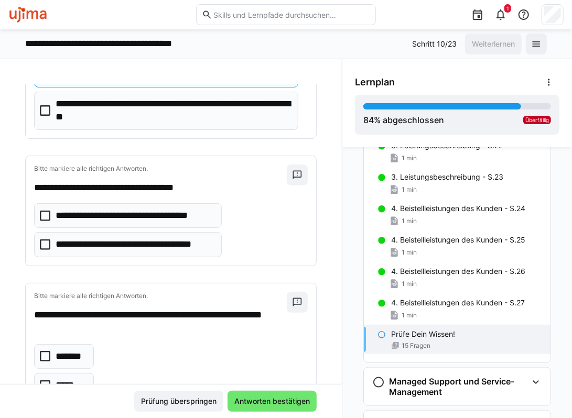
scroll to position [1886, 0]
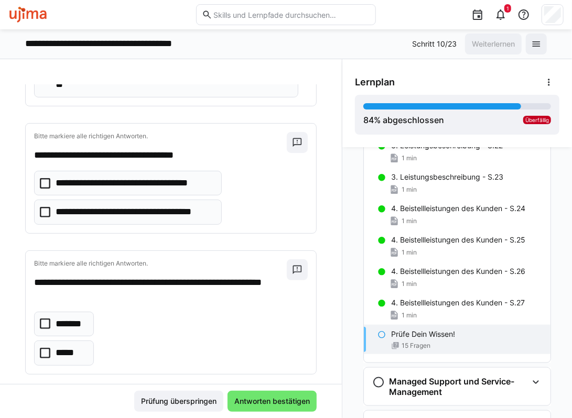
click at [116, 215] on p "**********" at bounding box center [135, 212] width 158 height 14
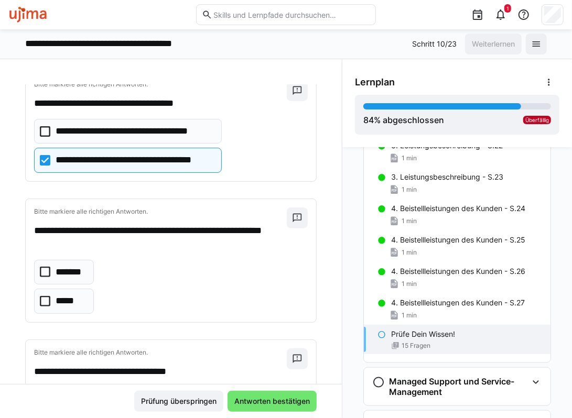
scroll to position [1938, 0]
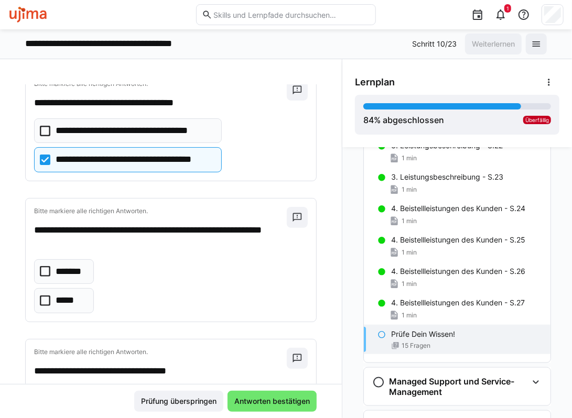
click at [51, 306] on eds-checkbox "*****" at bounding box center [64, 300] width 60 height 25
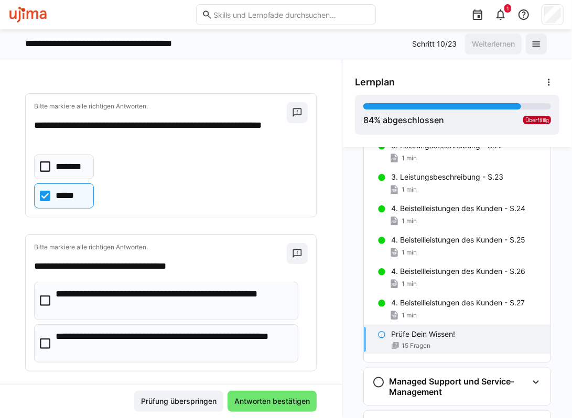
scroll to position [2095, 0]
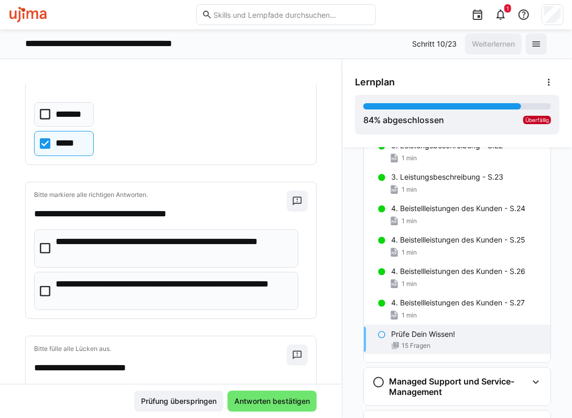
click at [94, 301] on p "**********" at bounding box center [173, 291] width 235 height 27
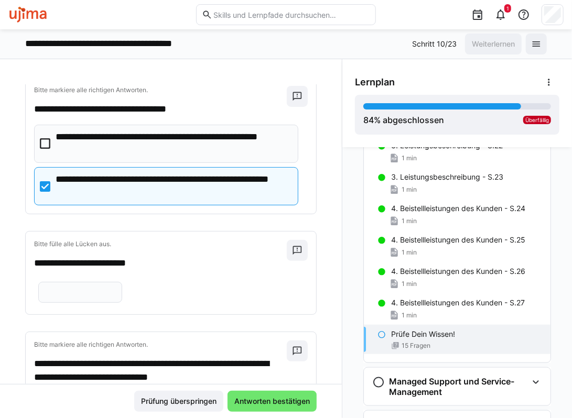
scroll to position [2252, 0]
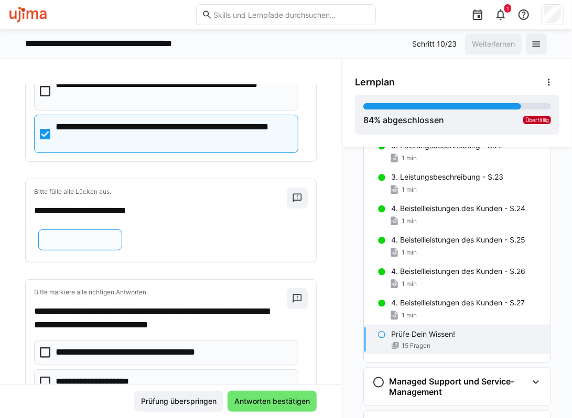
click at [96, 245] on input "text" at bounding box center [80, 239] width 72 height 9
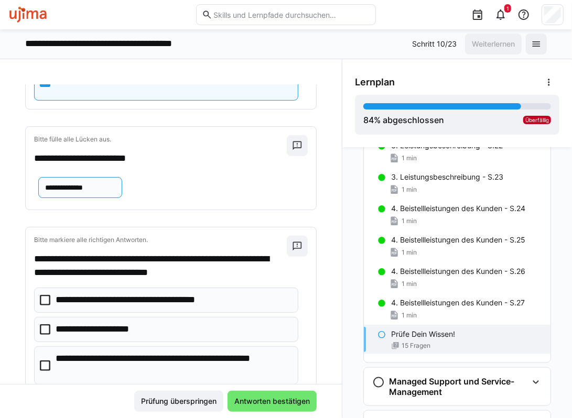
scroll to position [2350, 0]
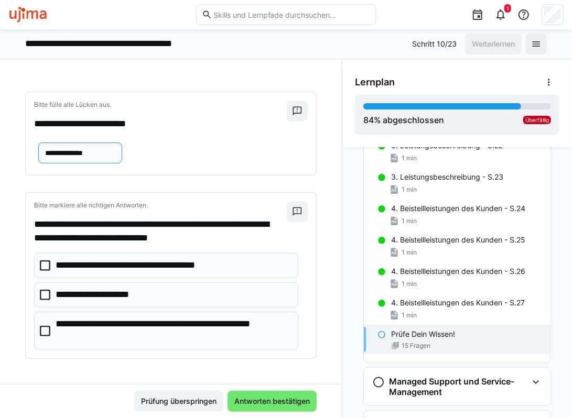
type input "**********"
click at [134, 268] on p "**********" at bounding box center [148, 266] width 184 height 14
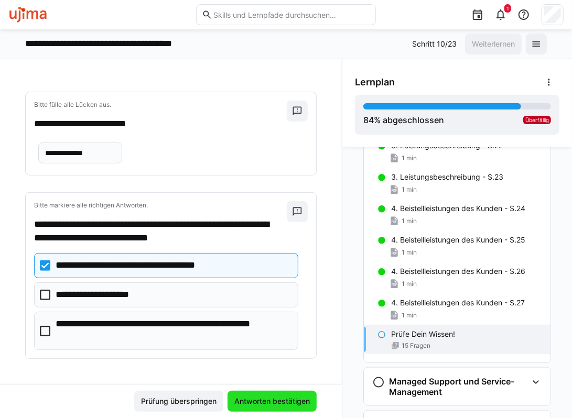
click at [267, 398] on span "Antworten bestätigen" at bounding box center [272, 401] width 79 height 10
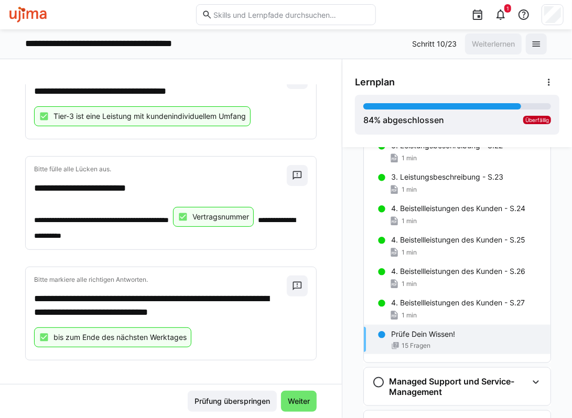
scroll to position [1677, 0]
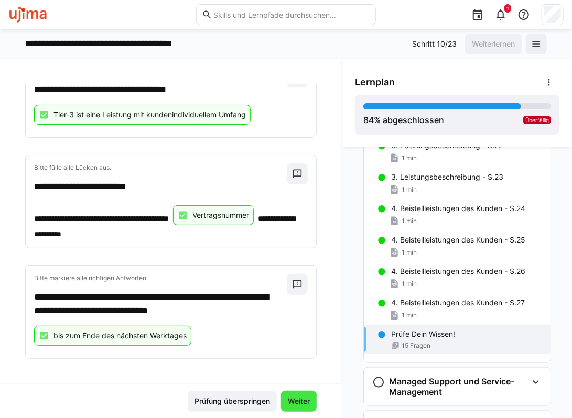
click at [305, 399] on span "Weiter" at bounding box center [298, 401] width 25 height 10
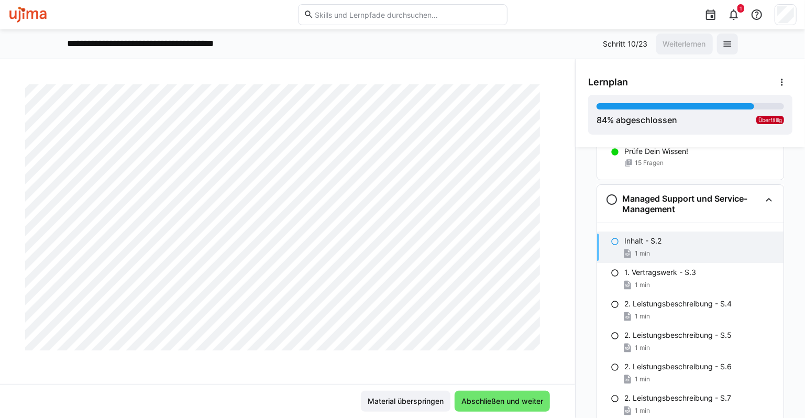
scroll to position [494, 0]
click at [522, 405] on span "Abschließen und weiter" at bounding box center [502, 401] width 85 height 10
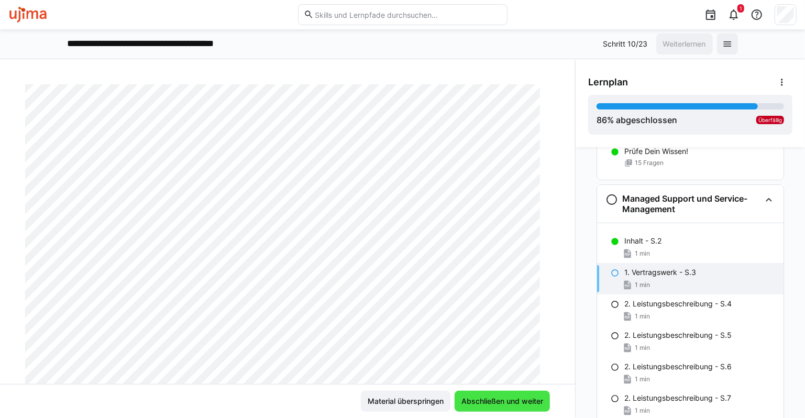
scroll to position [0, 0]
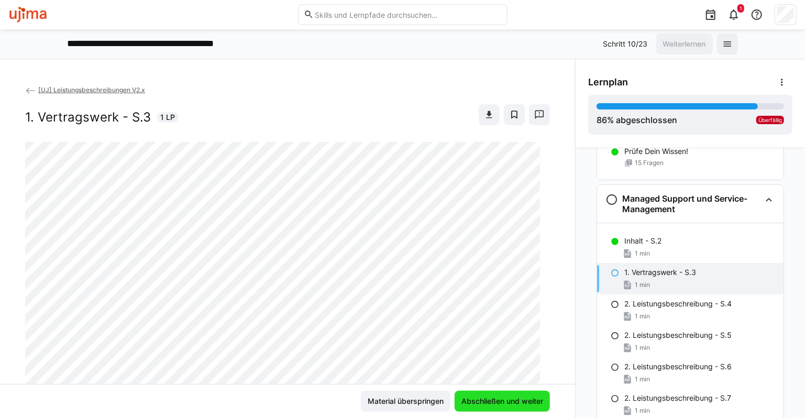
click at [507, 404] on span "Abschließen und weiter" at bounding box center [502, 401] width 85 height 10
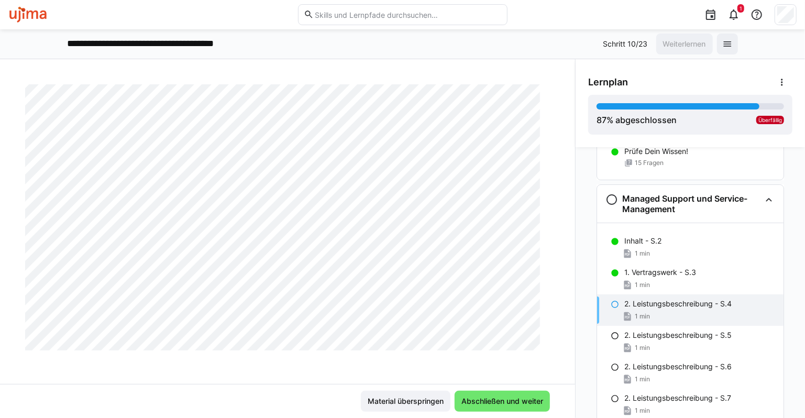
scroll to position [471, 0]
click at [472, 394] on span "Abschließen und weiter" at bounding box center [502, 401] width 95 height 21
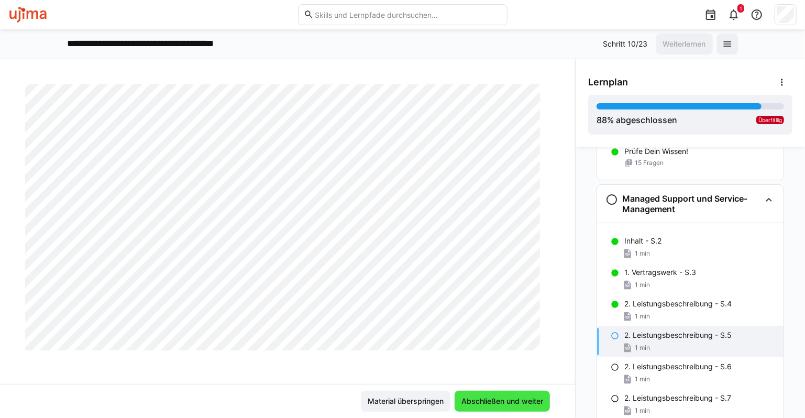
click at [492, 402] on span "Abschließen und weiter" at bounding box center [502, 401] width 85 height 10
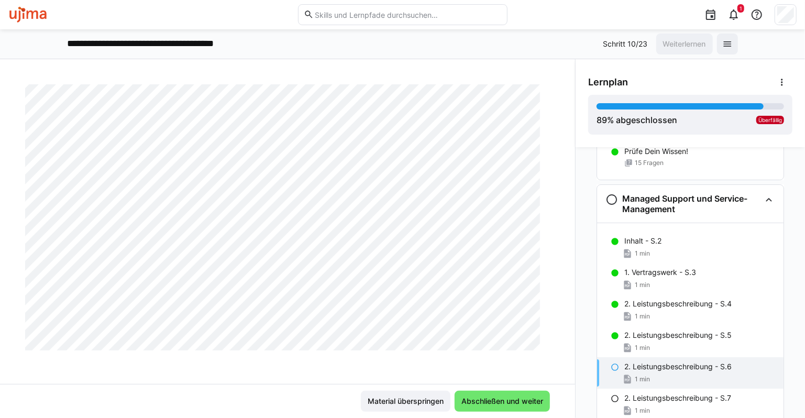
scroll to position [494, 0]
click at [504, 401] on span "Abschließen und weiter" at bounding box center [502, 401] width 85 height 10
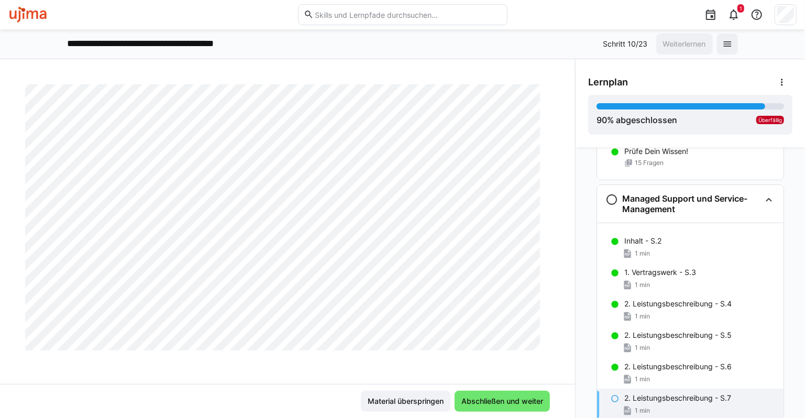
scroll to position [471, 0]
click at [505, 404] on span "Abschließen und weiter" at bounding box center [502, 401] width 85 height 10
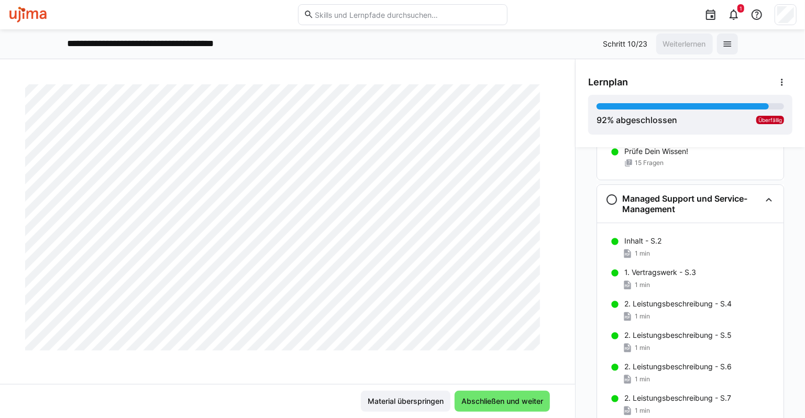
scroll to position [494, 0]
click at [499, 395] on span "Abschließen und weiter" at bounding box center [502, 401] width 95 height 21
click at [496, 400] on span "Abschließen und weiter" at bounding box center [502, 401] width 85 height 10
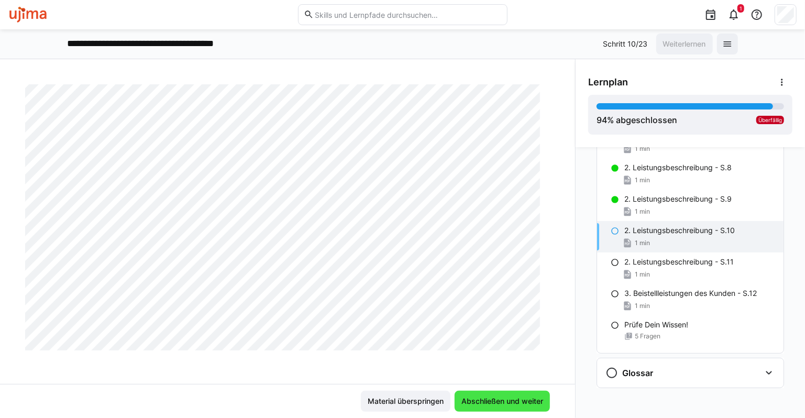
click at [487, 395] on span "Abschließen und weiter" at bounding box center [502, 401] width 95 height 21
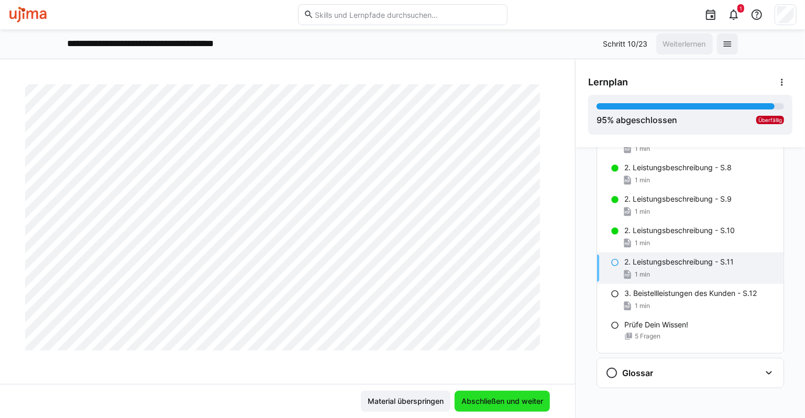
click at [512, 398] on span "Abschließen und weiter" at bounding box center [502, 401] width 85 height 10
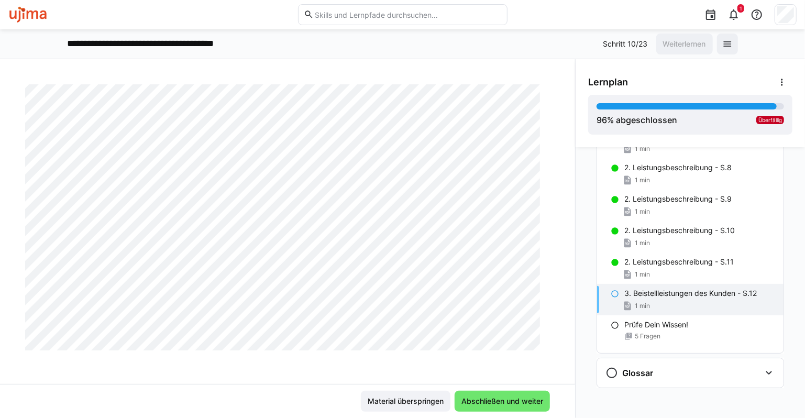
scroll to position [494, 0]
click at [504, 401] on span "Abschließen und weiter" at bounding box center [502, 401] width 85 height 10
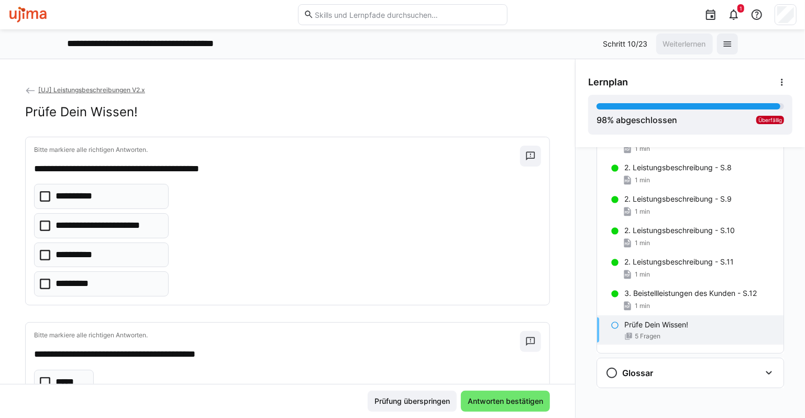
click at [120, 224] on p "**********" at bounding box center [108, 226] width 105 height 14
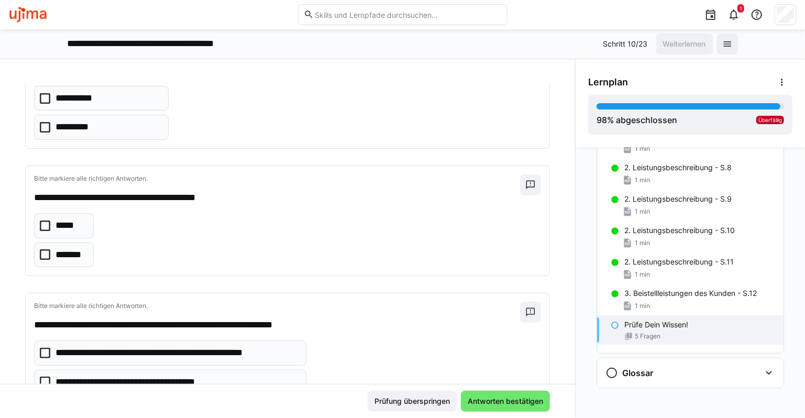
scroll to position [157, 0]
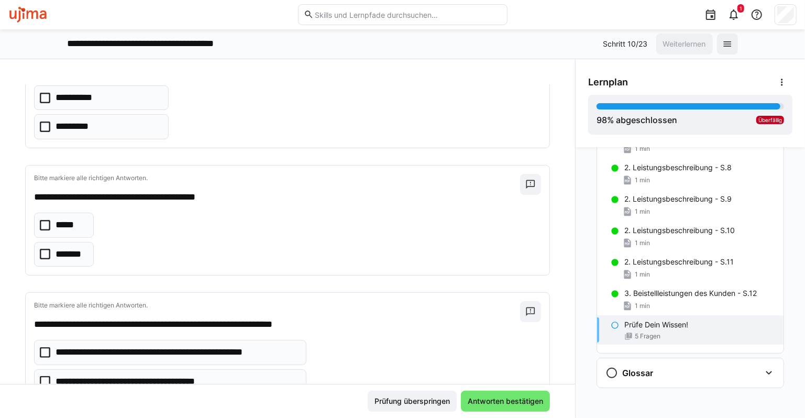
click at [69, 225] on p "*****" at bounding box center [65, 225] width 19 height 14
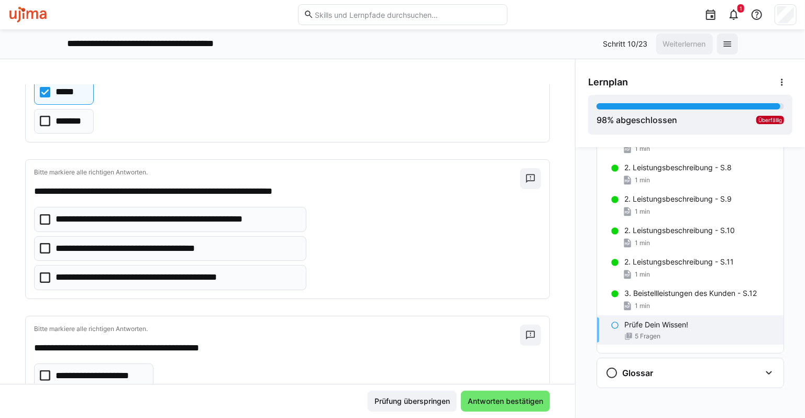
scroll to position [314, 0]
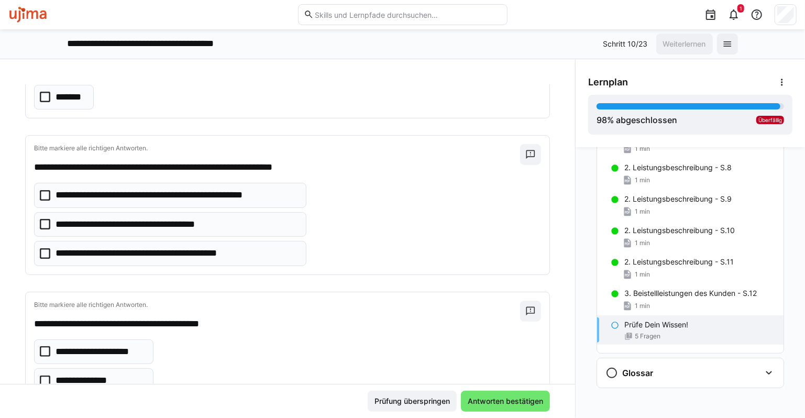
click at [248, 193] on p "**********" at bounding box center [177, 196] width 243 height 14
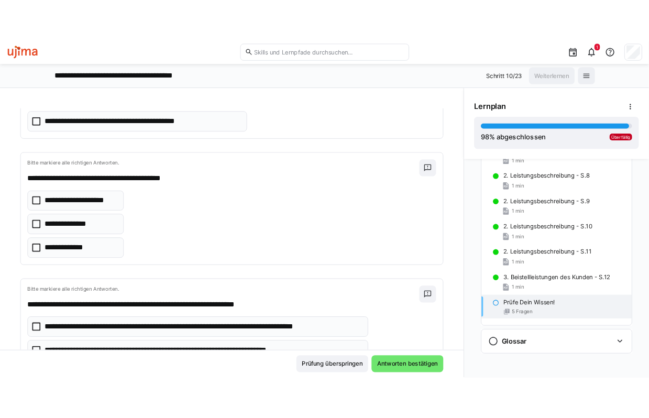
scroll to position [471, 0]
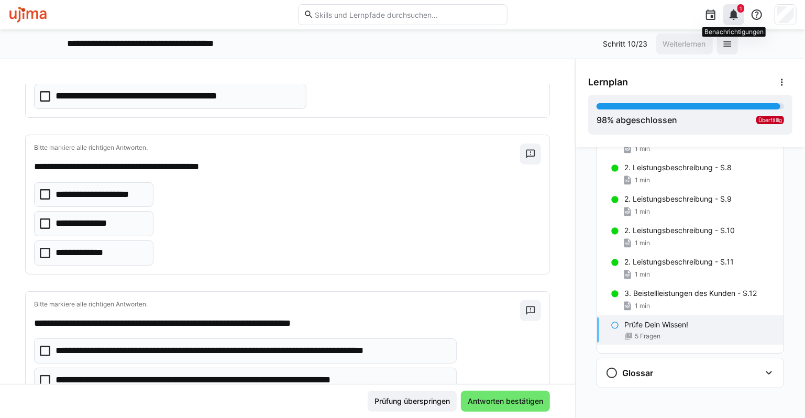
click at [736, 16] on eds-icon at bounding box center [734, 14] width 13 height 13
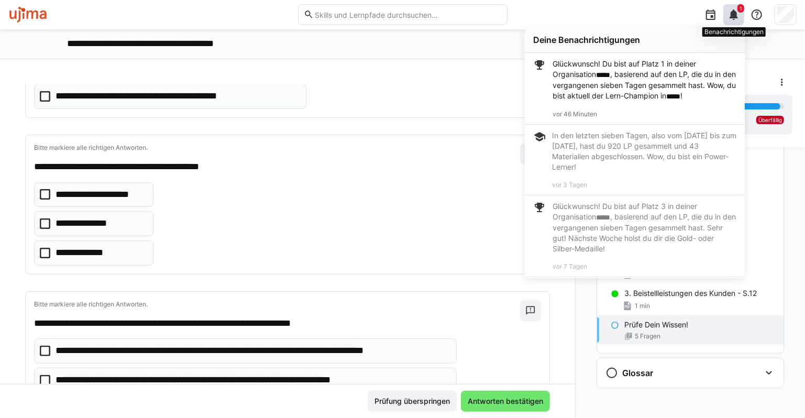
click at [736, 16] on eds-icon at bounding box center [734, 14] width 13 height 13
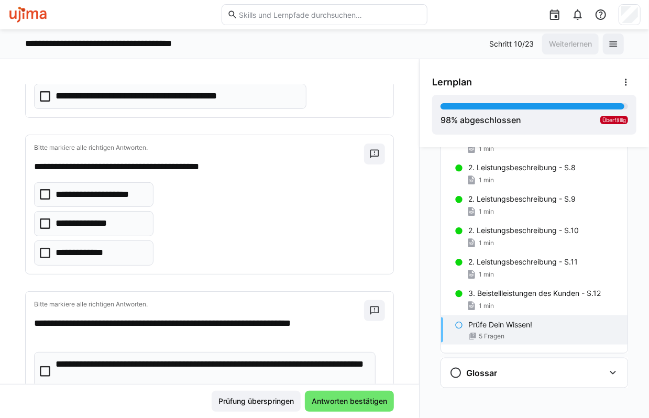
click at [85, 250] on p "**********" at bounding box center [85, 253] width 59 height 14
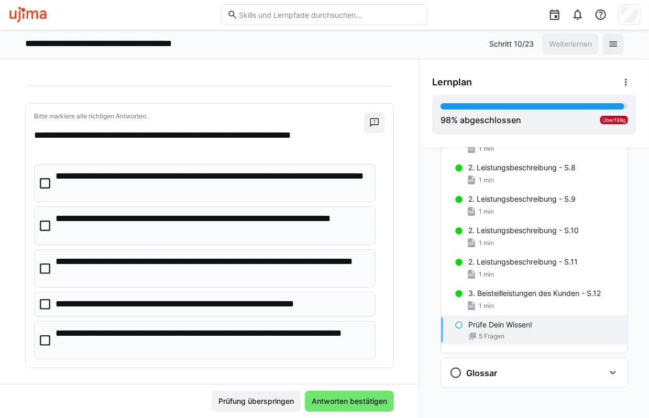
scroll to position [660, 0]
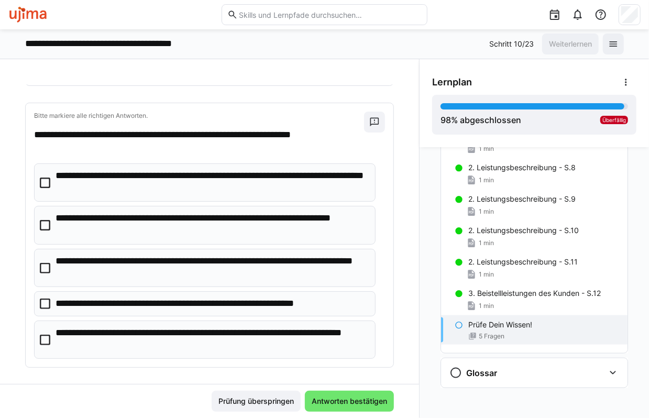
click at [72, 175] on p "**********" at bounding box center [212, 182] width 312 height 27
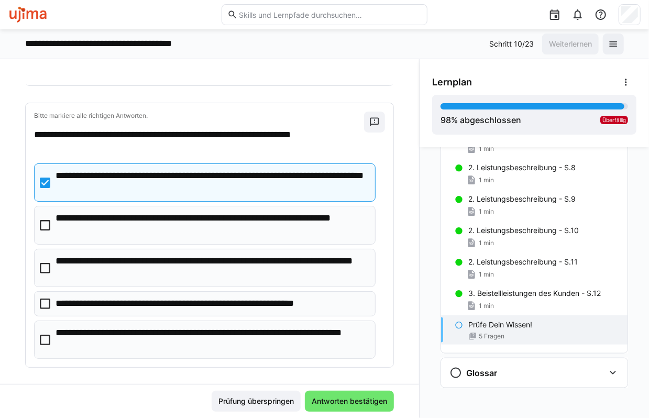
click at [168, 297] on p "**********" at bounding box center [209, 304] width 307 height 14
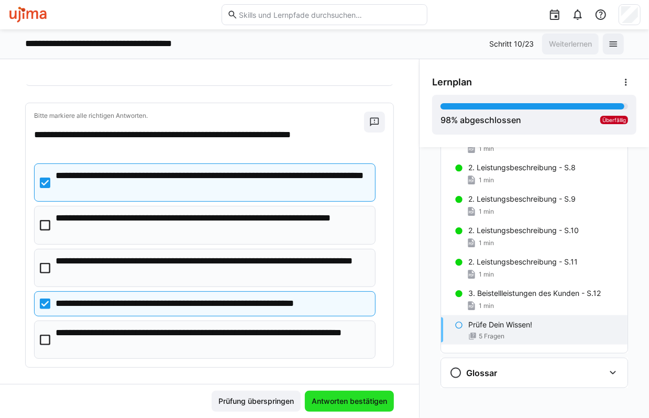
click at [338, 395] on span "Antworten bestätigen" at bounding box center [349, 401] width 89 height 21
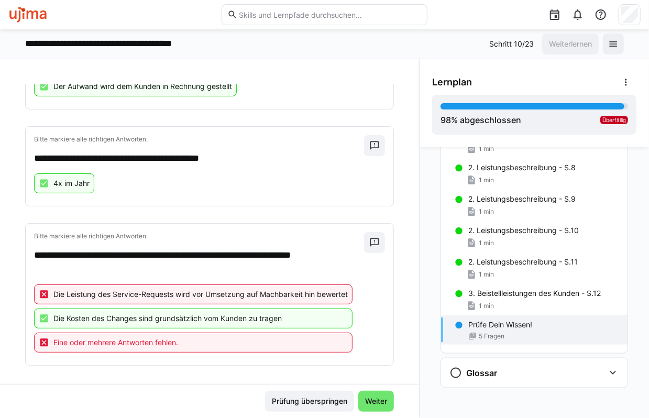
scroll to position [412, 0]
click at [377, 401] on span "Weiter" at bounding box center [376, 401] width 25 height 10
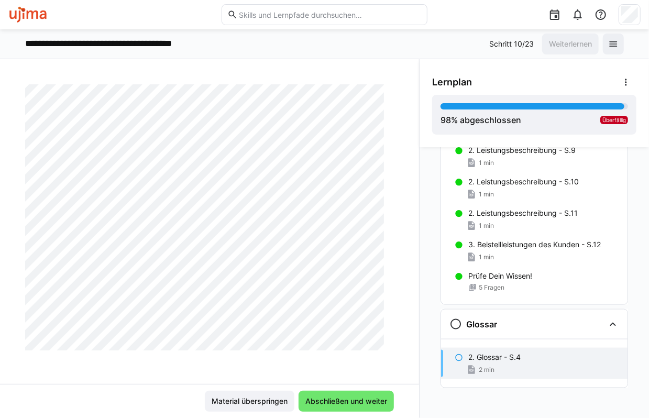
scroll to position [273, 0]
click at [334, 400] on span "Abschließen und weiter" at bounding box center [346, 401] width 85 height 10
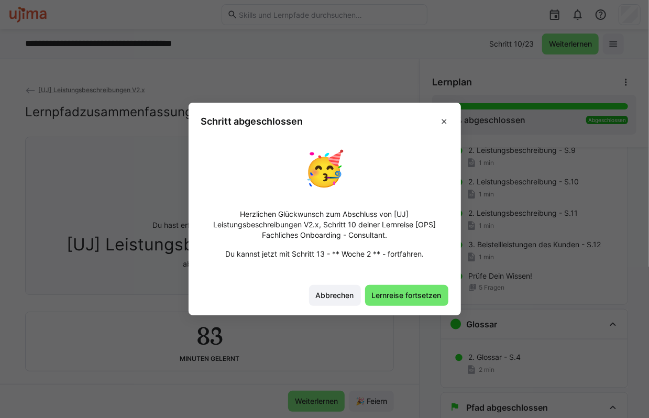
scroll to position [2669, 0]
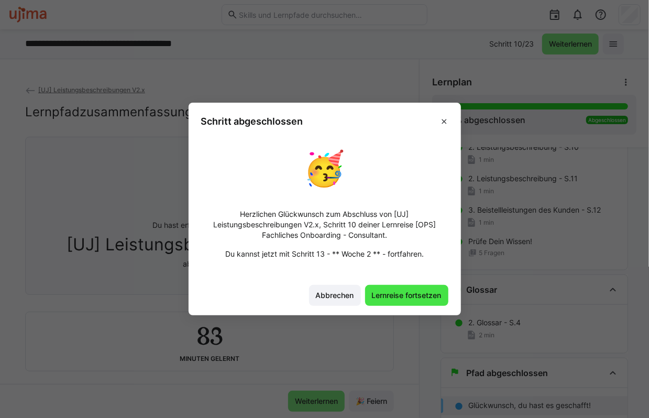
click at [409, 295] on span "Lernreise fortsetzen" at bounding box center [406, 295] width 73 height 10
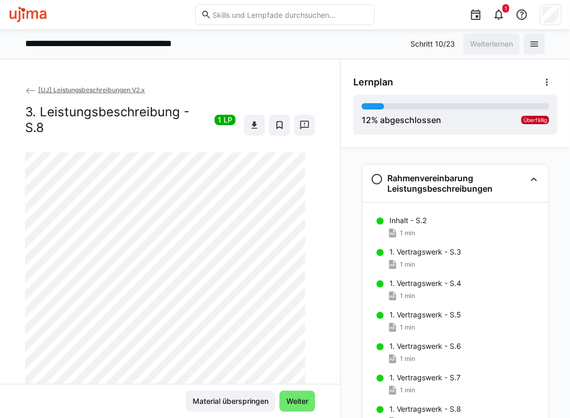
scroll to position [525, 0]
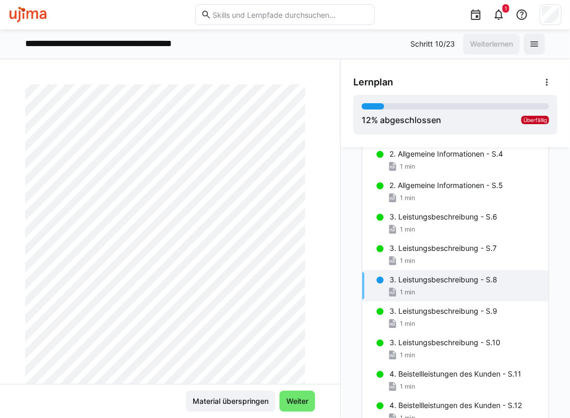
click at [314, 45] on div "**********" at bounding box center [285, 44] width 520 height 21
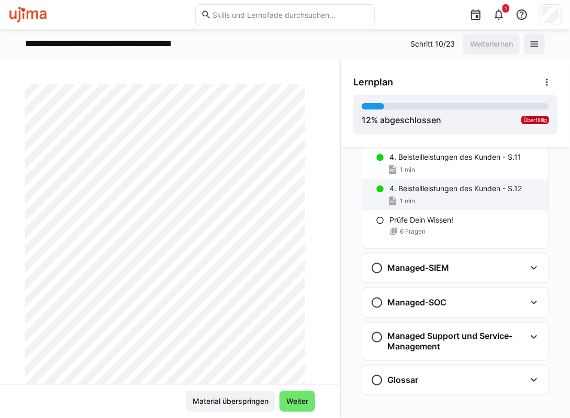
scroll to position [749, 0]
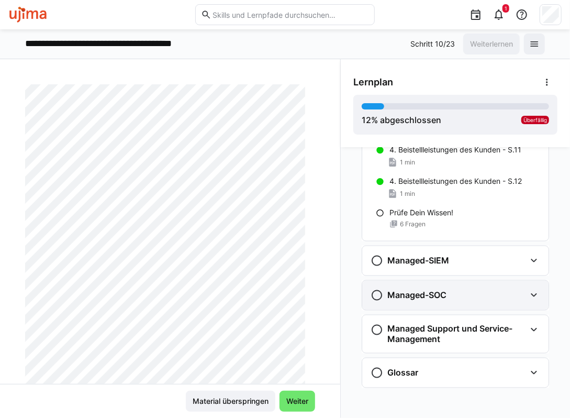
click at [434, 300] on div "Managed-SOC" at bounding box center [409, 295] width 76 height 13
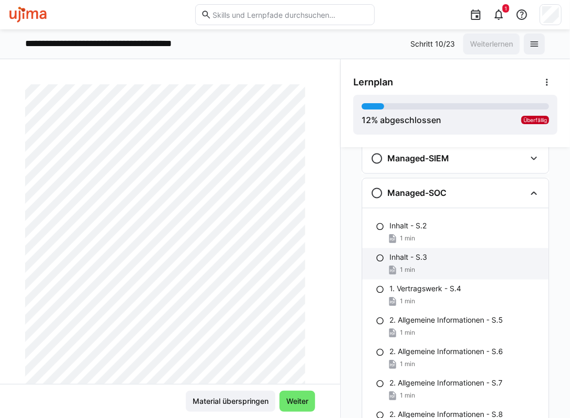
scroll to position [854, 0]
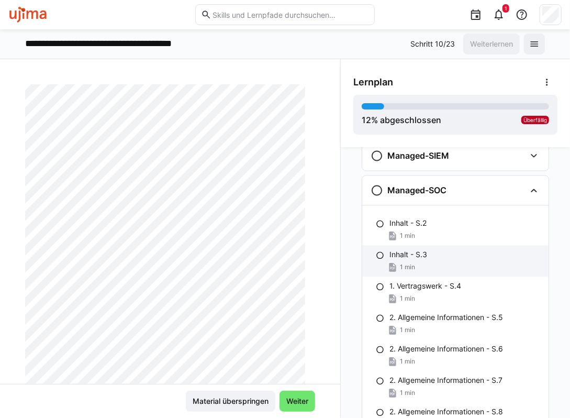
click at [406, 256] on p "Inhalt - S.3" at bounding box center [409, 255] width 38 height 10
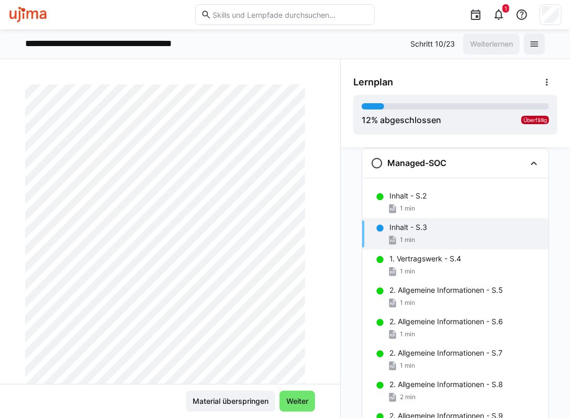
scroll to position [0, 0]
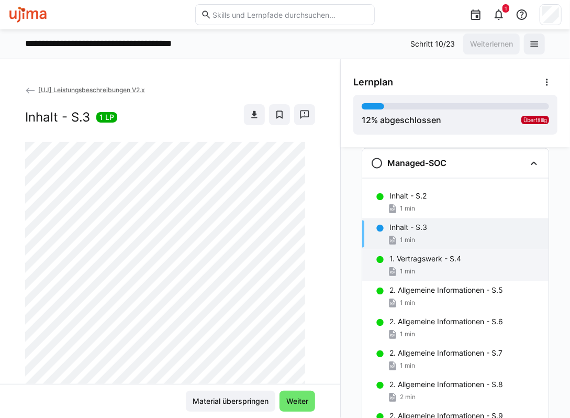
click at [413, 259] on p "1. Vertragswerk - S.4" at bounding box center [426, 259] width 72 height 10
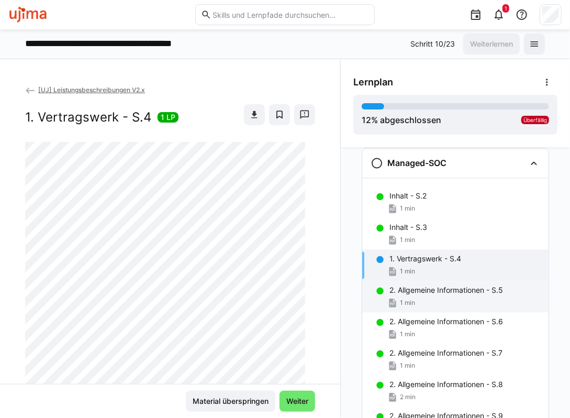
click at [425, 298] on div "1 min" at bounding box center [465, 303] width 151 height 10
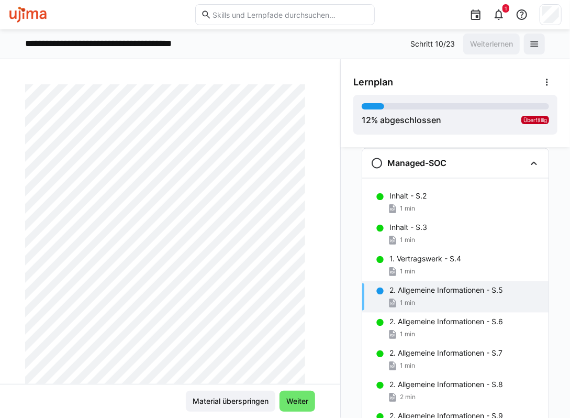
scroll to position [157, 0]
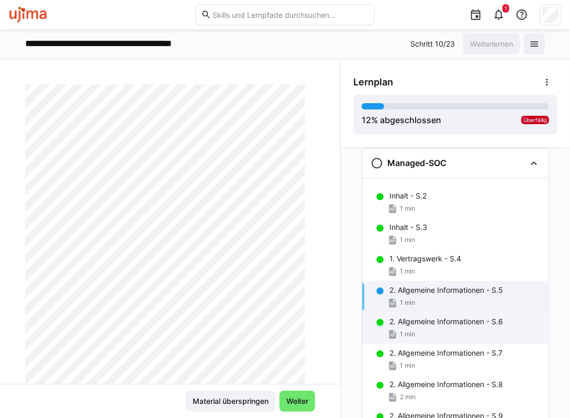
click at [425, 317] on p "2. Allgemeine Informationen - S.6" at bounding box center [447, 322] width 114 height 10
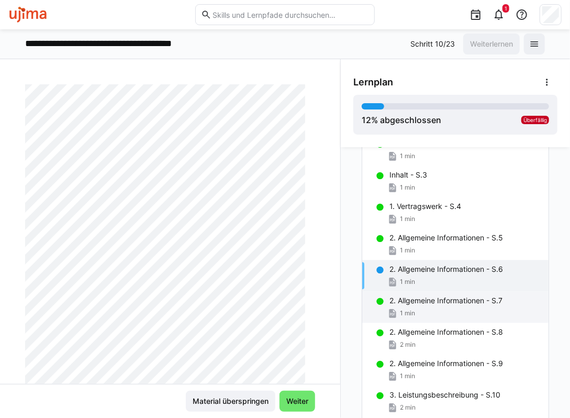
scroll to position [776, 0]
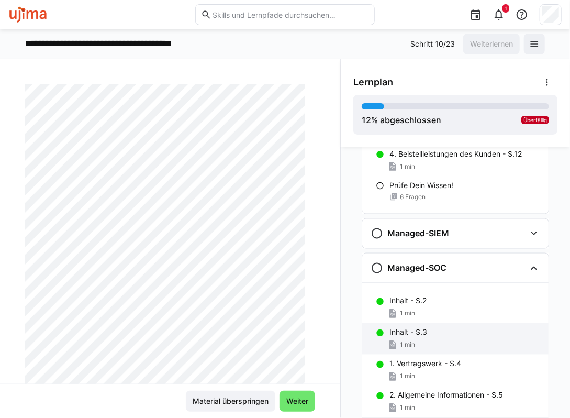
click at [422, 332] on p "Inhalt - S.3" at bounding box center [409, 332] width 38 height 10
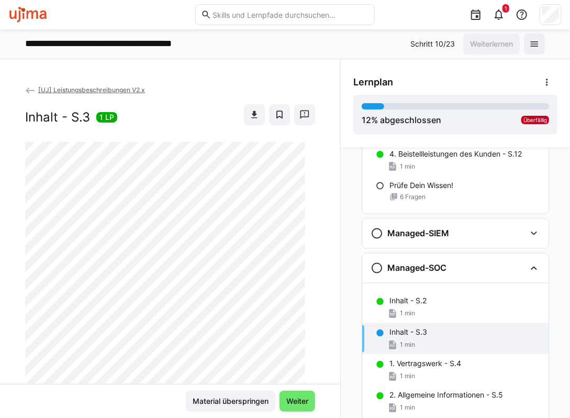
scroll to position [0, 0]
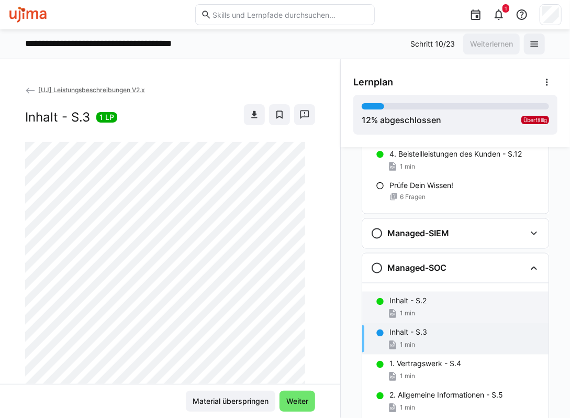
click at [403, 300] on p "Inhalt - S.2" at bounding box center [408, 301] width 37 height 10
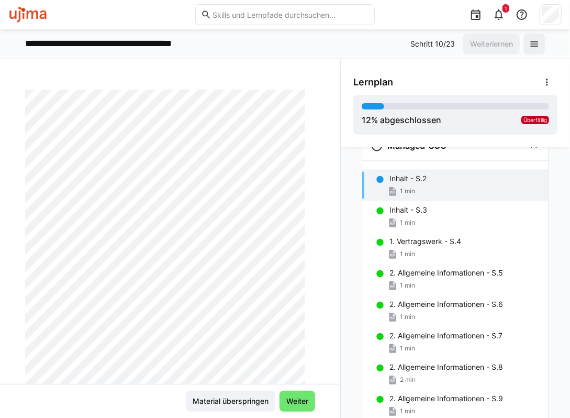
scroll to position [933, 0]
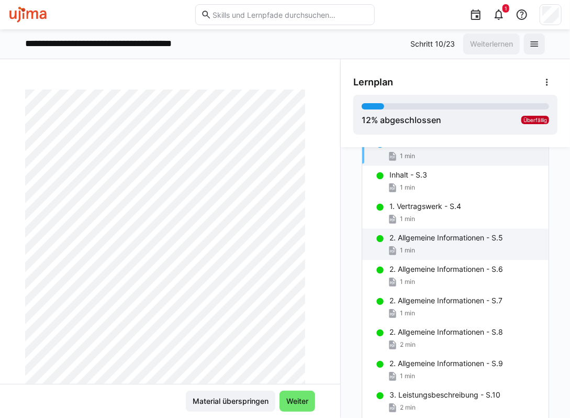
click at [426, 243] on div "2. Allgemeine Informationen - S.5 1 min" at bounding box center [455, 244] width 186 height 31
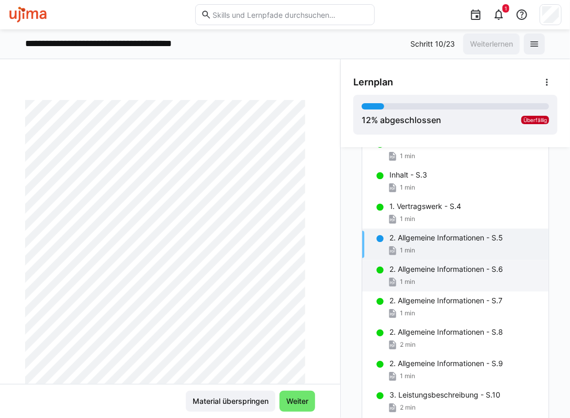
click at [424, 277] on div "1 min" at bounding box center [465, 282] width 151 height 10
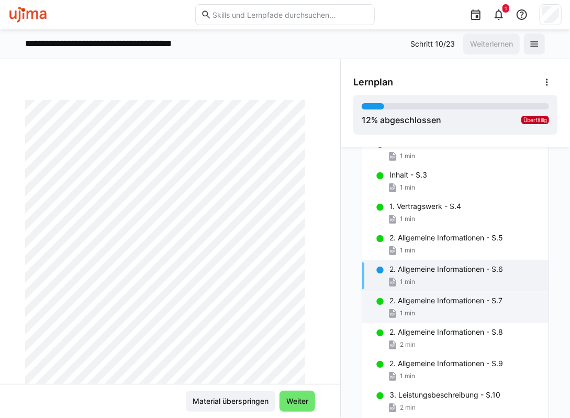
click at [431, 302] on p "2. Allgemeine Informationen - S.7" at bounding box center [446, 301] width 113 height 10
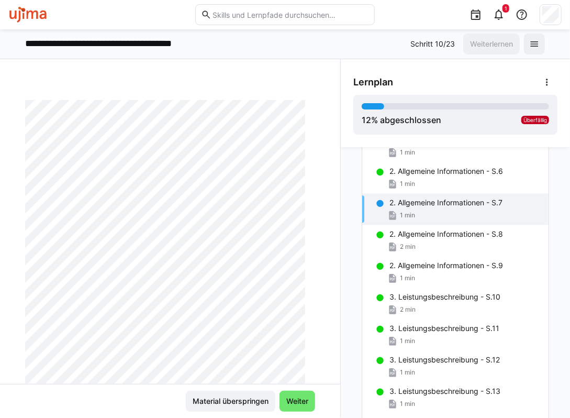
scroll to position [1091, 0]
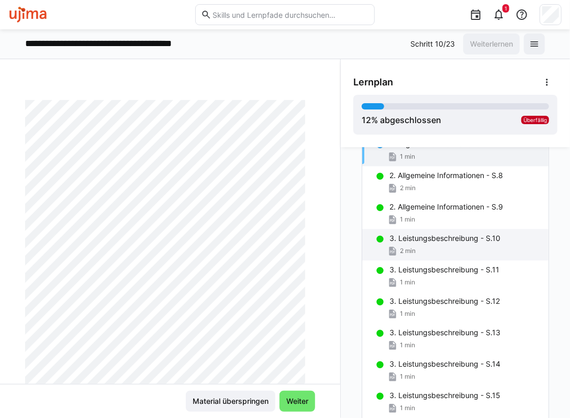
click at [441, 241] on p "3. Leistungsbeschreibung - S.10" at bounding box center [445, 238] width 111 height 10
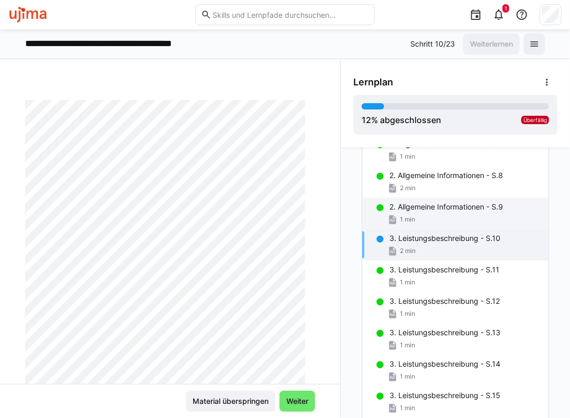
click at [455, 210] on p "2. Allgemeine Informationen - S.9" at bounding box center [447, 207] width 114 height 10
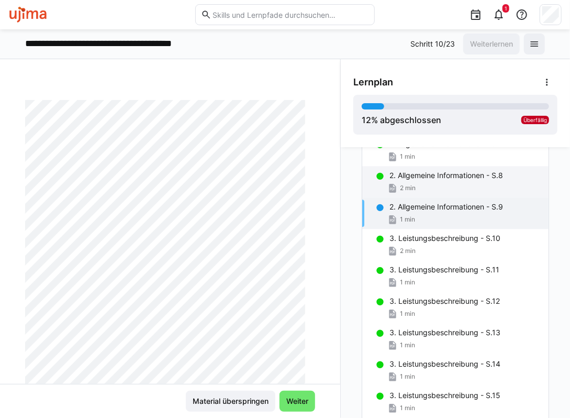
click at [457, 177] on p "2. Allgemeine Informationen - S.8" at bounding box center [447, 175] width 114 height 10
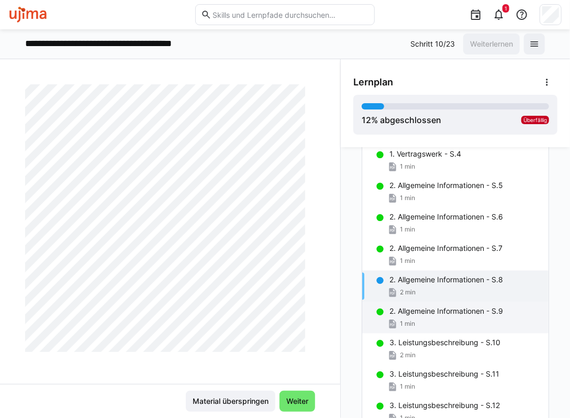
scroll to position [986, 0]
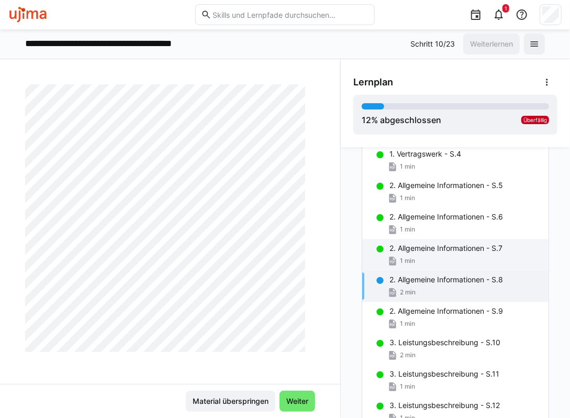
click at [437, 248] on p "2. Allgemeine Informationen - S.7" at bounding box center [446, 249] width 113 height 10
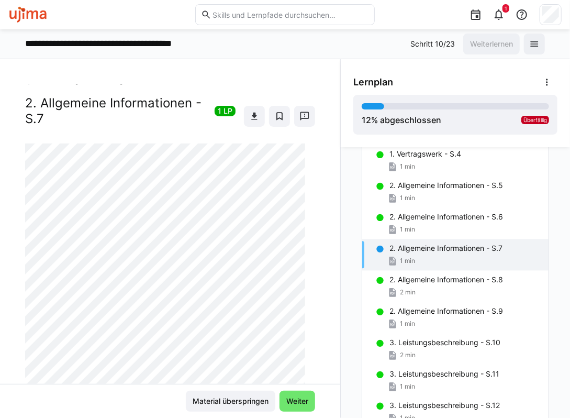
scroll to position [0, 0]
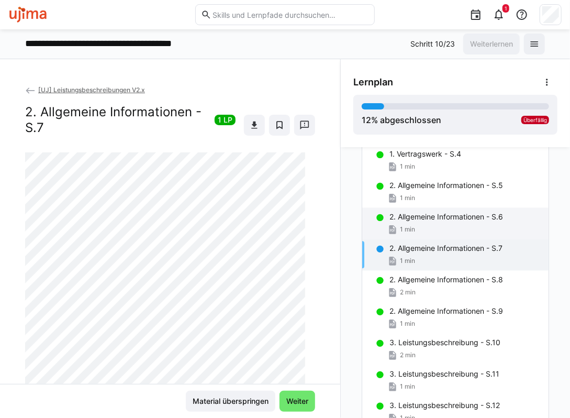
click at [438, 230] on div "1 min" at bounding box center [465, 230] width 151 height 10
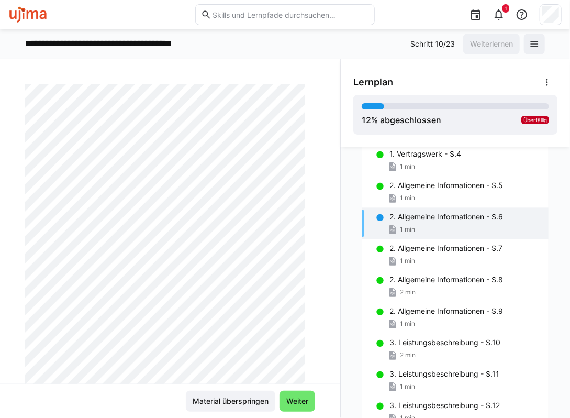
scroll to position [210, 0]
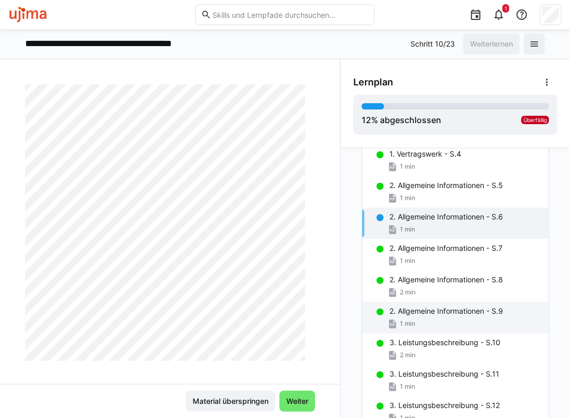
click at [443, 312] on p "2. Allgemeine Informationen - S.9" at bounding box center [447, 311] width 114 height 10
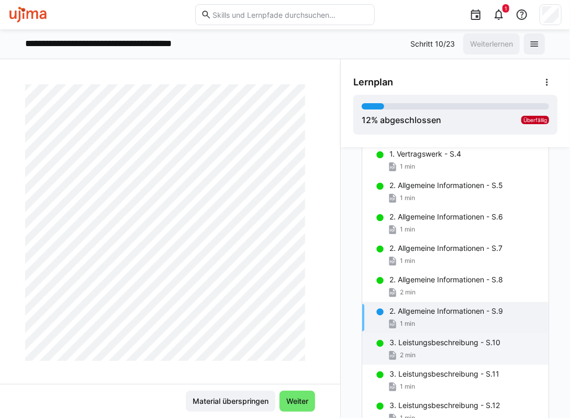
click at [442, 345] on p "3. Leistungsbeschreibung - S.10" at bounding box center [445, 343] width 111 height 10
click at [450, 314] on p "2. Allgemeine Informationen - S.9" at bounding box center [447, 311] width 114 height 10
click at [412, 350] on div "2 min" at bounding box center [465, 355] width 151 height 10
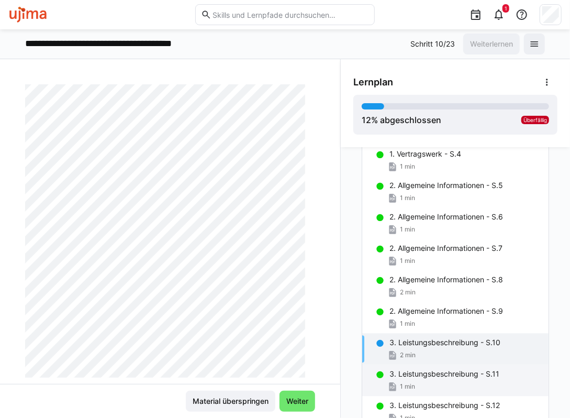
scroll to position [218, 0]
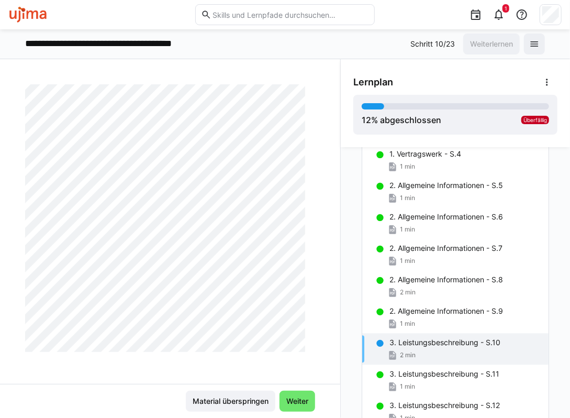
click at [412, 359] on div "2 min" at bounding box center [465, 355] width 151 height 10
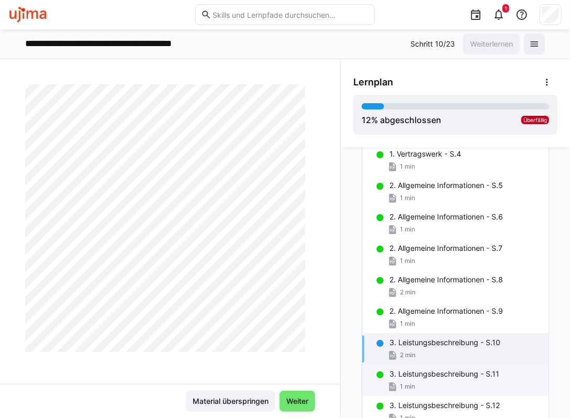
click at [420, 380] on div "3. Leistungsbeschreibung - S.11 1 min" at bounding box center [455, 380] width 186 height 31
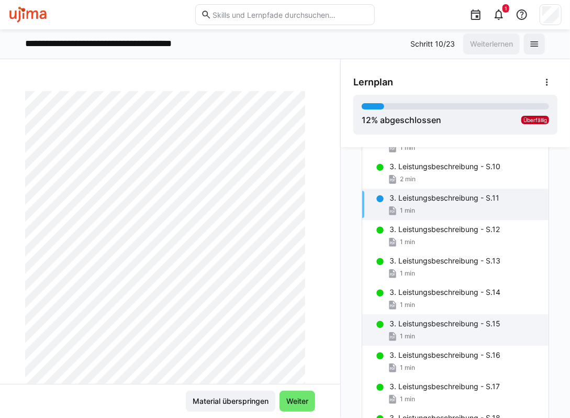
scroll to position [1195, 0]
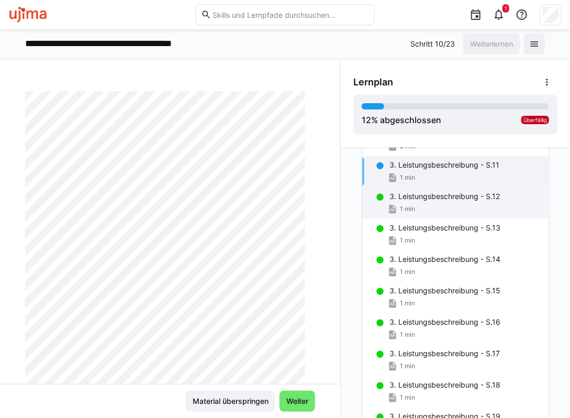
click at [439, 204] on div "1 min" at bounding box center [465, 209] width 151 height 10
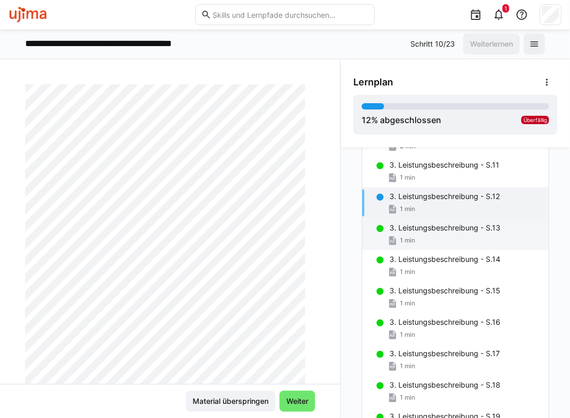
scroll to position [157, 0]
click at [411, 230] on p "3. Leistungsbeschreibung - S.13" at bounding box center [445, 228] width 111 height 10
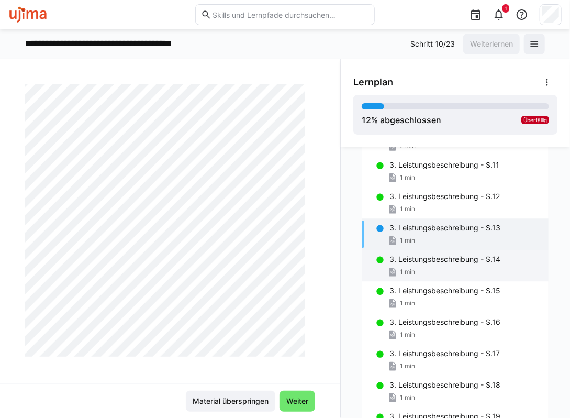
scroll to position [218, 0]
click at [403, 269] on span "1 min" at bounding box center [407, 272] width 15 height 8
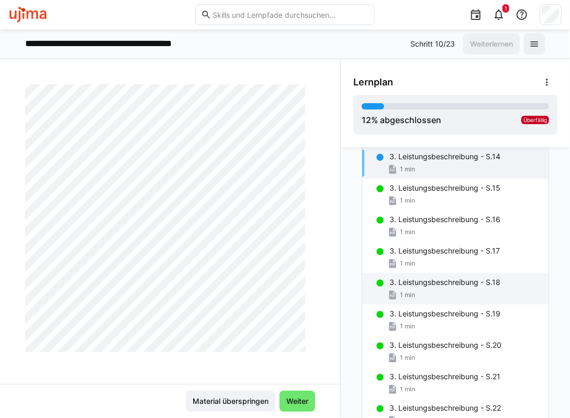
scroll to position [1300, 0]
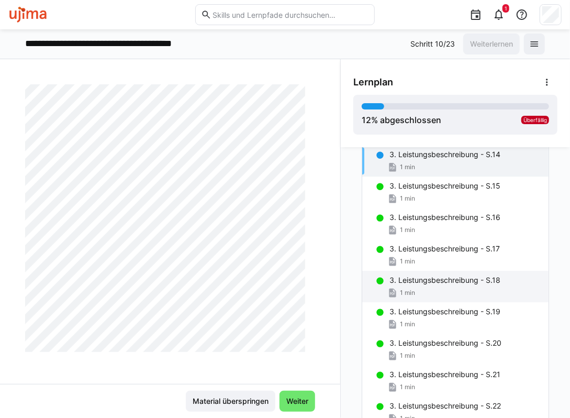
click at [448, 284] on div "3. Leistungsbeschreibung - S.18 1 min" at bounding box center [455, 286] width 186 height 31
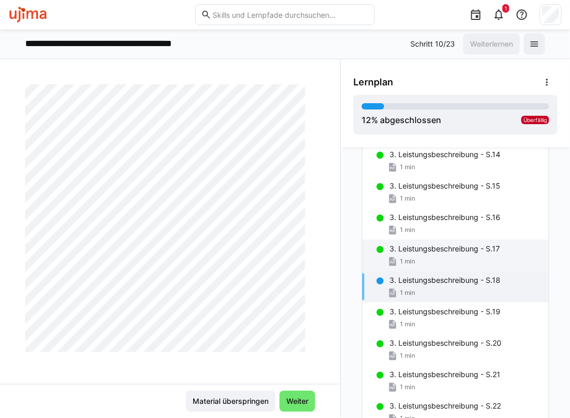
click at [422, 256] on div "1 min" at bounding box center [465, 261] width 151 height 10
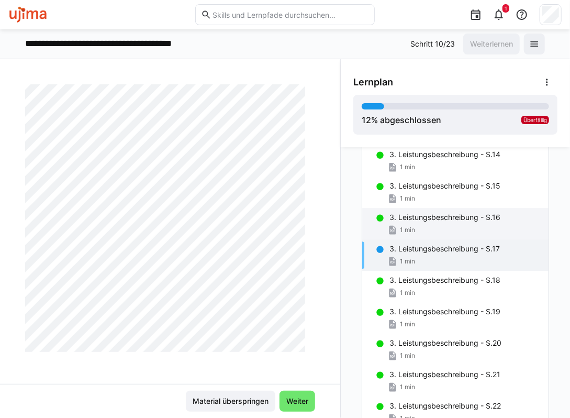
click at [423, 221] on p "3. Leistungsbeschreibung - S.16" at bounding box center [445, 217] width 111 height 10
click at [422, 251] on p "3. Leistungsbeschreibung - S.17" at bounding box center [445, 249] width 111 height 10
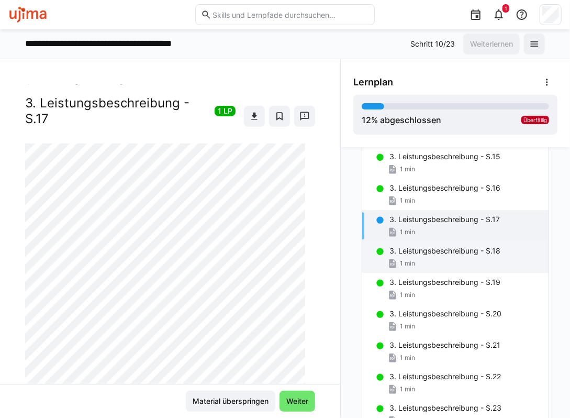
scroll to position [1457, 0]
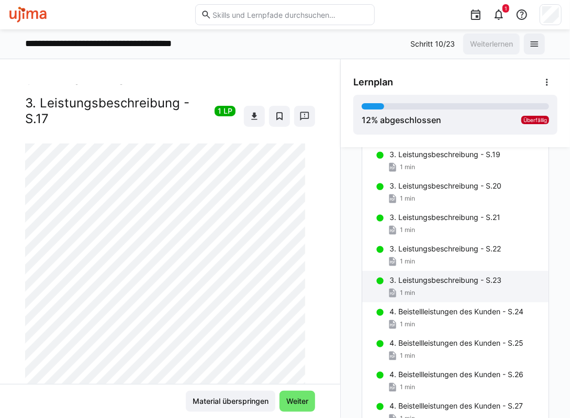
click at [414, 298] on div "3. Leistungsbeschreibung - S.23 1 min" at bounding box center [455, 286] width 186 height 31
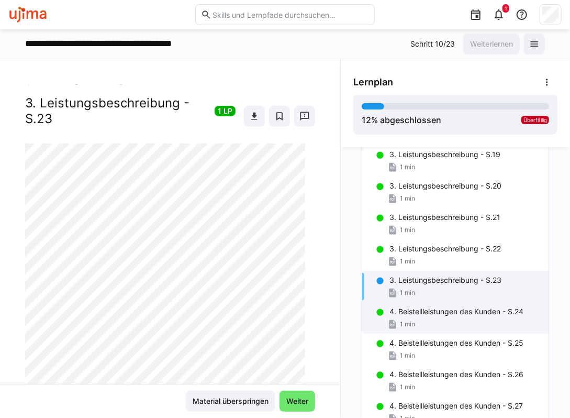
click at [425, 319] on div "1 min" at bounding box center [465, 324] width 151 height 10
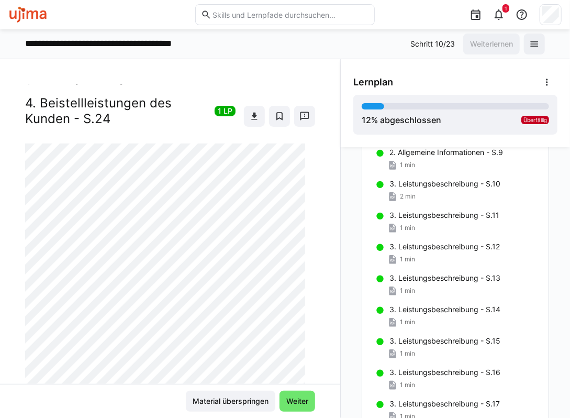
scroll to position [1141, 0]
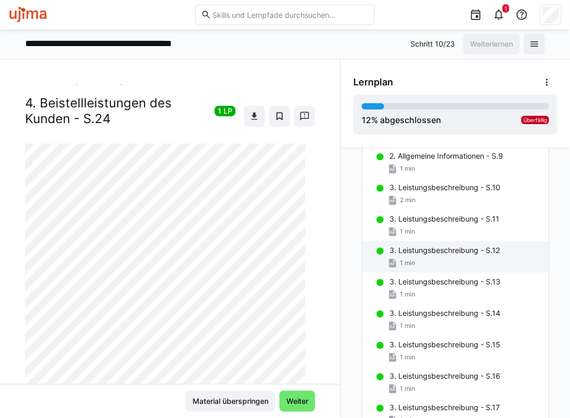
click at [431, 255] on div "3. Leistungsbeschreibung - S.12 1 min" at bounding box center [455, 256] width 186 height 31
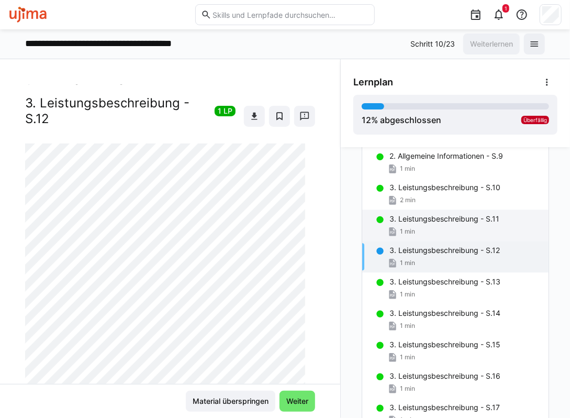
click at [438, 223] on div "3. Leistungsbeschreibung - S.11 1 min" at bounding box center [455, 225] width 186 height 31
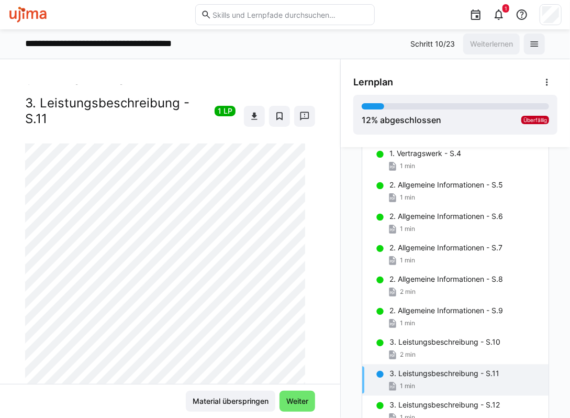
scroll to position [984, 0]
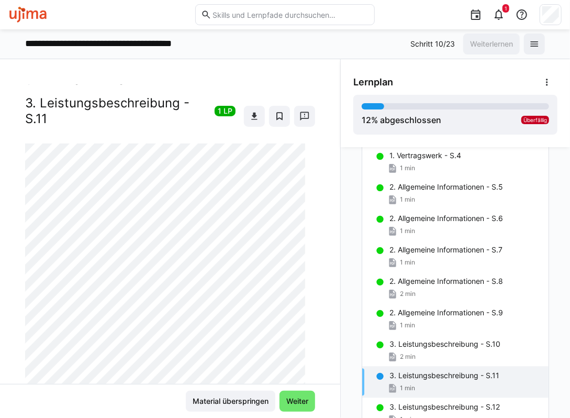
click at [438, 223] on div "2. Allgemeine Informationen - S.6 1 min" at bounding box center [455, 225] width 186 height 31
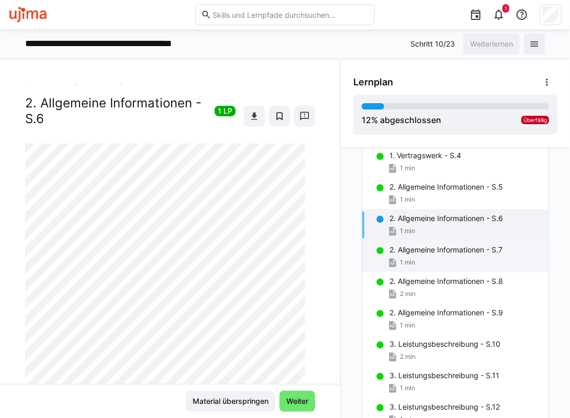
click at [453, 252] on p "2. Allgemeine Informationen - S.7" at bounding box center [446, 250] width 113 height 10
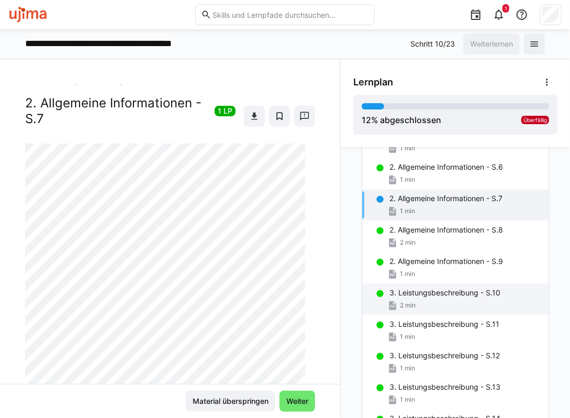
scroll to position [1037, 0]
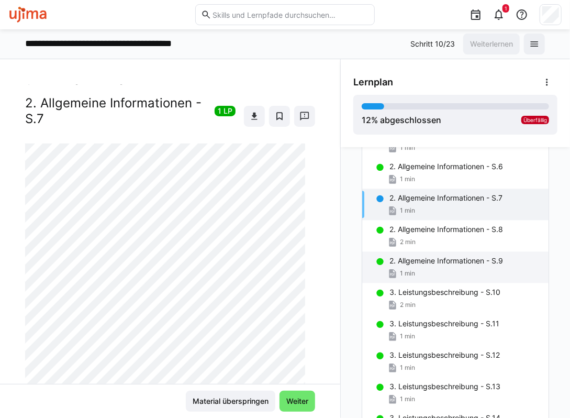
click at [434, 268] on div "1 min" at bounding box center [465, 273] width 151 height 10
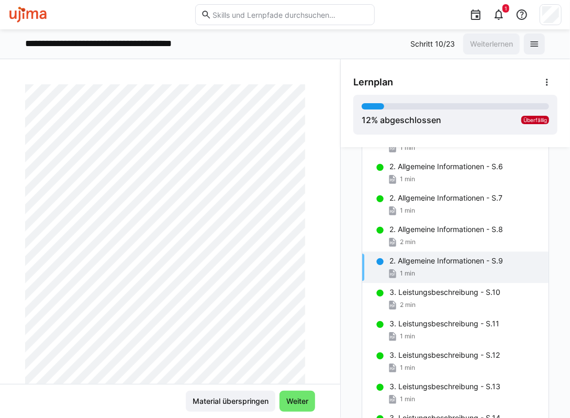
scroll to position [166, 0]
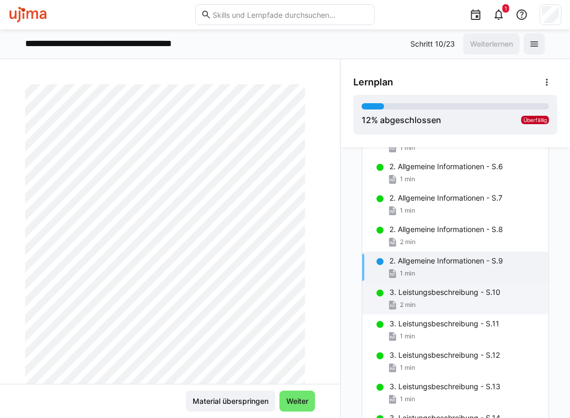
click at [417, 289] on p "3. Leistungsbeschreibung - S.10" at bounding box center [445, 292] width 111 height 10
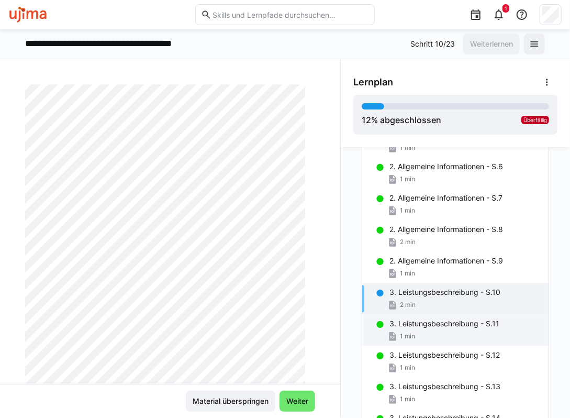
click at [434, 327] on div "3. Leistungsbeschreibung - S.11 1 min" at bounding box center [455, 329] width 186 height 31
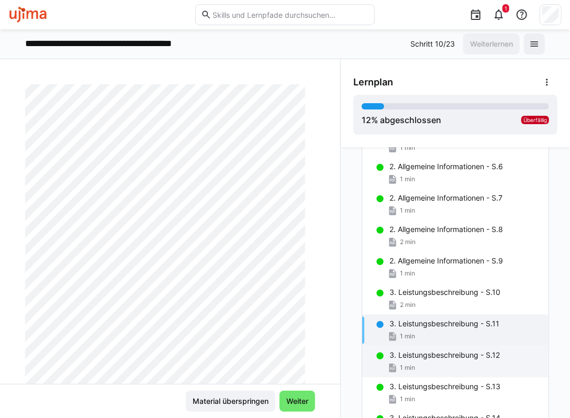
click at [436, 355] on p "3. Leistungsbeschreibung - S.12" at bounding box center [445, 355] width 111 height 10
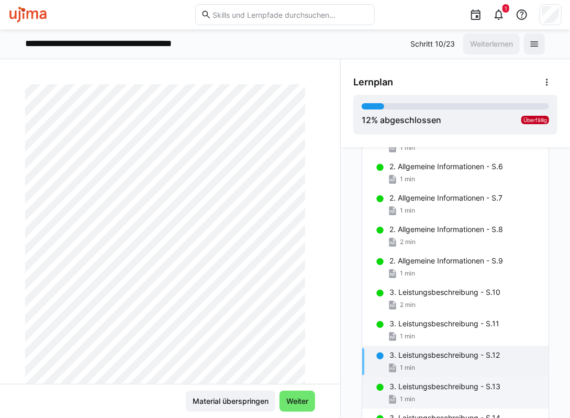
click at [466, 379] on div "3. Leistungsbeschreibung - S.13 1 min" at bounding box center [455, 392] width 186 height 31
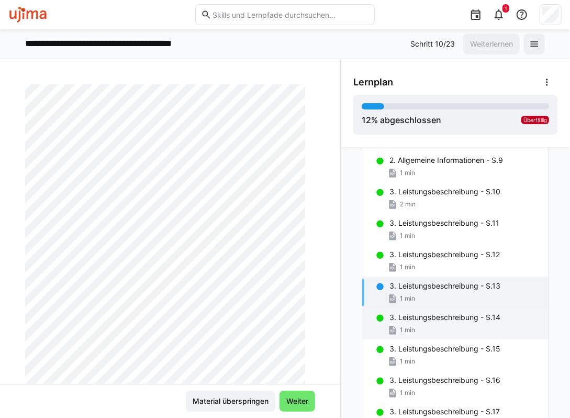
scroll to position [1141, 0]
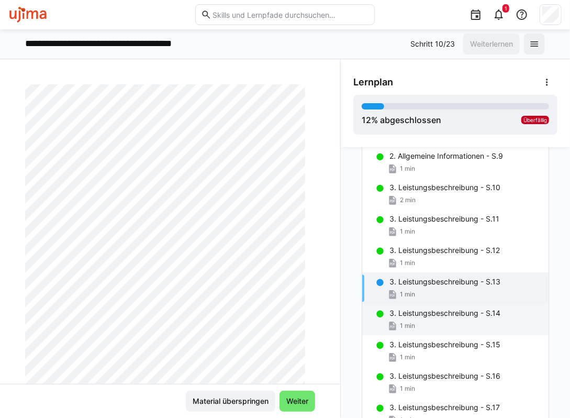
click at [438, 315] on p "3. Leistungsbeschreibung - S.14" at bounding box center [445, 313] width 111 height 10
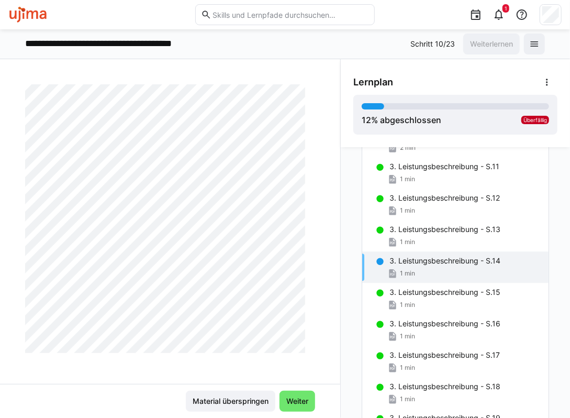
scroll to position [218, 0]
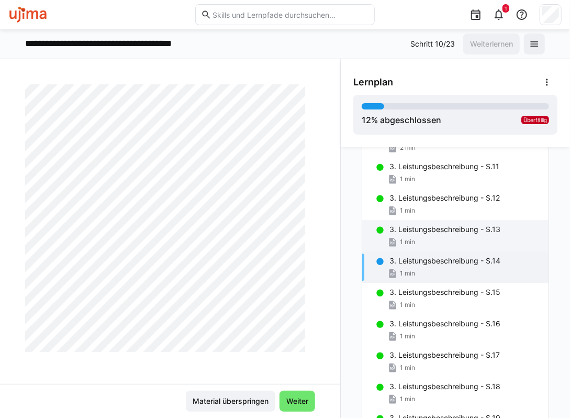
click at [423, 237] on div "1 min" at bounding box center [465, 242] width 151 height 10
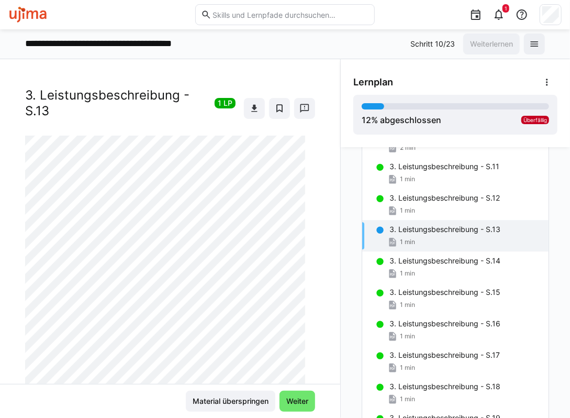
scroll to position [9, 0]
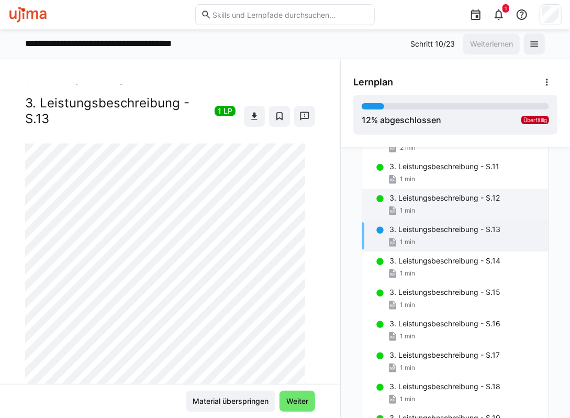
click at [419, 211] on div "1 min" at bounding box center [465, 210] width 151 height 10
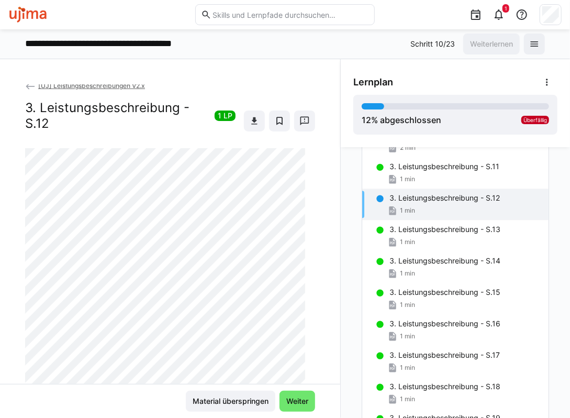
scroll to position [0, 0]
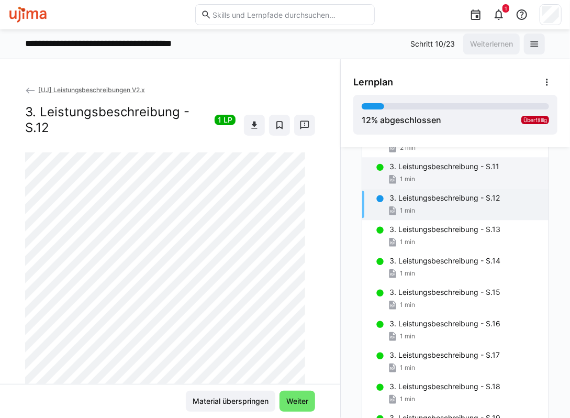
click at [424, 169] on p "3. Leistungsbeschreibung - S.11" at bounding box center [445, 166] width 110 height 10
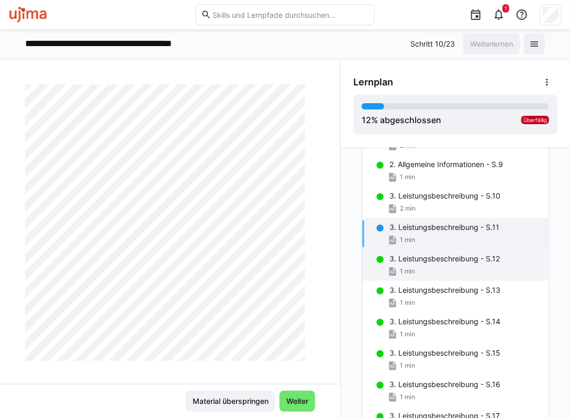
scroll to position [1037, 0]
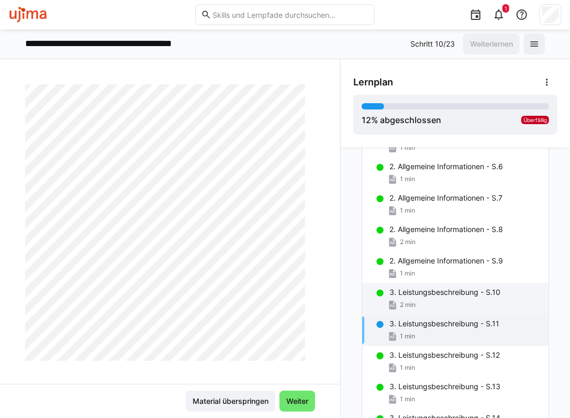
click at [427, 289] on p "3. Leistungsbeschreibung - S.10" at bounding box center [445, 292] width 111 height 10
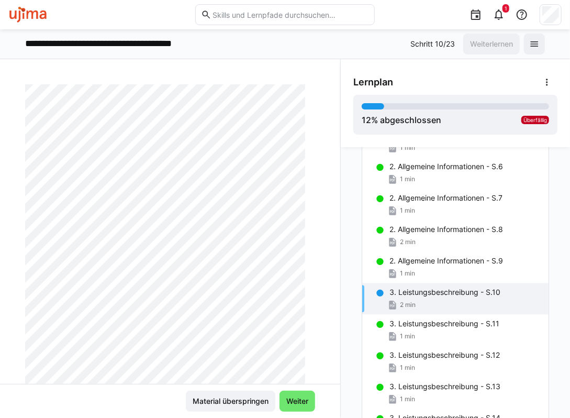
scroll to position [105, 0]
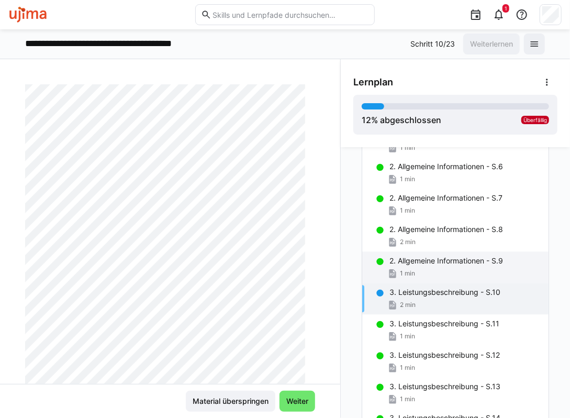
click at [432, 268] on div "1 min" at bounding box center [465, 273] width 151 height 10
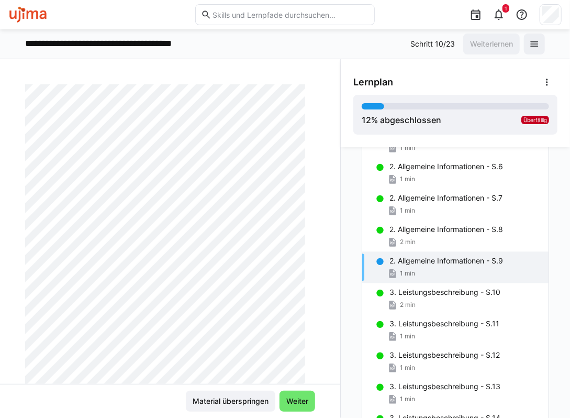
scroll to position [157, 0]
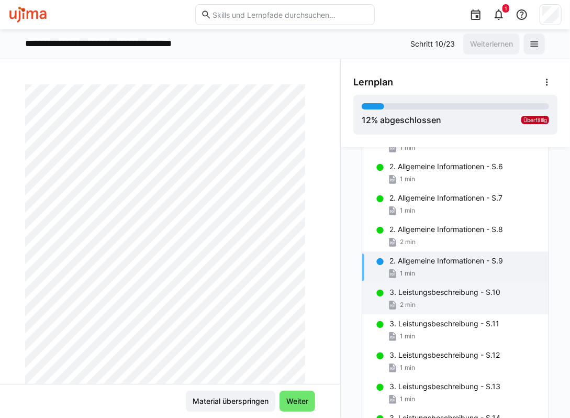
click at [430, 294] on p "3. Leistungsbeschreibung - S.10" at bounding box center [445, 292] width 111 height 10
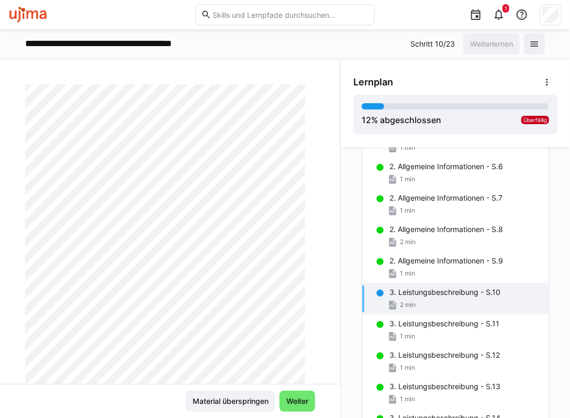
scroll to position [0, 0]
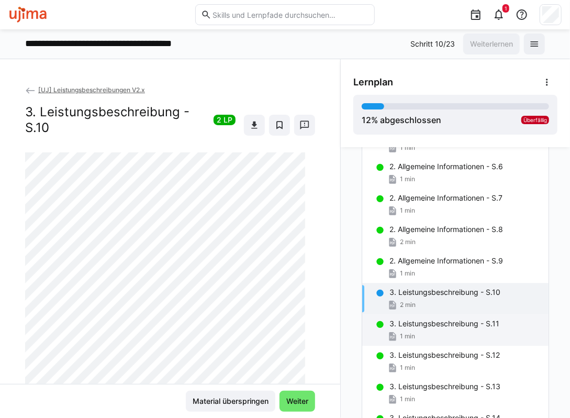
click at [436, 324] on p "3. Leistungsbeschreibung - S.11" at bounding box center [445, 323] width 110 height 10
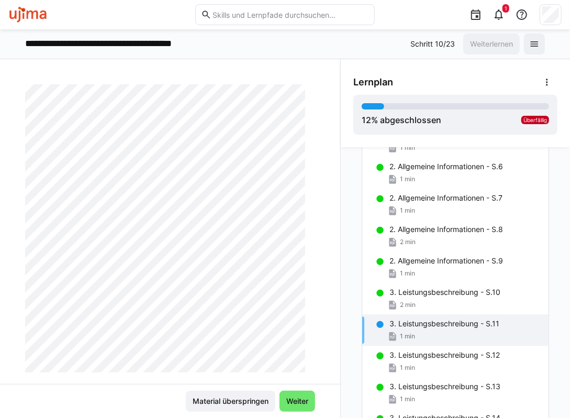
scroll to position [210, 0]
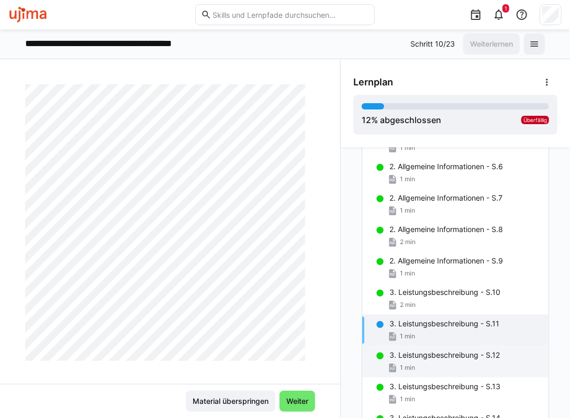
click at [426, 351] on p "3. Leistungsbeschreibung - S.12" at bounding box center [445, 355] width 111 height 10
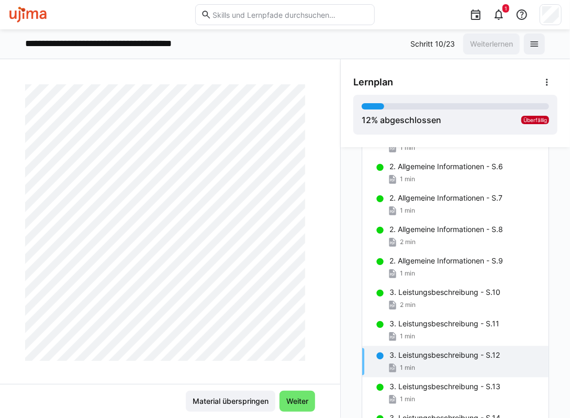
scroll to position [0, 0]
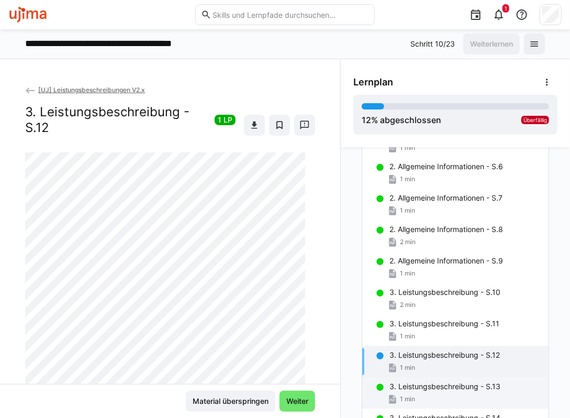
click at [464, 381] on p "3. Leistungsbeschreibung - S.13" at bounding box center [445, 386] width 111 height 10
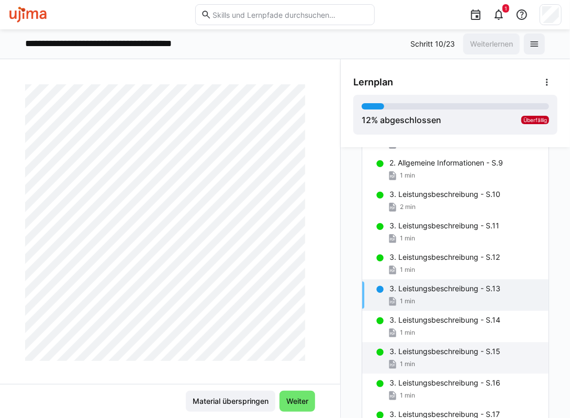
scroll to position [1141, 0]
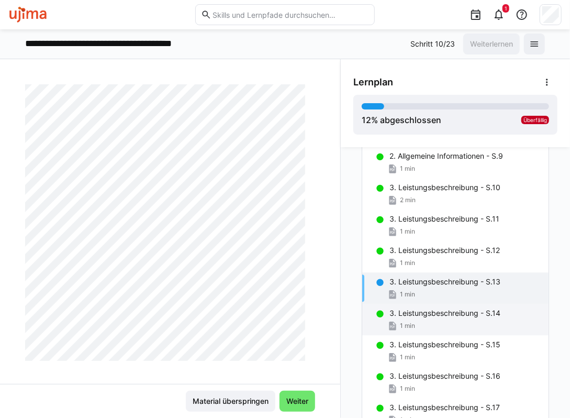
click at [438, 321] on div "1 min" at bounding box center [465, 326] width 151 height 10
click at [435, 278] on p "3. Leistungsbeschreibung - S.13" at bounding box center [445, 282] width 111 height 10
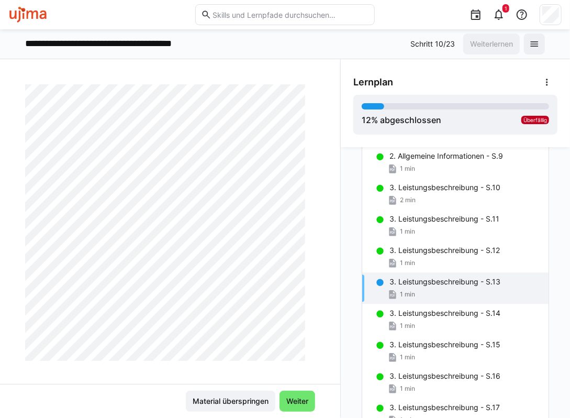
scroll to position [0, 0]
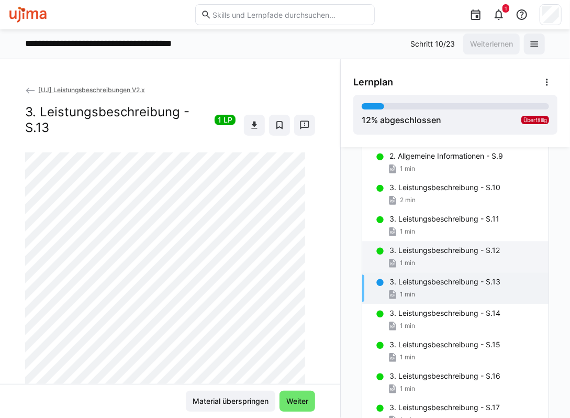
click at [449, 262] on div "1 min" at bounding box center [465, 263] width 151 height 10
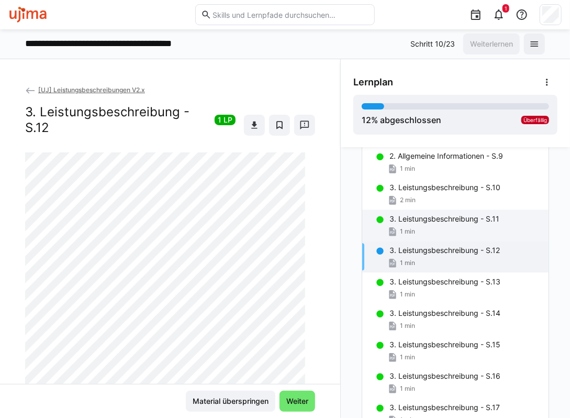
click at [412, 217] on p "3. Leistungsbeschreibung - S.11" at bounding box center [445, 219] width 110 height 10
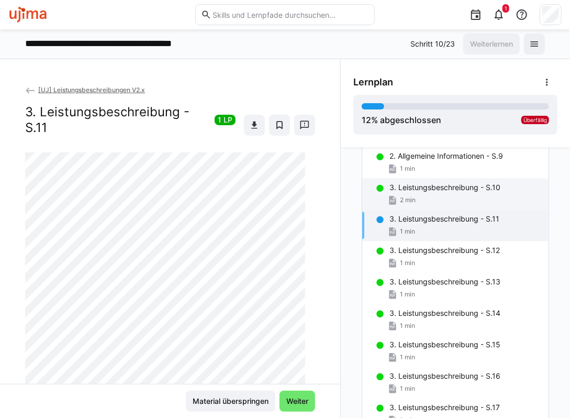
click at [436, 195] on div "2 min" at bounding box center [465, 200] width 151 height 10
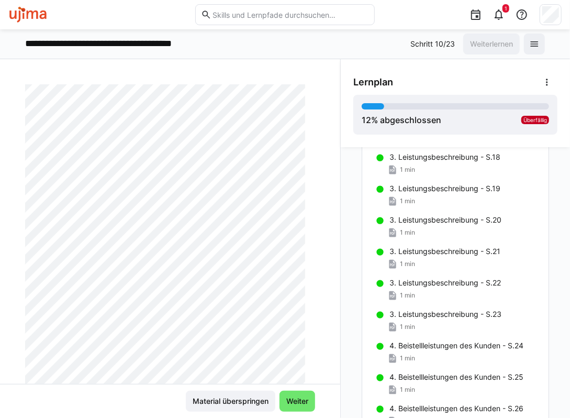
scroll to position [1456, 0]
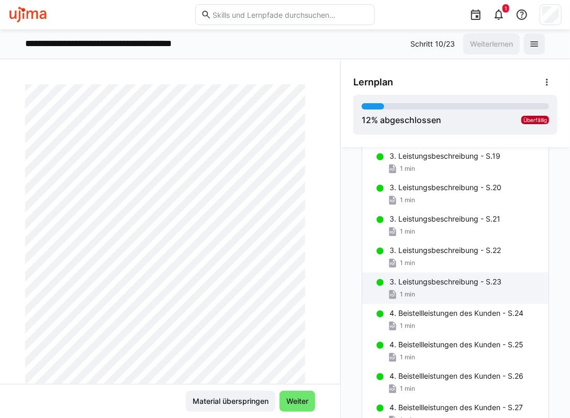
click at [464, 280] on p "3. Leistungsbeschreibung - S.23" at bounding box center [446, 282] width 112 height 10
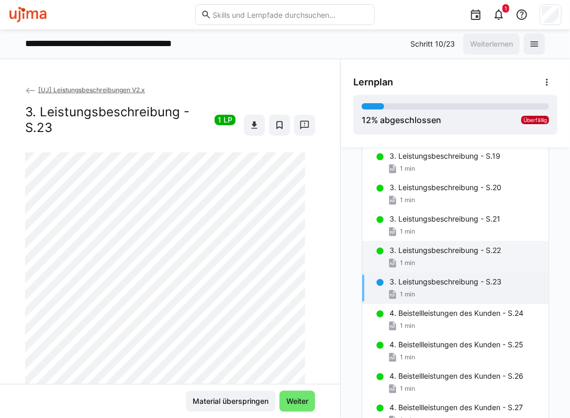
click at [427, 260] on div "1 min" at bounding box center [465, 263] width 151 height 10
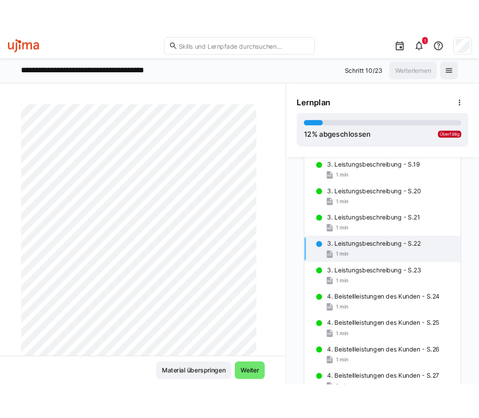
scroll to position [218, 0]
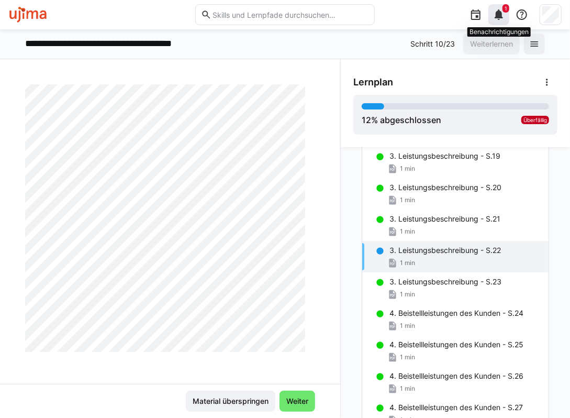
click at [501, 16] on eds-icon at bounding box center [499, 14] width 13 height 13
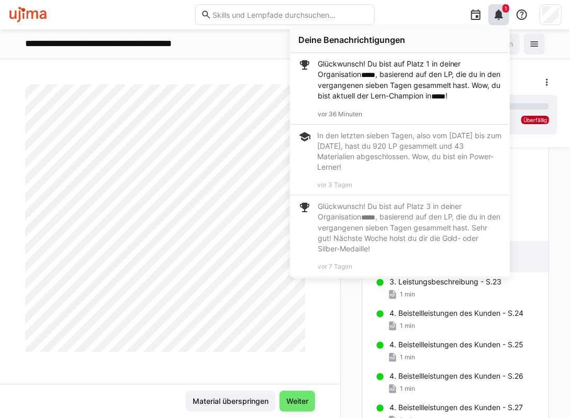
click at [420, 16] on div "1 Deine Benachrichtigungen Glückwunsch! Du bist auf Platz 1 in deiner Organisat…" at bounding box center [472, 14] width 180 height 29
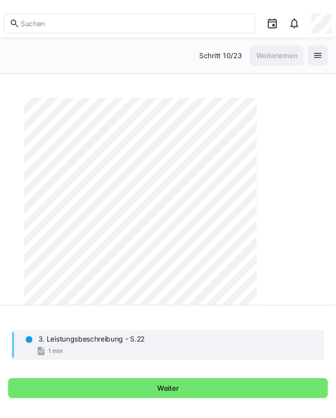
scroll to position [203, 0]
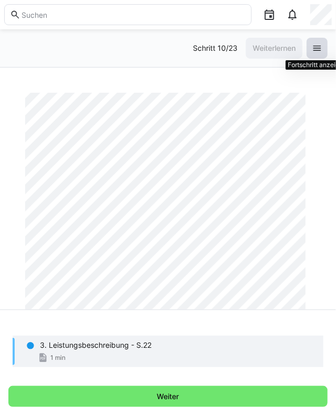
click at [319, 48] on eds-icon at bounding box center [317, 48] width 10 height 10
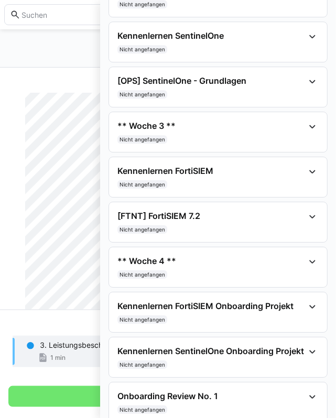
scroll to position [735, 0]
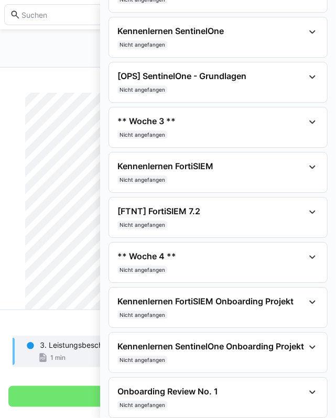
click at [45, 318] on div "Lernplan 12 % abgeschlossen Überfällig Rahmenvereinbarung Leistungsbeschreibung…" at bounding box center [168, 364] width 336 height 108
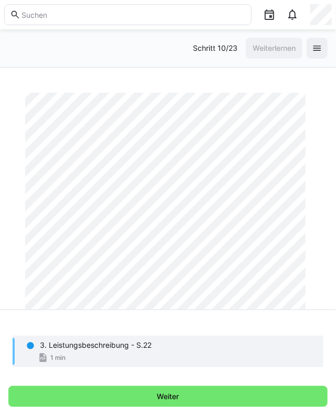
click at [135, 353] on div "1 min" at bounding box center [177, 358] width 275 height 10
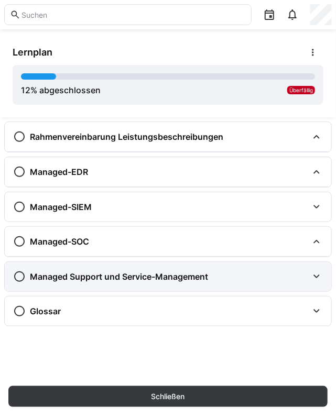
click at [136, 271] on h3 "Managed Support und Service-Management" at bounding box center [119, 276] width 178 height 10
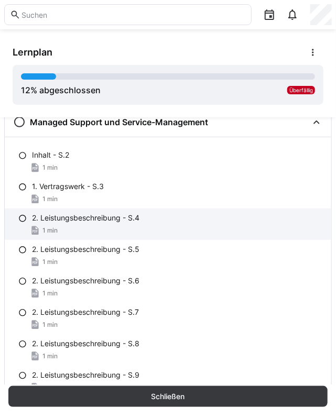
scroll to position [157, 0]
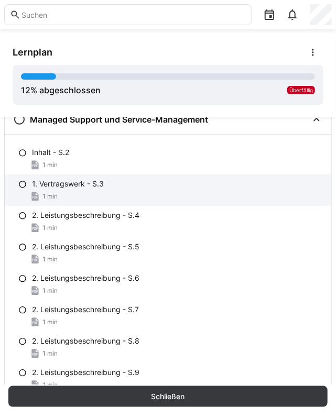
click at [80, 196] on div "1 min" at bounding box center [177, 196] width 291 height 10
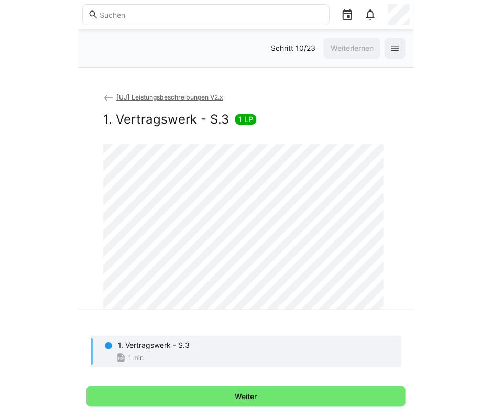
scroll to position [0, 0]
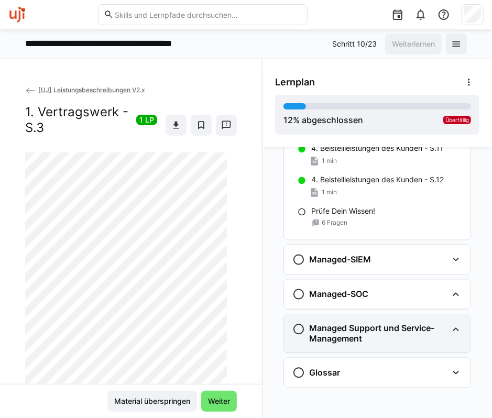
click at [345, 324] on h3 "Managed Support und Service-Management" at bounding box center [378, 333] width 138 height 21
click at [449, 327] on eds-icon at bounding box center [455, 330] width 13 height 13
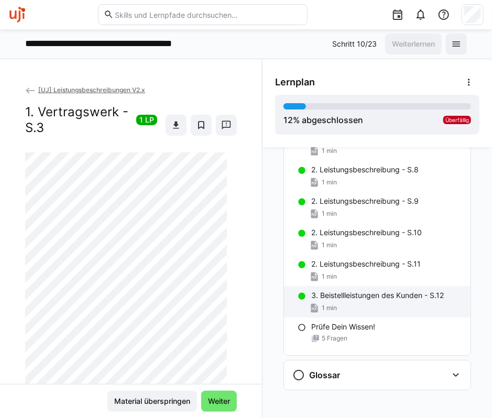
scroll to position [1142, 0]
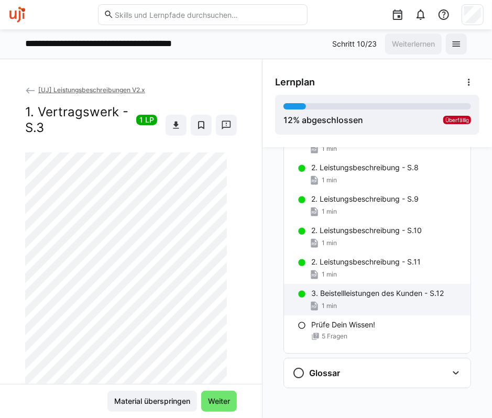
click at [375, 295] on p "3. Beistellleistungen des Kunden - S.12" at bounding box center [377, 293] width 133 height 10
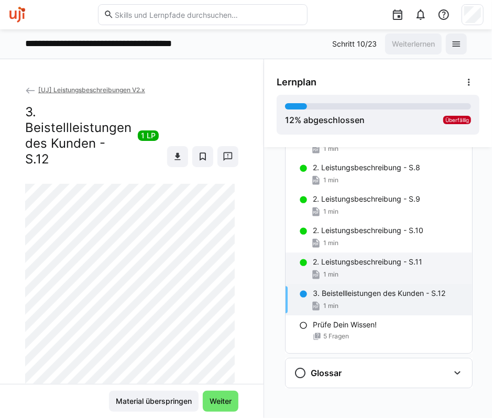
click at [373, 269] on div "1 min" at bounding box center [388, 274] width 151 height 10
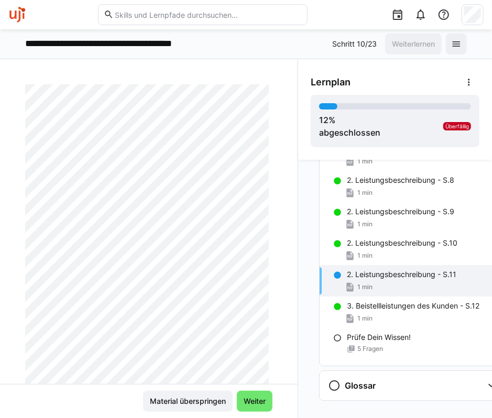
scroll to position [157, 0]
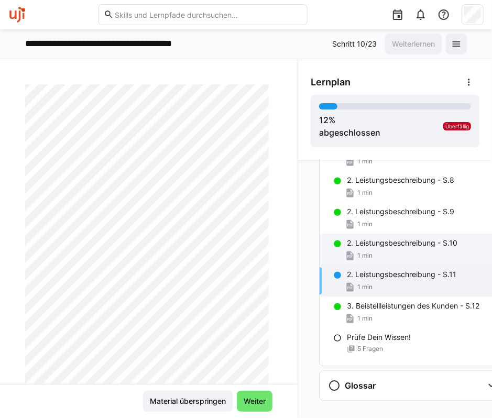
click at [393, 250] on div "1 min" at bounding box center [422, 255] width 151 height 10
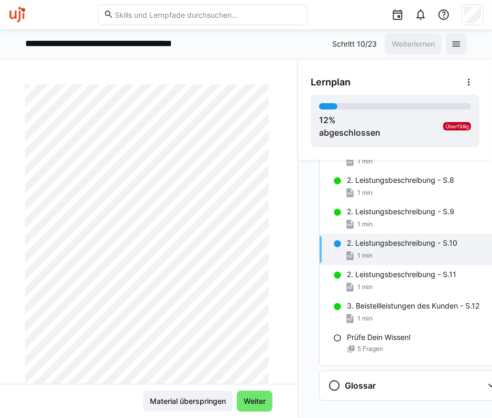
scroll to position [105, 0]
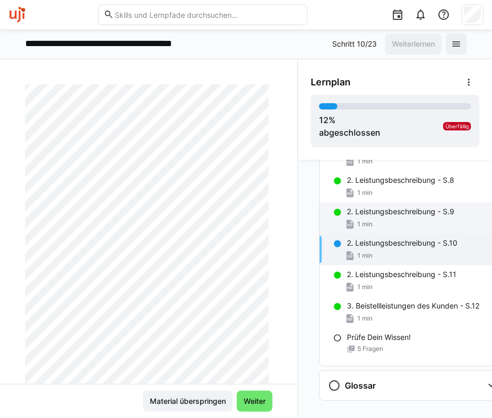
click at [384, 213] on p "2. Leistungsbeschreibung - S.9" at bounding box center [400, 211] width 107 height 10
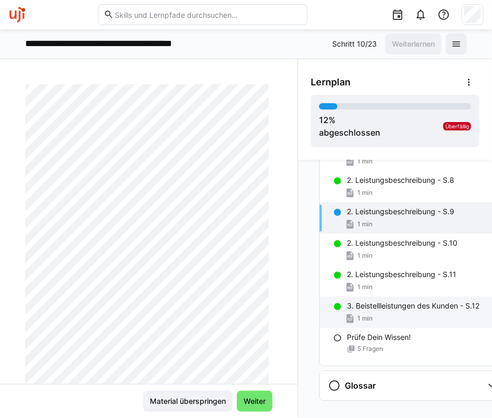
click at [380, 307] on p "3. Beistellleistungen des Kunden - S.12" at bounding box center [413, 306] width 133 height 10
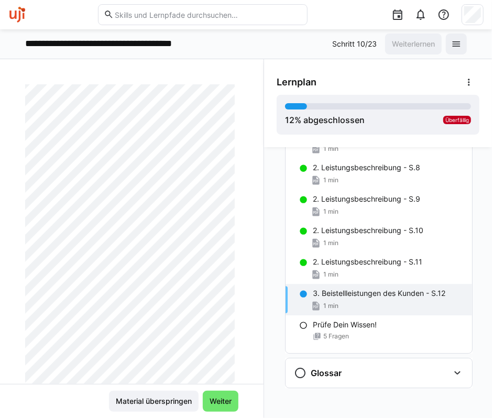
scroll to position [120, 0]
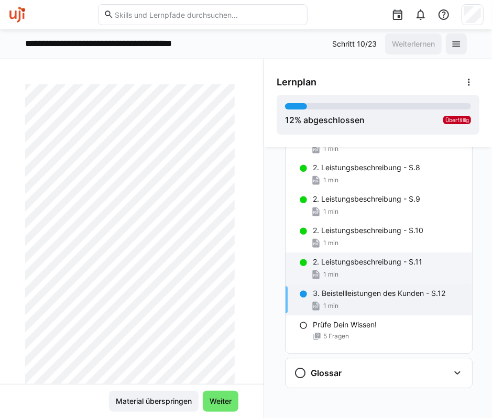
click at [386, 269] on div "1 min" at bounding box center [388, 274] width 151 height 10
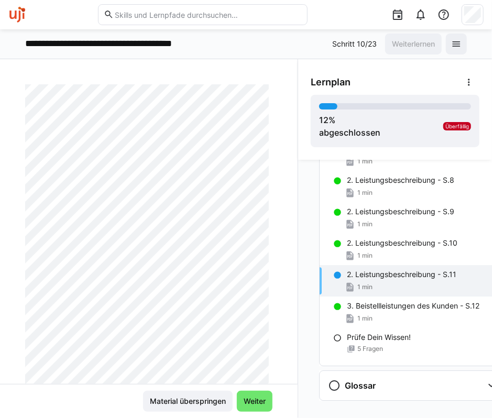
scroll to position [0, 0]
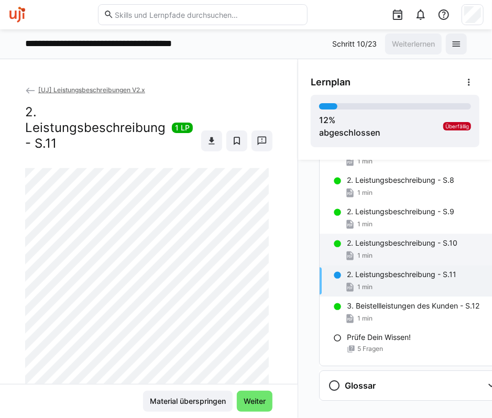
click at [375, 244] on p "2. Leistungsbeschreibung - S.10" at bounding box center [402, 243] width 111 height 10
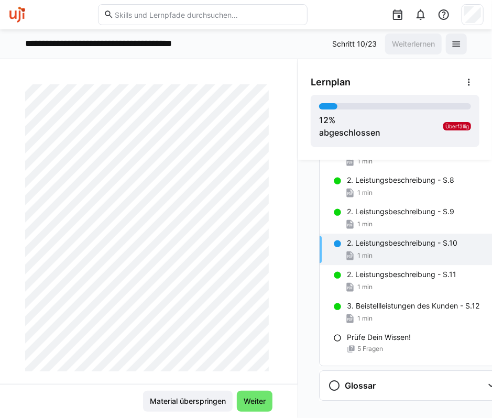
scroll to position [234, 0]
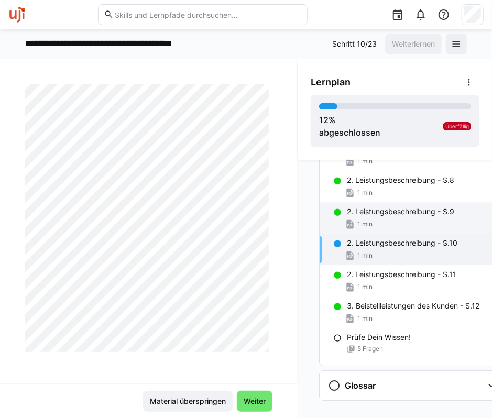
click at [373, 214] on p "2. Leistungsbeschreibung - S.9" at bounding box center [400, 211] width 107 height 10
click at [377, 244] on p "2. Leistungsbeschreibung - S.10" at bounding box center [402, 243] width 111 height 10
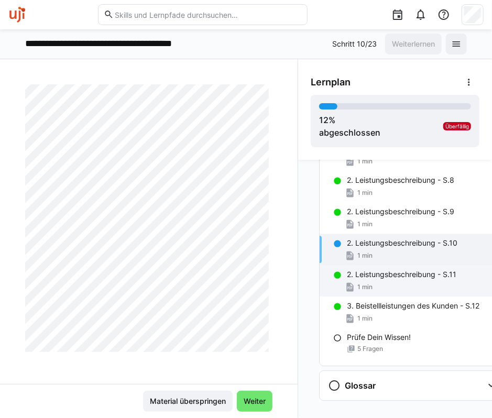
click at [386, 278] on div "2. Leistungsbeschreibung - S.11 1 min" at bounding box center [413, 280] width 186 height 31
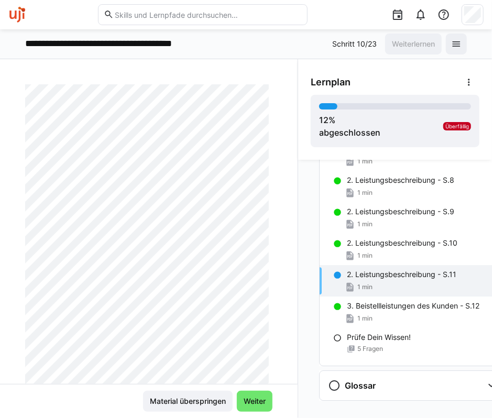
scroll to position [157, 0]
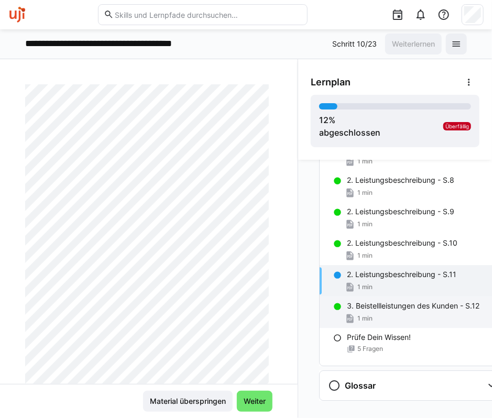
click at [390, 310] on div "3. Beistellleistungen des Kunden - S.12 1 min" at bounding box center [413, 311] width 186 height 31
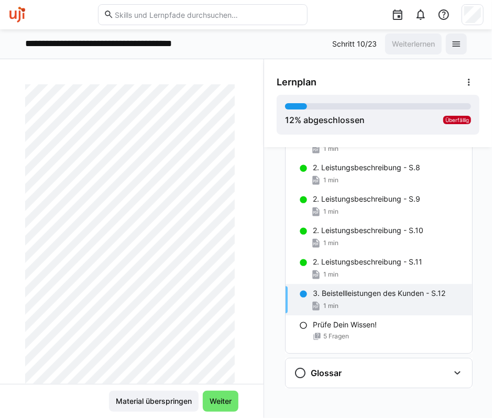
scroll to position [16, 0]
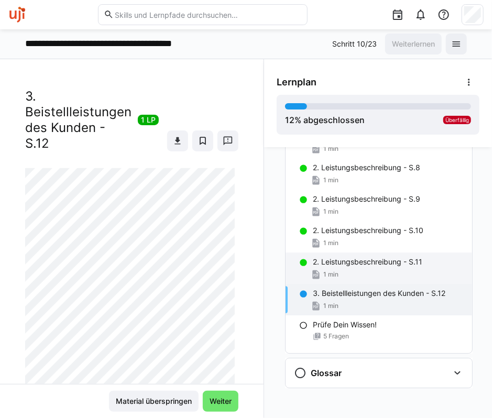
click at [355, 265] on p "2. Leistungsbeschreibung - S.11" at bounding box center [367, 262] width 109 height 10
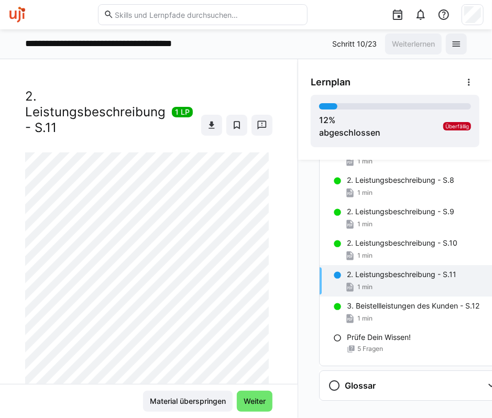
click at [25, 14] on div at bounding box center [245, 14] width 475 height 29
click at [15, 13] on img at bounding box center [16, 14] width 17 height 17
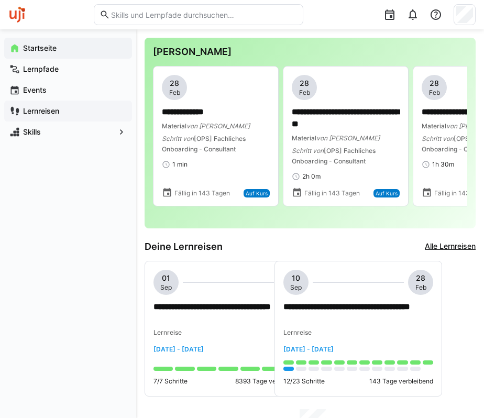
click at [0, 0] on app-navigation-label "Lernreisen" at bounding box center [0, 0] width 0 height 0
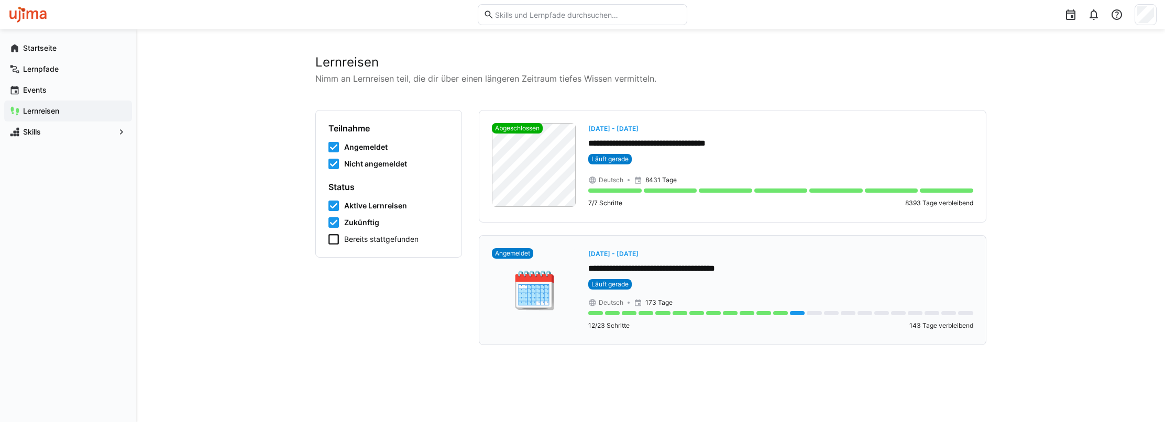
click at [491, 248] on app-day-range-label "[DATE] - [DATE]" at bounding box center [780, 253] width 385 height 10
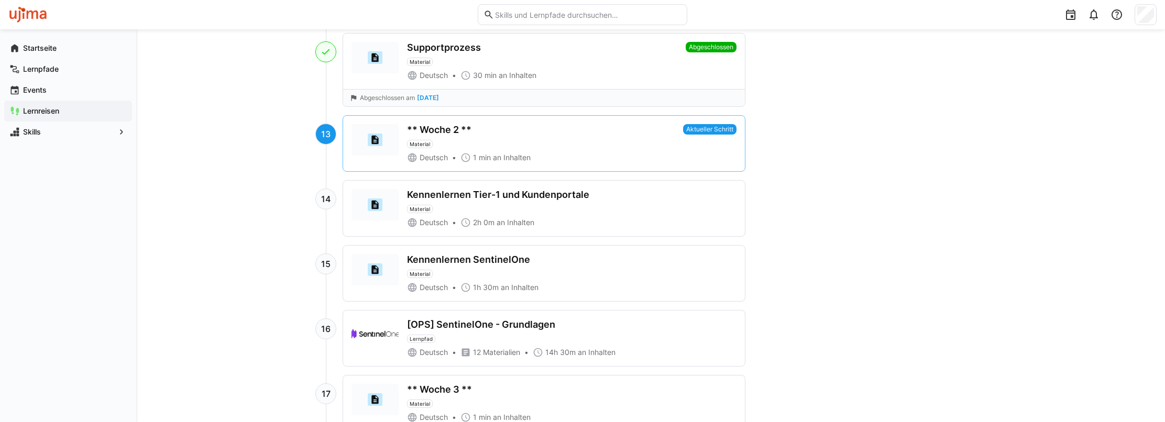
scroll to position [1152, 0]
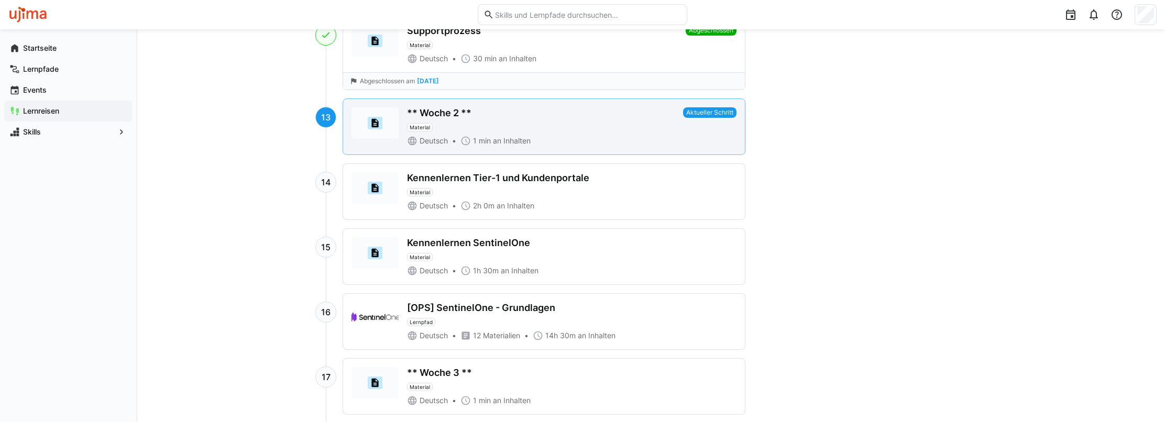
click at [455, 99] on div "** Woche 2 ** Material Deutsch 1 min an Inhalten Aktueller Schritt" at bounding box center [544, 127] width 402 height 56
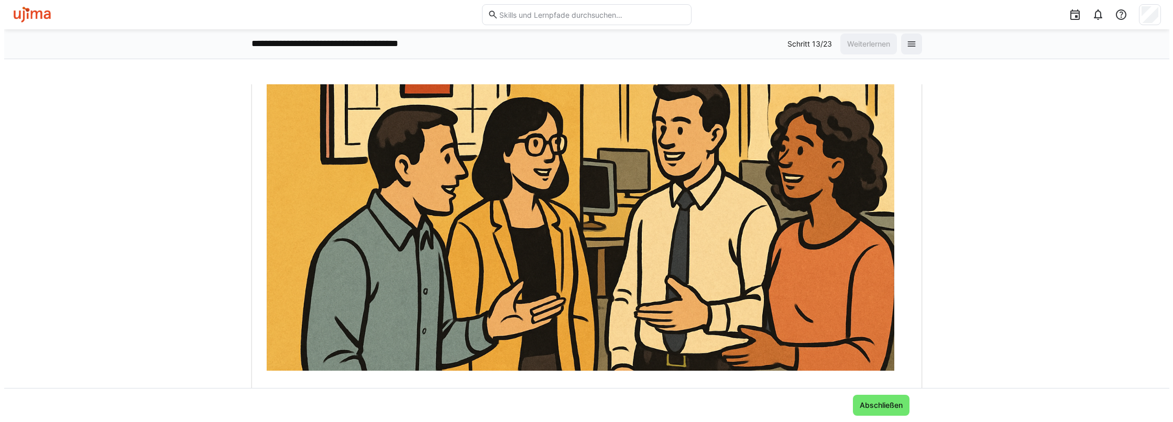
scroll to position [291, 0]
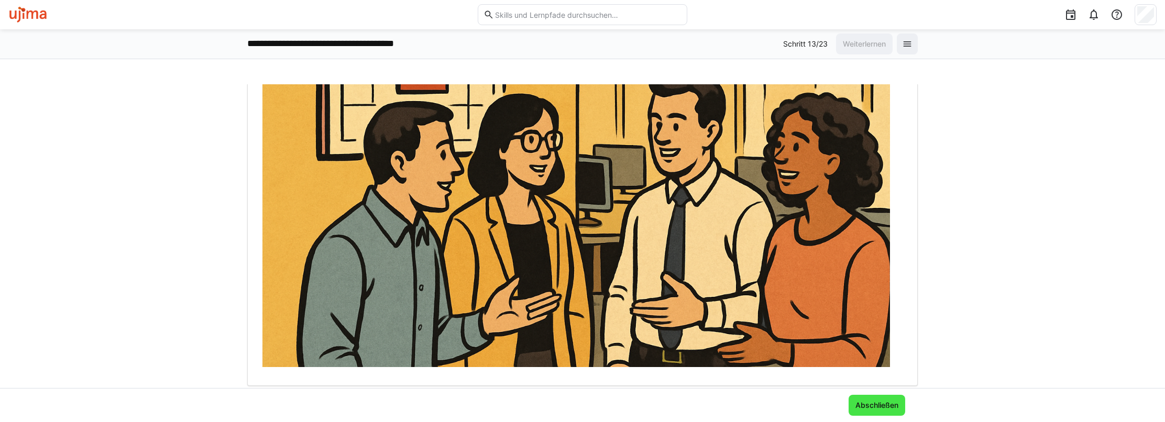
click at [491, 399] on span "Abschließen" at bounding box center [877, 405] width 57 height 21
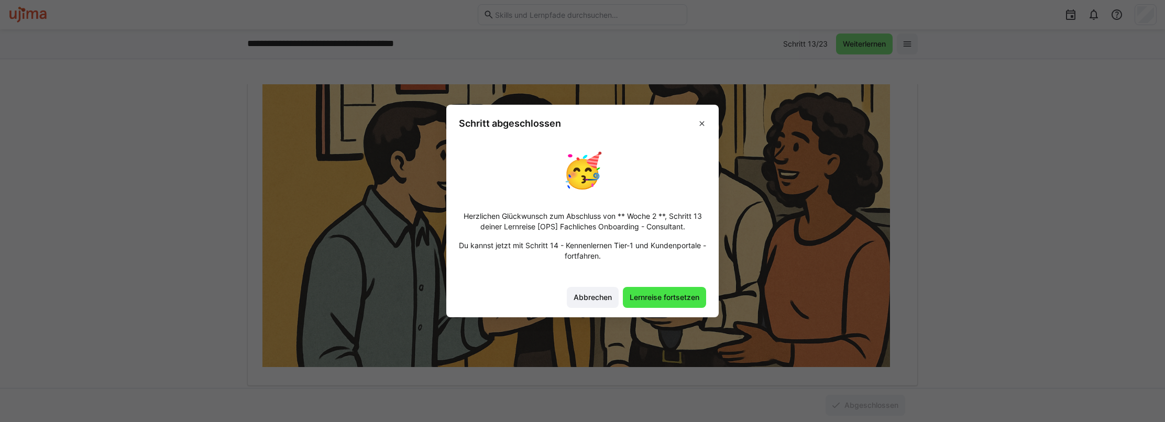
click at [491, 295] on span "Lernreise fortsetzen" at bounding box center [664, 297] width 73 height 10
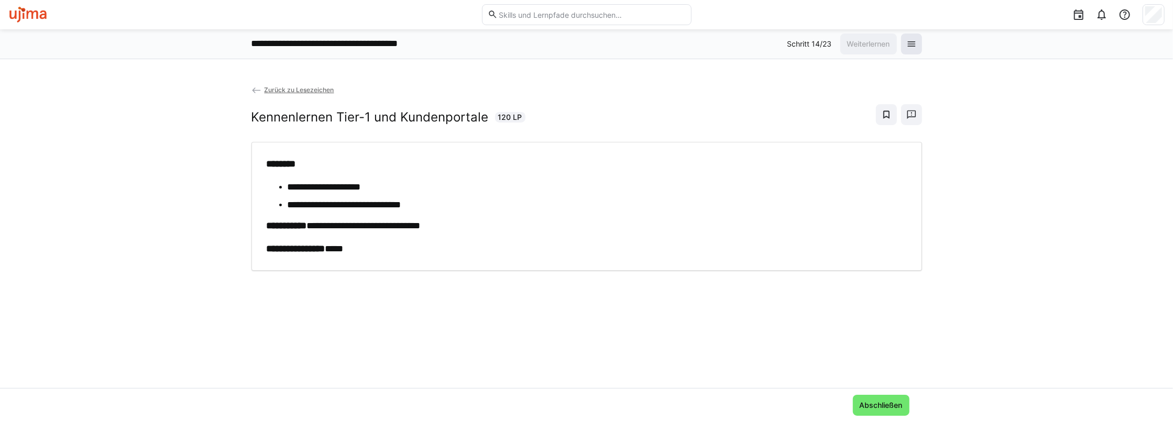
click at [491, 42] on eds-icon at bounding box center [911, 44] width 10 height 10
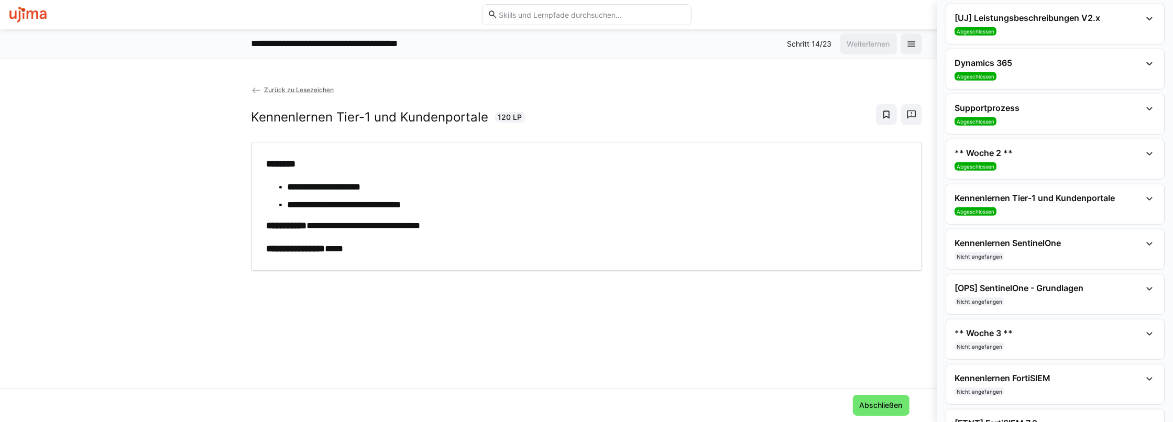
scroll to position [524, 0]
click at [491, 251] on div "Nicht angefangen" at bounding box center [1047, 255] width 186 height 8
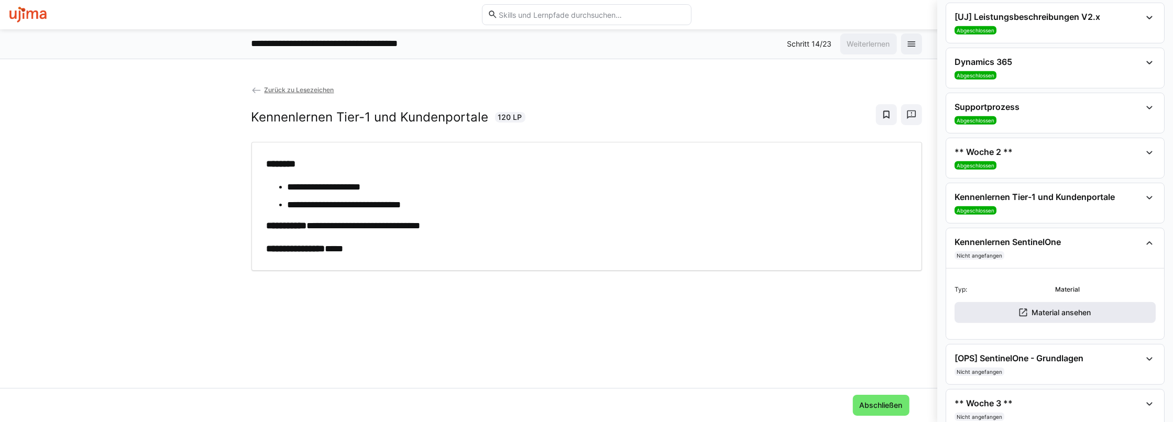
click at [491, 307] on span "Material ansehen" at bounding box center [1061, 312] width 62 height 10
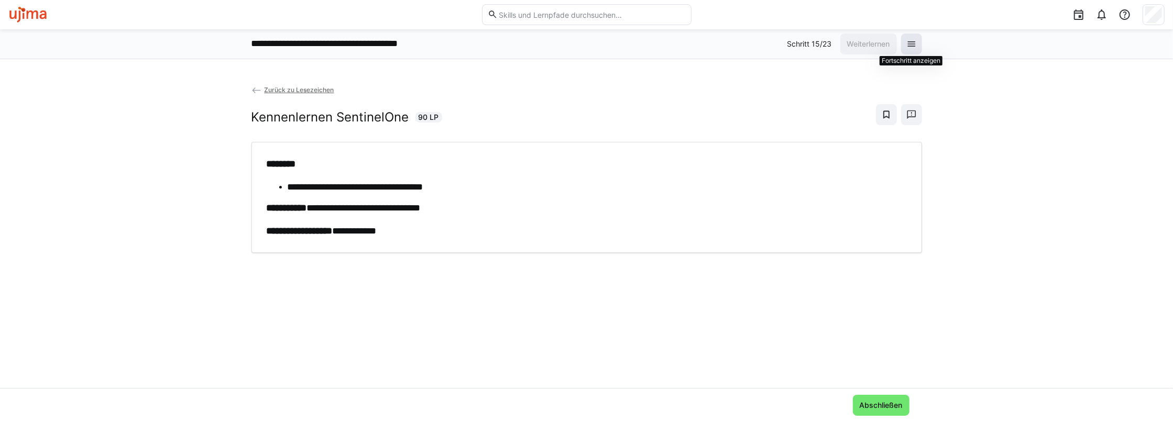
click at [913, 39] on eds-icon at bounding box center [911, 44] width 10 height 10
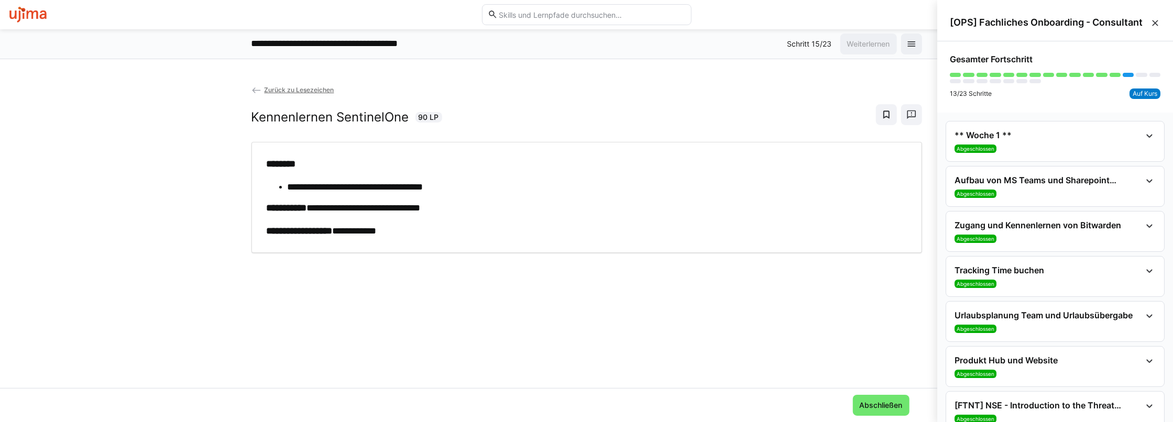
click at [672, 103] on div "Zurück zu Lesezeichen Kennenlernen SentinelOne 90 LP" at bounding box center [586, 113] width 671 height 58
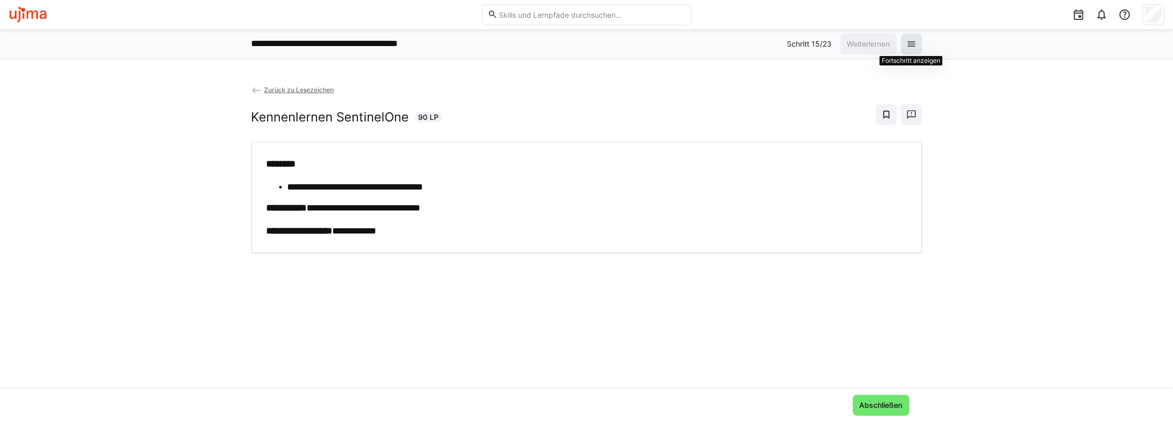
click at [908, 39] on eds-icon at bounding box center [911, 44] width 10 height 10
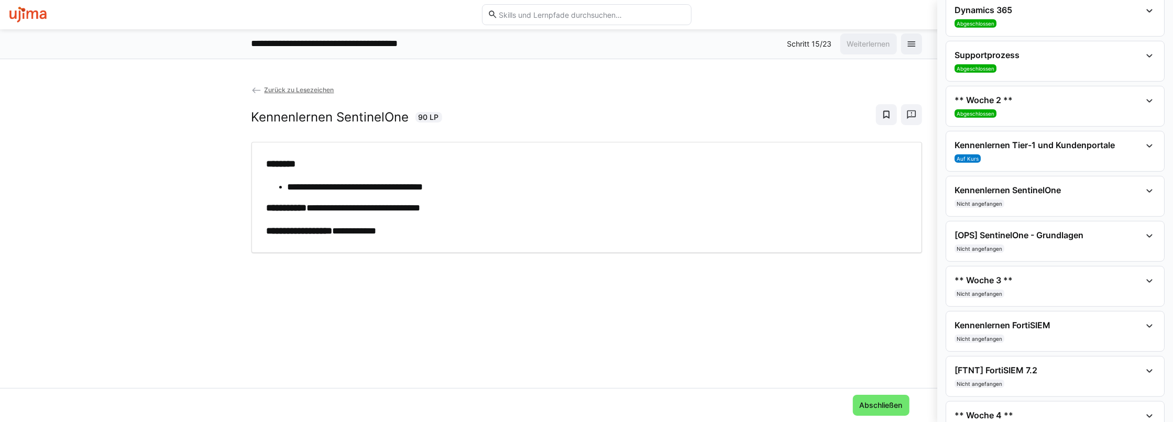
scroll to position [576, 0]
click at [1093, 235] on div "[OPS] SentinelOne - Grundlagen Nicht angefangen" at bounding box center [1047, 240] width 186 height 23
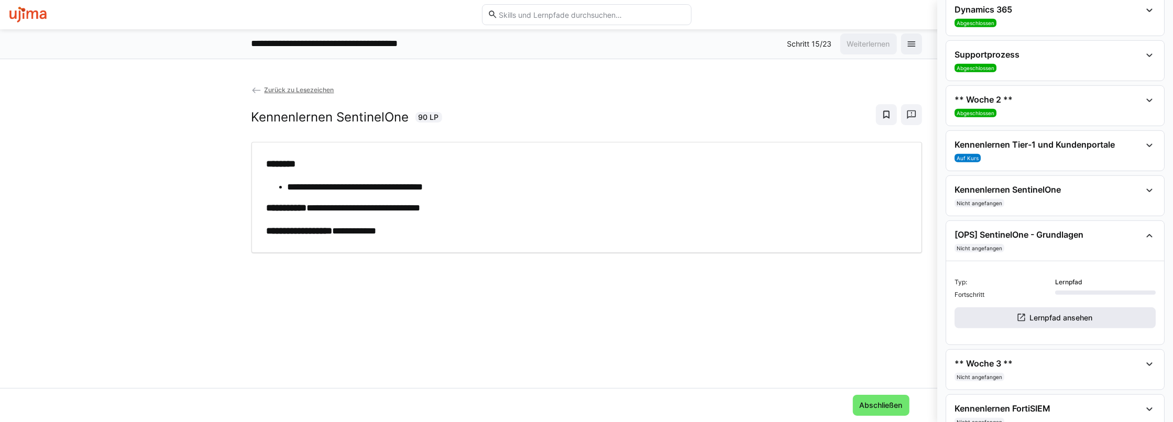
click at [1024, 313] on span "Lernpfad ansehen" at bounding box center [1055, 318] width 78 height 10
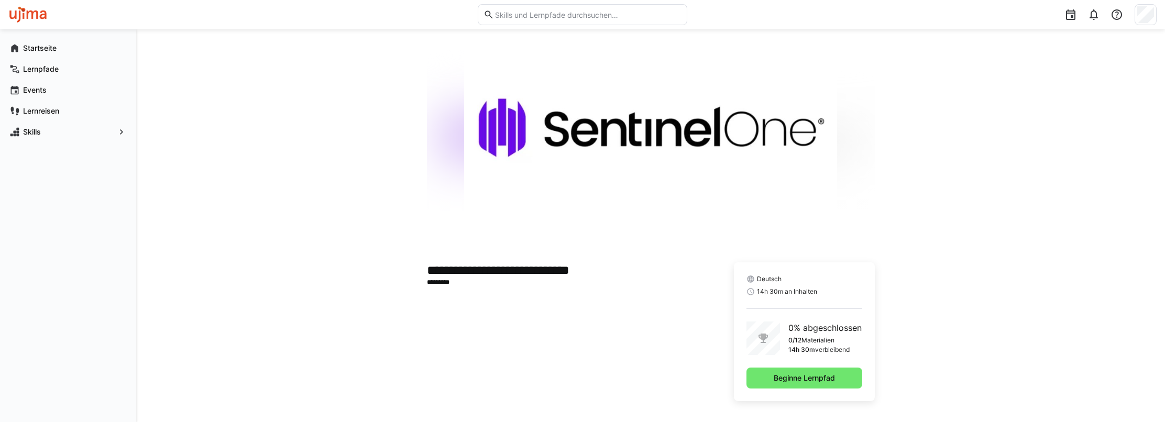
scroll to position [60, 0]
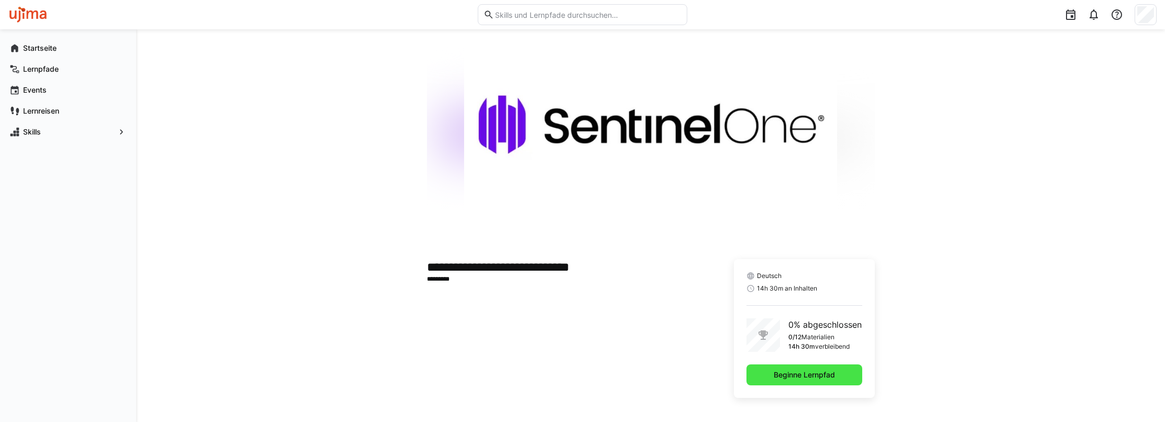
click at [808, 375] on span "Beginne Lernpfad" at bounding box center [804, 375] width 64 height 10
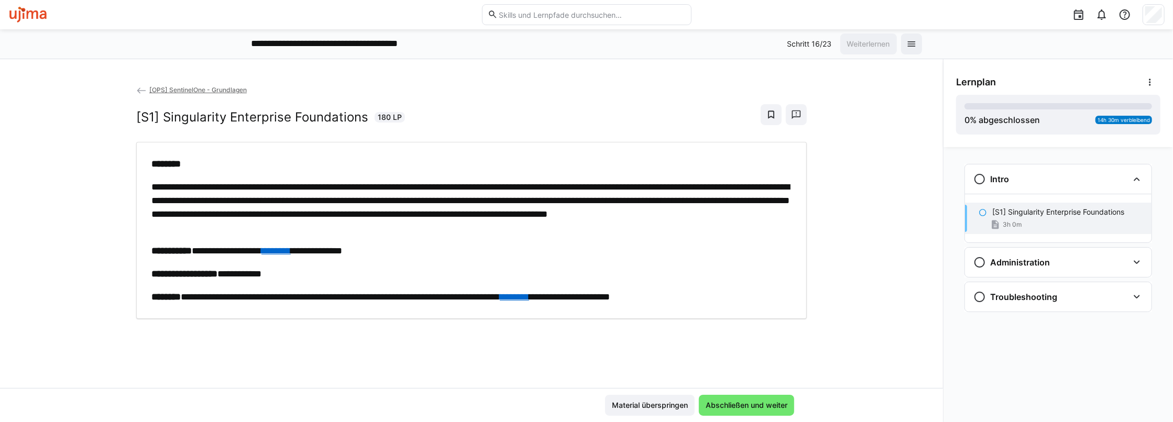
click at [291, 251] on link "********" at bounding box center [275, 250] width 29 height 9
click at [291, 250] on link "********" at bounding box center [275, 250] width 29 height 9
drag, startPoint x: 163, startPoint y: 114, endPoint x: 363, endPoint y: 117, distance: 199.6
click at [363, 117] on h2 "[S1] Singularity Enterprise Foundations" at bounding box center [252, 117] width 232 height 16
drag, startPoint x: 363, startPoint y: 117, endPoint x: 352, endPoint y: 117, distance: 11.0
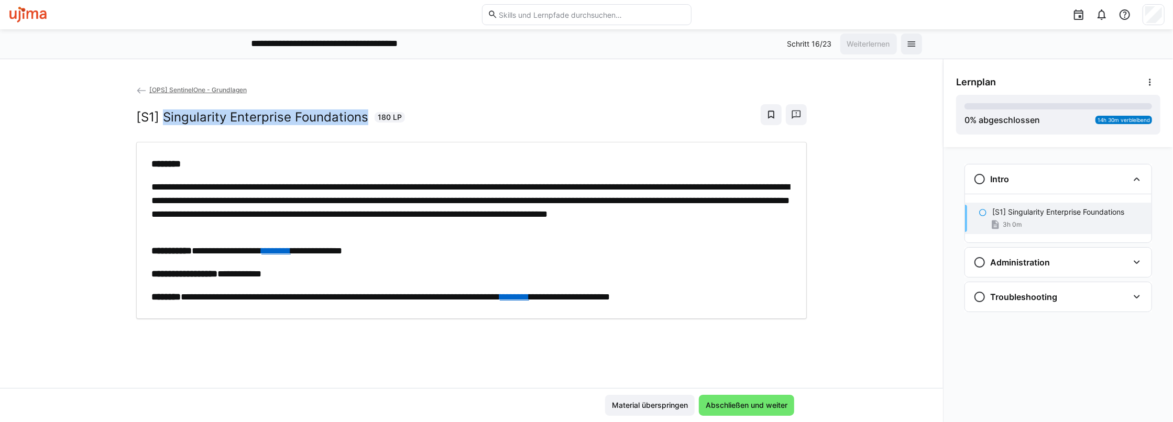
copy h2 "Singularity Enterprise Foundations"
